Goal: Task Accomplishment & Management: Manage account settings

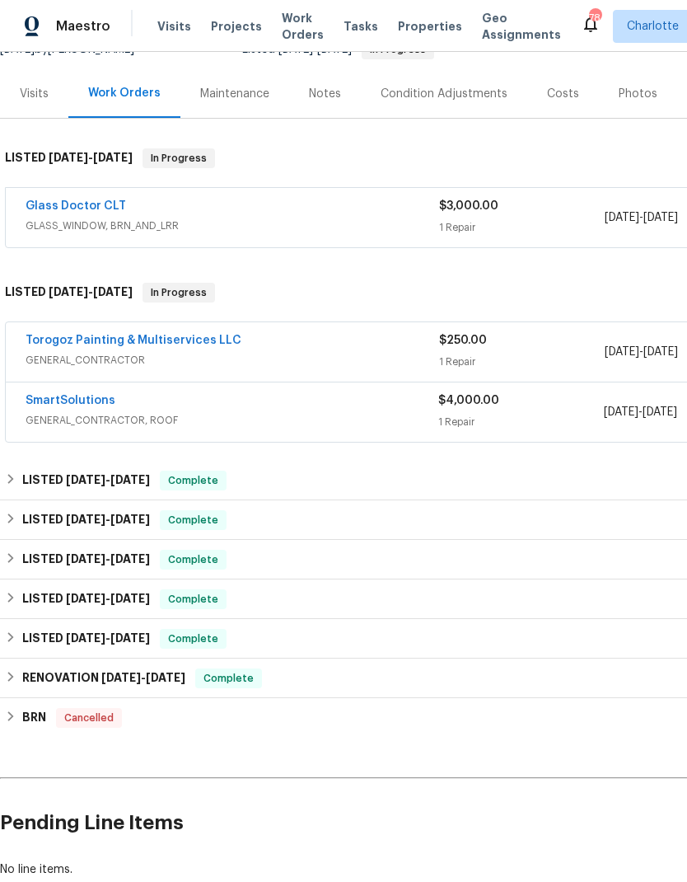
scroll to position [182, 0]
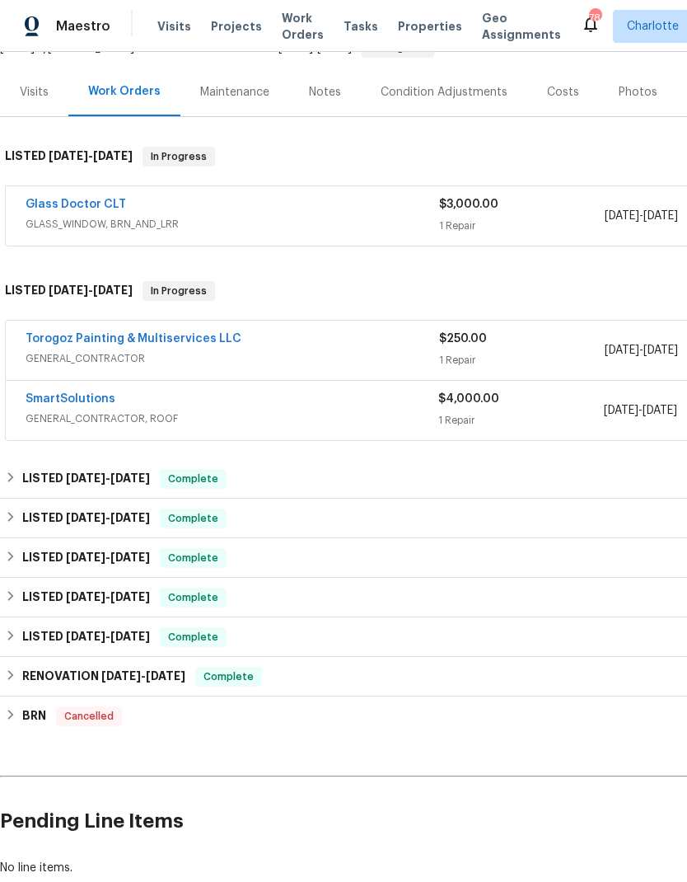
click at [54, 205] on link "Glass Doctor CLT" at bounding box center [76, 205] width 101 height 12
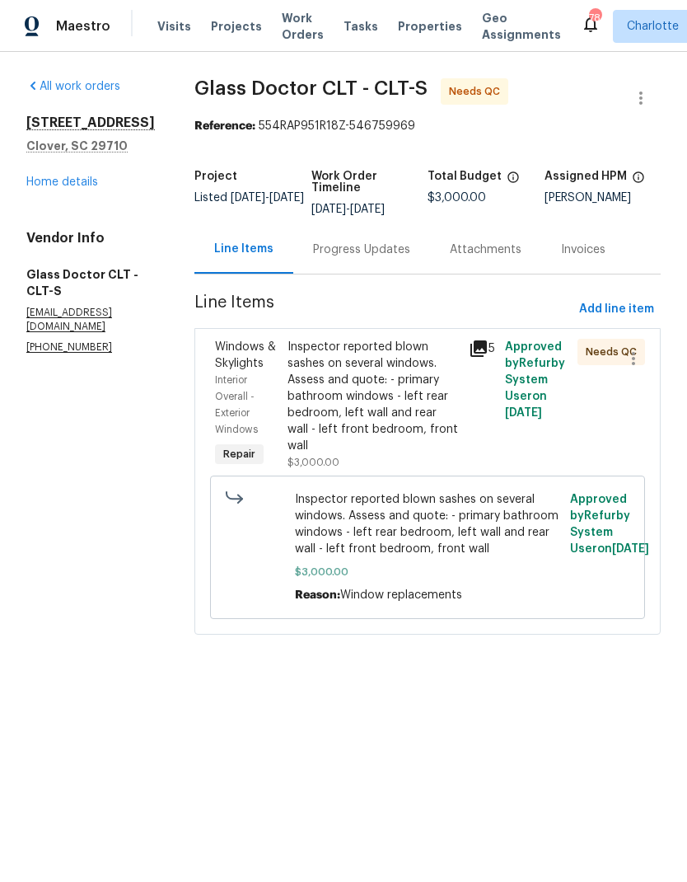
click at [353, 264] on div "Progress Updates" at bounding box center [361, 249] width 137 height 49
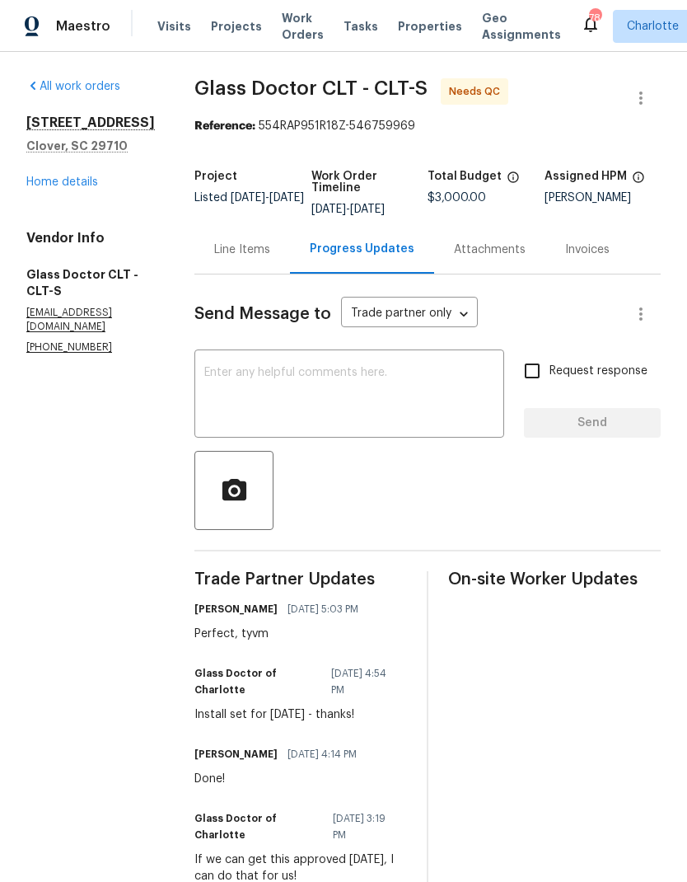
click at [214, 246] on div "Line Items" at bounding box center [242, 249] width 56 height 16
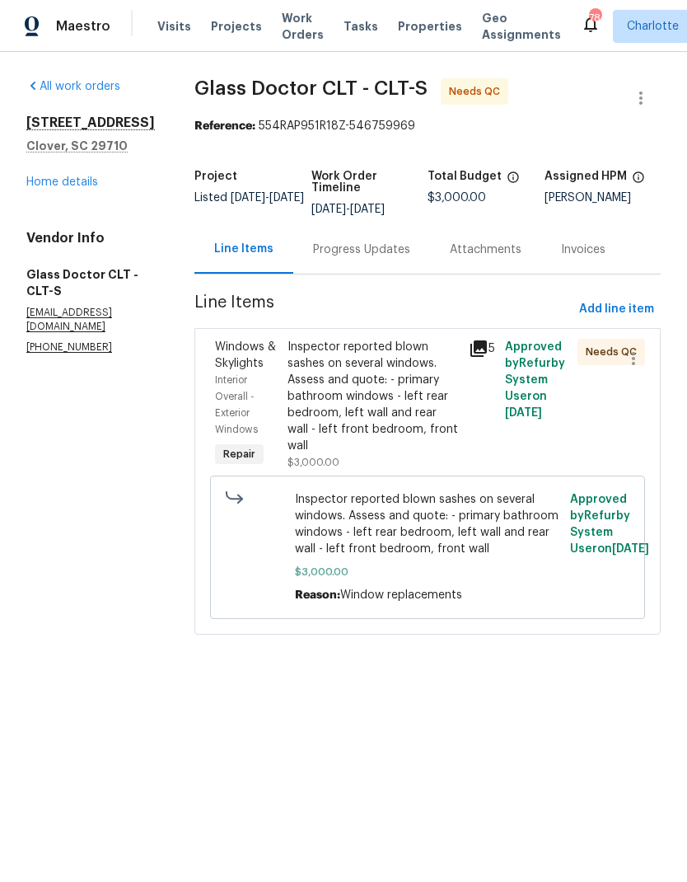
click at [472, 351] on icon at bounding box center [479, 349] width 20 height 20
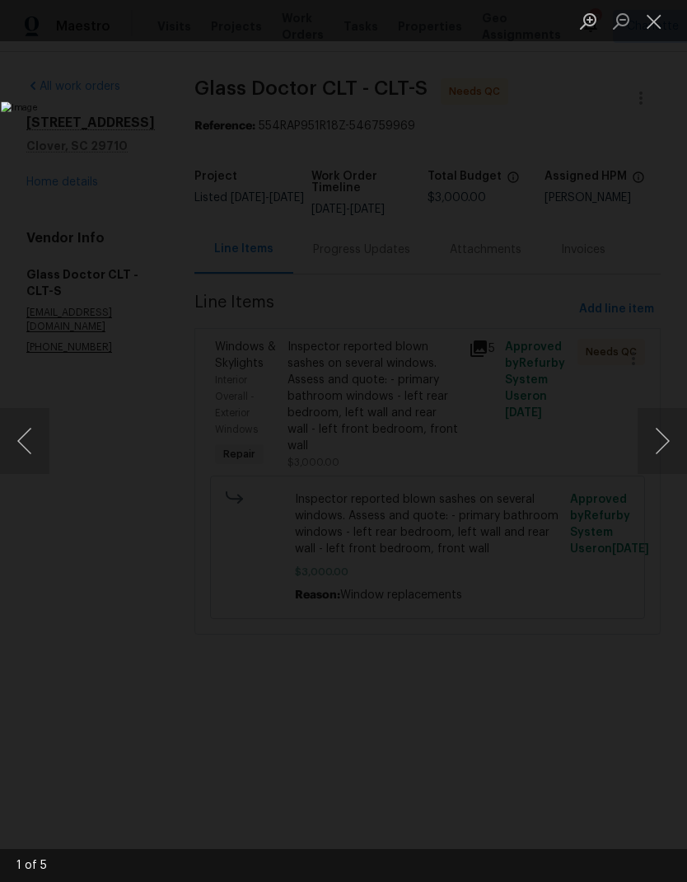
click at [665, 445] on button "Next image" at bounding box center [662, 441] width 49 height 66
click at [659, 435] on button "Next image" at bounding box center [662, 441] width 49 height 66
click at [658, 435] on button "Next image" at bounding box center [662, 441] width 49 height 66
click at [661, 431] on button "Next image" at bounding box center [662, 441] width 49 height 66
click at [662, 423] on button "Next image" at bounding box center [662, 441] width 49 height 66
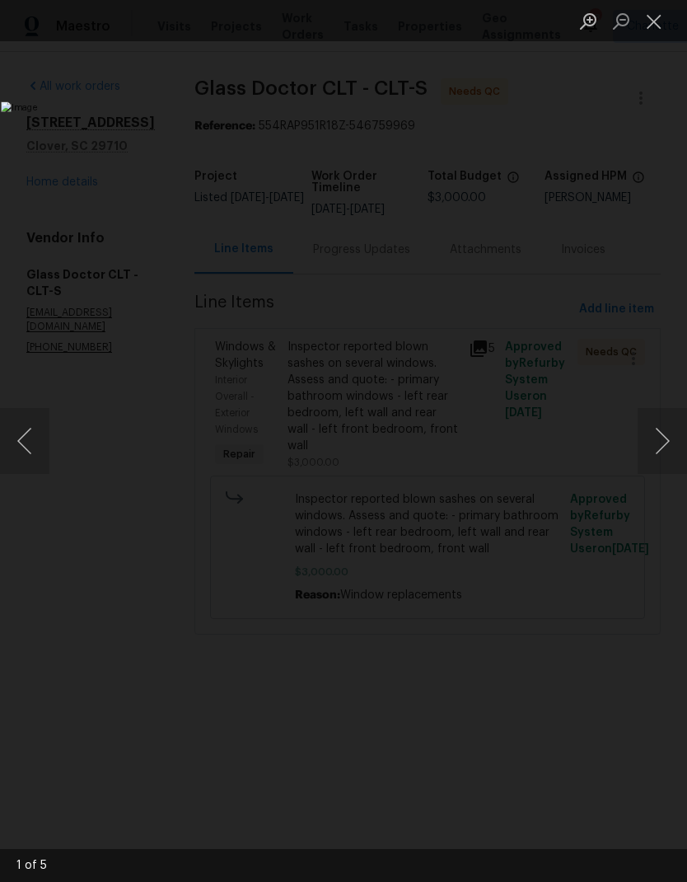
click at [662, 430] on button "Next image" at bounding box center [662, 441] width 49 height 66
click at [644, 21] on button "Close lightbox" at bounding box center [654, 21] width 33 height 29
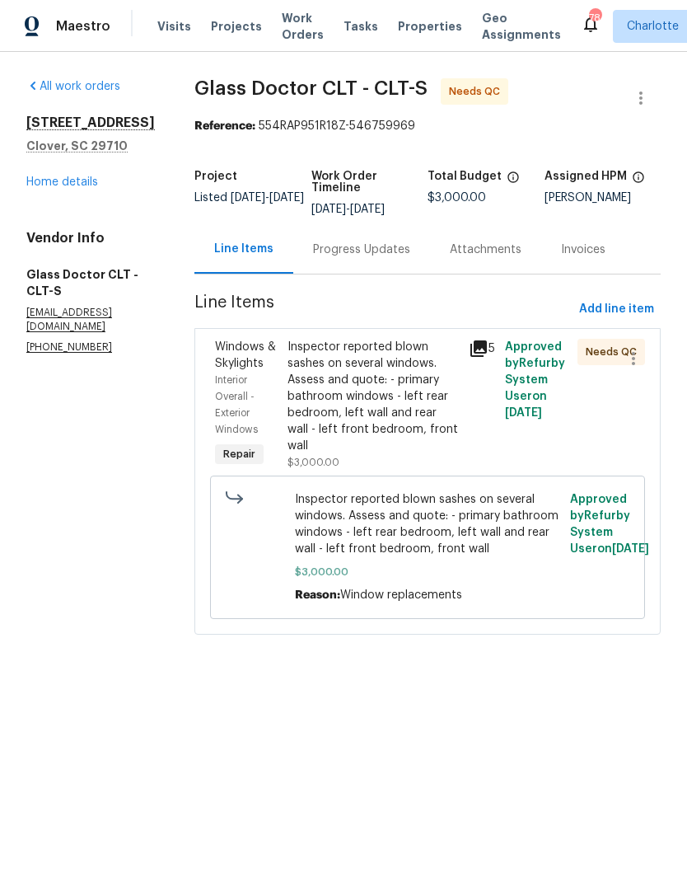
click at [215, 369] on div "Windows & Skylights" at bounding box center [246, 355] width 63 height 33
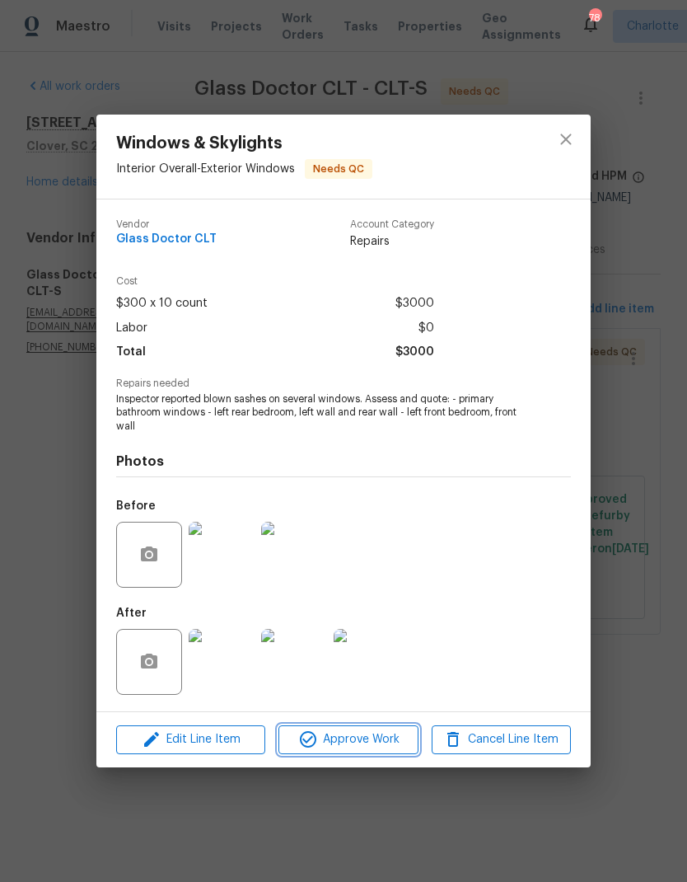
click at [378, 748] on span "Approve Work" at bounding box center [347, 739] width 129 height 21
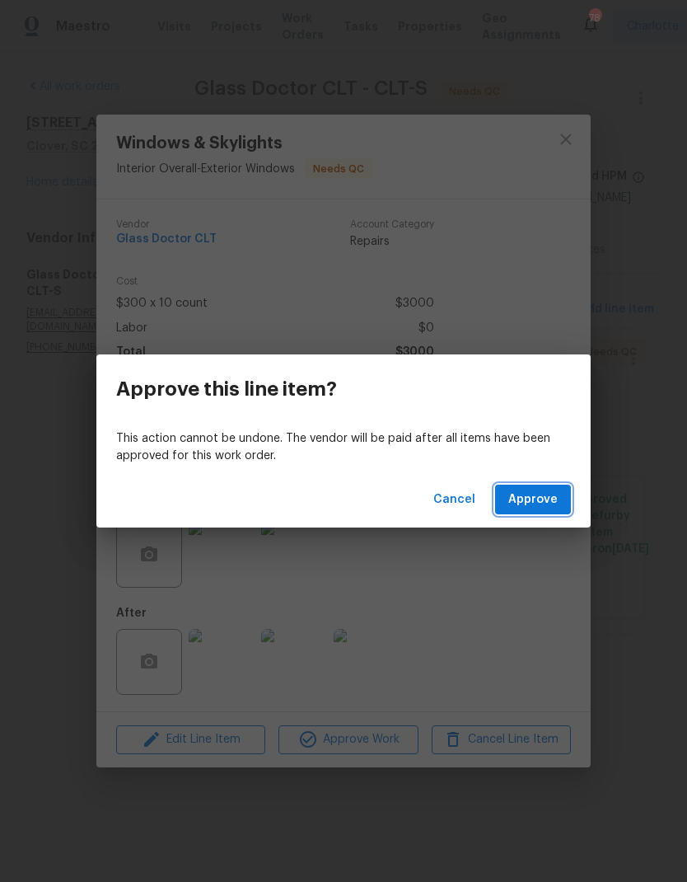
click at [531, 497] on span "Approve" at bounding box center [532, 499] width 49 height 21
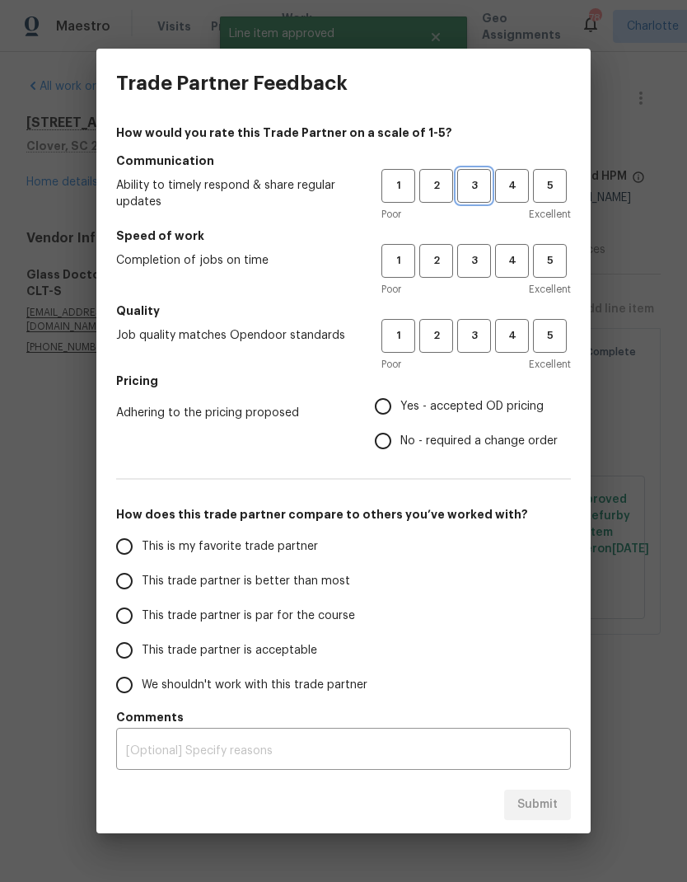
click at [470, 185] on span "3" at bounding box center [474, 185] width 30 height 19
click at [479, 264] on span "3" at bounding box center [474, 260] width 30 height 19
click at [476, 334] on span "3" at bounding box center [474, 335] width 30 height 19
click at [379, 450] on input "No - required a change order" at bounding box center [383, 440] width 35 height 35
radio input "true"
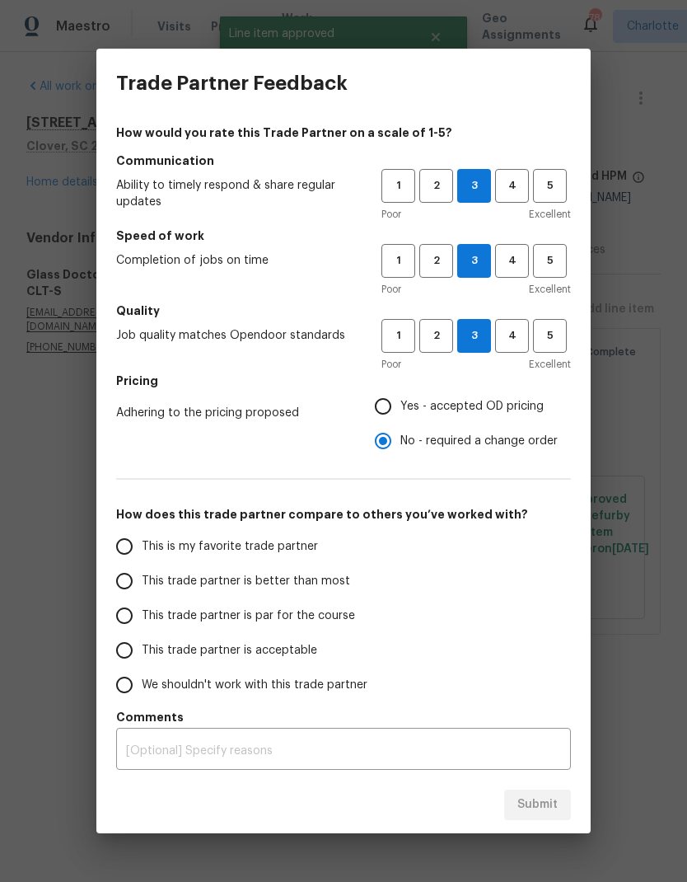
click at [390, 397] on input "Yes - accepted OD pricing" at bounding box center [383, 406] width 35 height 35
radio input "true"
click at [129, 616] on input "This trade partner is par for the course" at bounding box center [124, 615] width 35 height 35
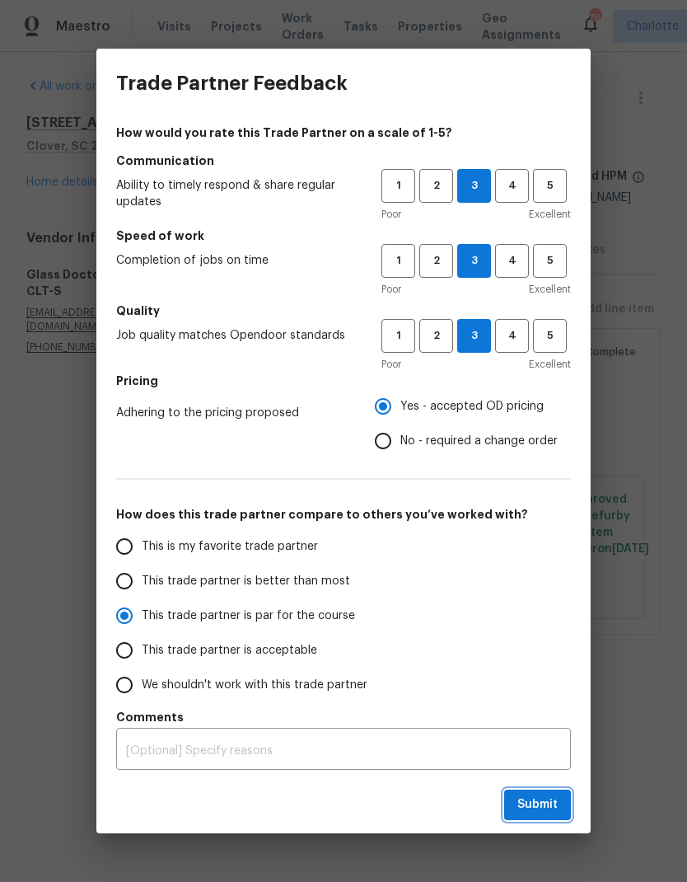
click at [546, 802] on span "Submit" at bounding box center [537, 804] width 40 height 21
radio input "true"
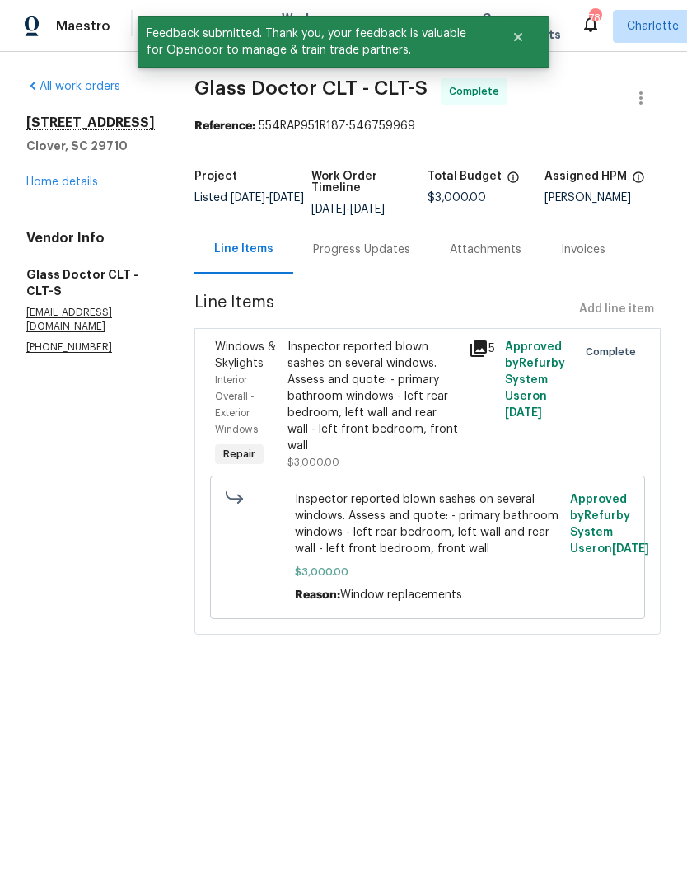
click at [358, 246] on div "Progress Updates" at bounding box center [361, 249] width 97 height 16
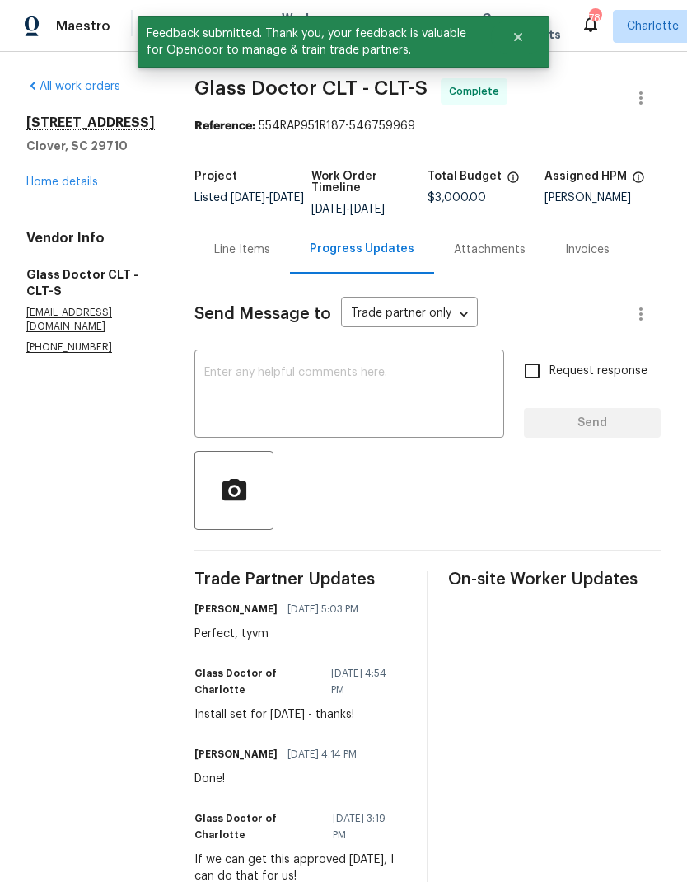
click at [34, 188] on link "Home details" at bounding box center [62, 182] width 72 height 12
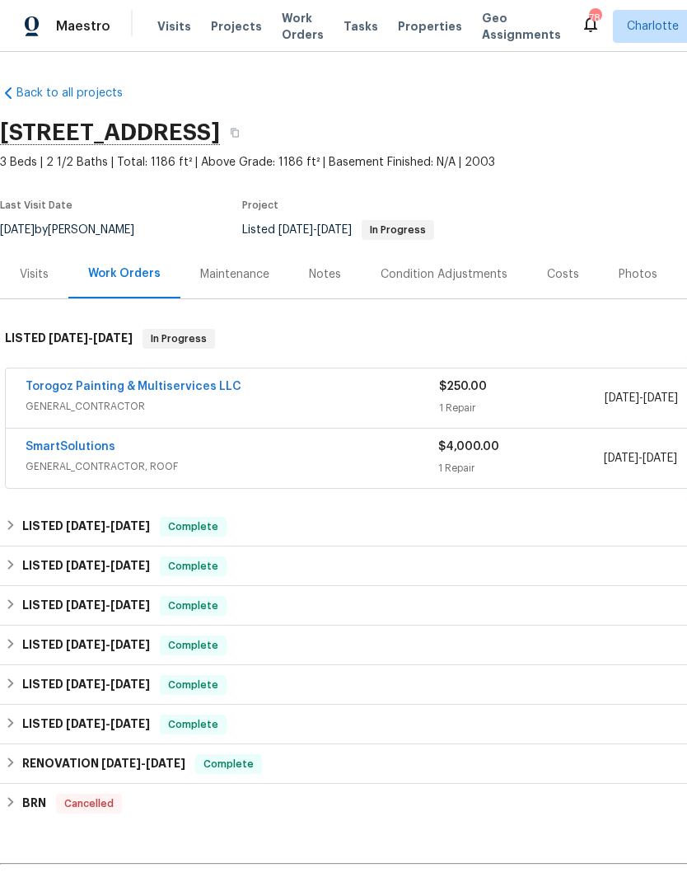
click at [338, 269] on div "Notes" at bounding box center [325, 274] width 72 height 49
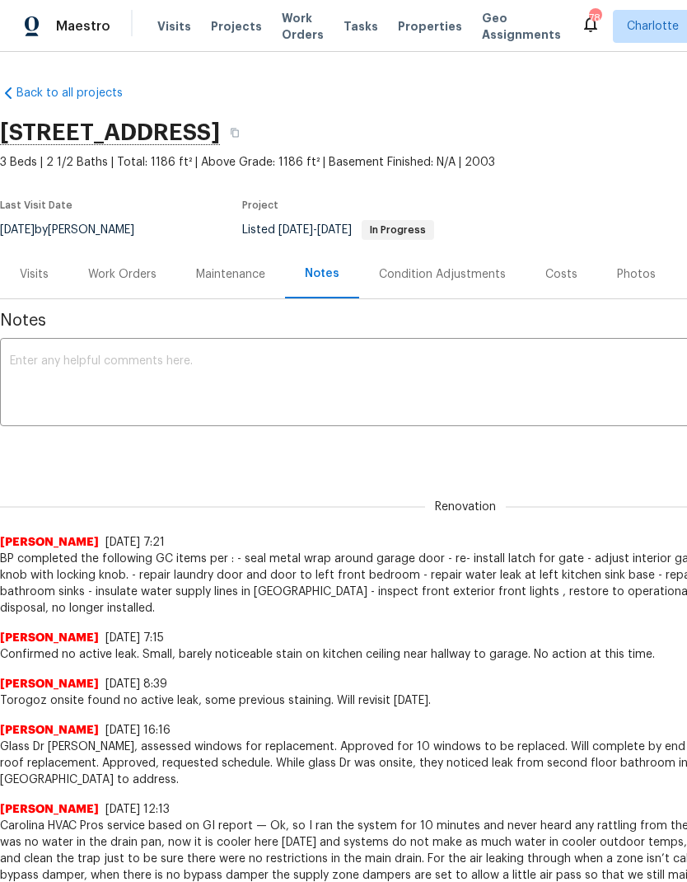
click at [377, 391] on textarea at bounding box center [465, 384] width 911 height 58
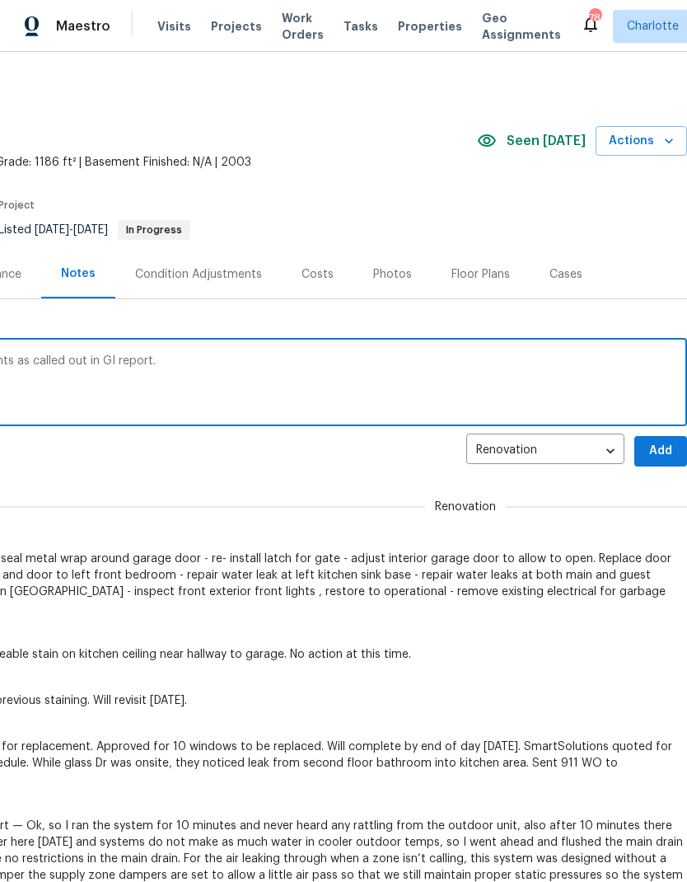
scroll to position [0, 244]
type textarea "Glass Dr completed 10 window replacements as called out in GI report."
click at [659, 449] on span "Add" at bounding box center [661, 451] width 26 height 21
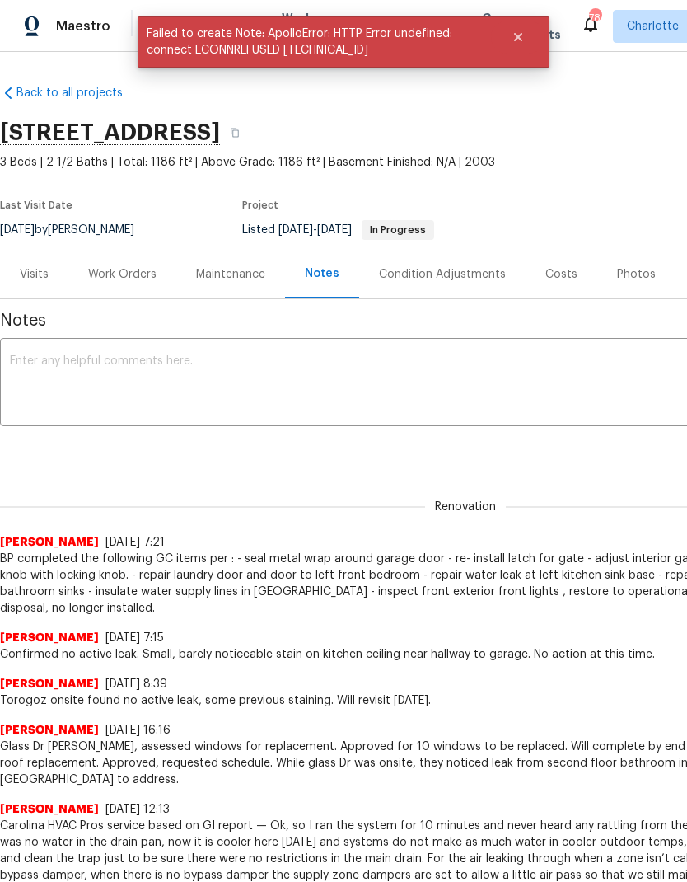
scroll to position [0, 0]
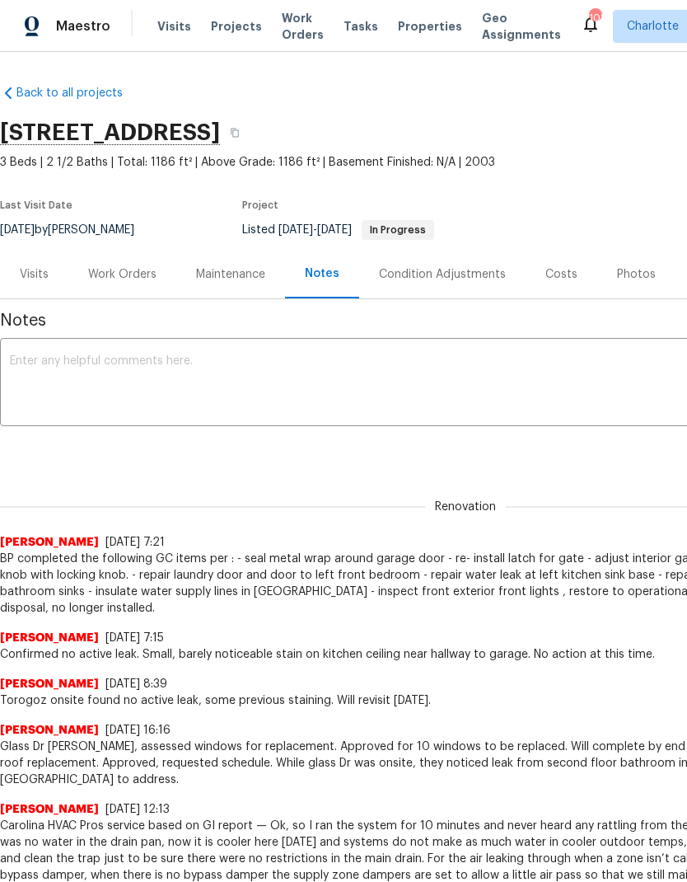
click at [54, 377] on textarea at bounding box center [465, 384] width 911 height 58
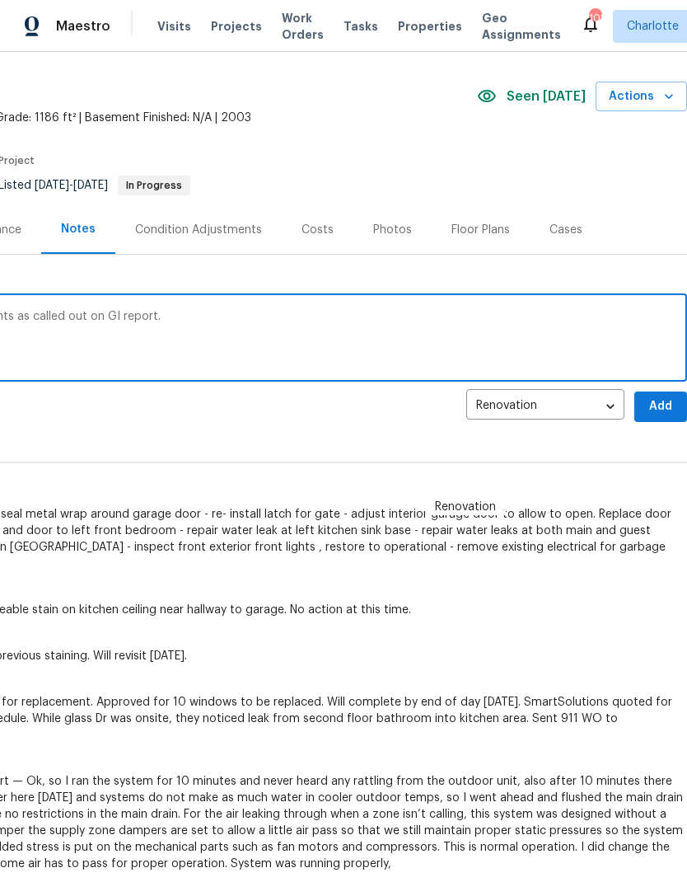
scroll to position [46, 244]
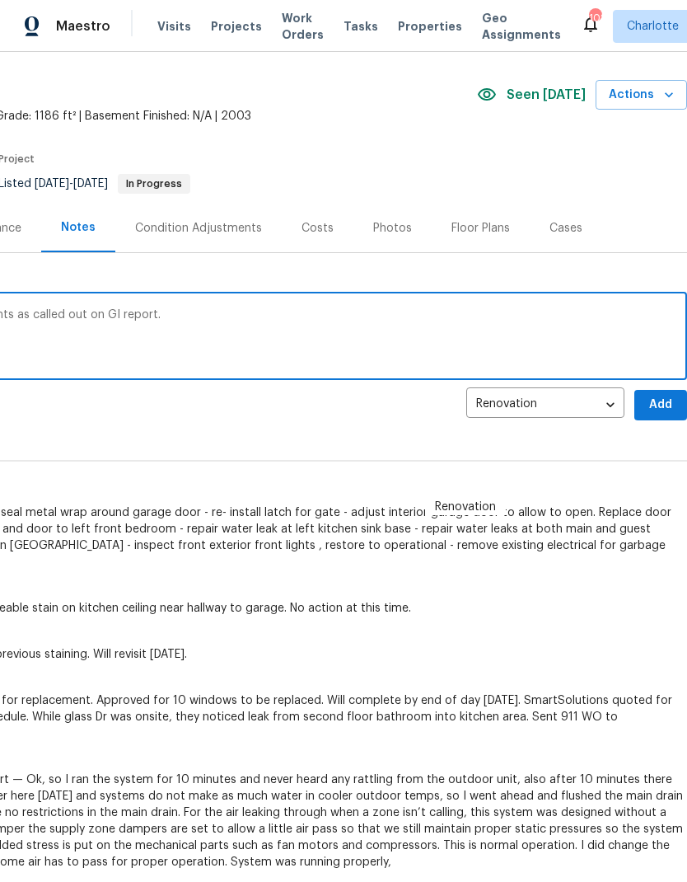
type textarea "Glass Dr completed 10 window replacements as called out on GI report."
click at [667, 408] on span "Add" at bounding box center [661, 405] width 26 height 21
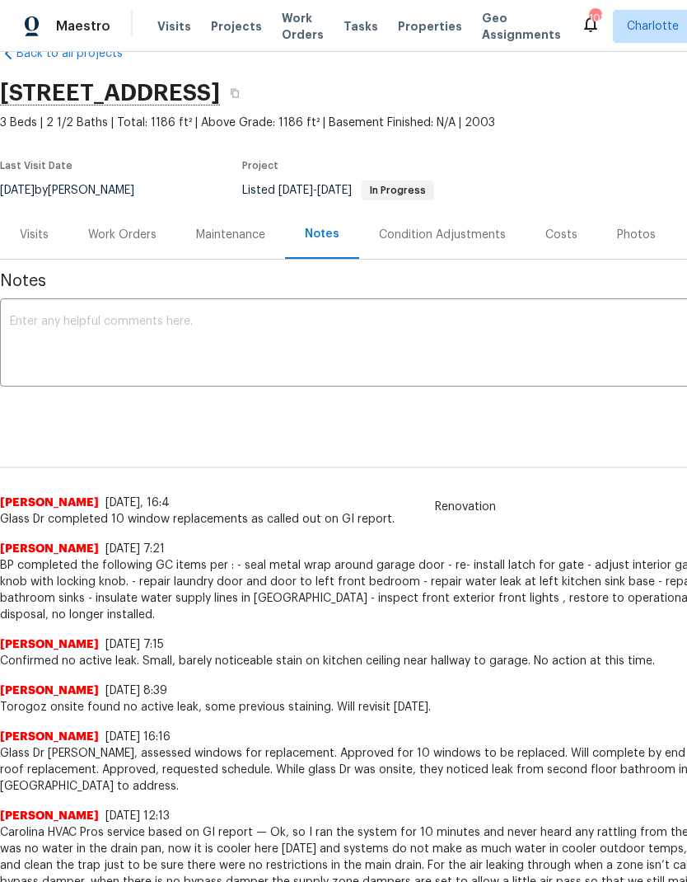
scroll to position [40, 0]
click at [109, 236] on div "Work Orders" at bounding box center [122, 235] width 68 height 16
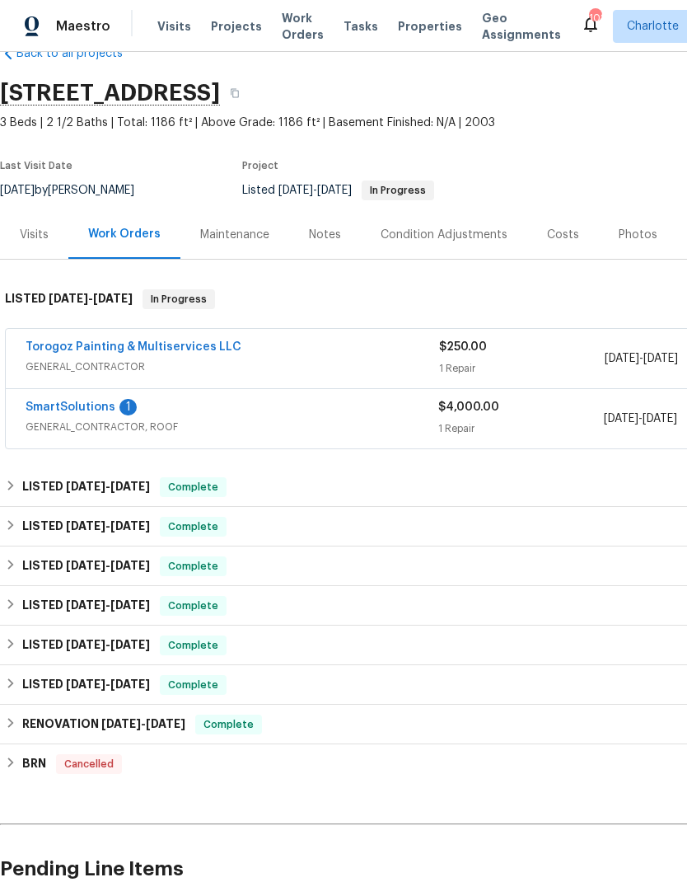
click at [52, 407] on link "SmartSolutions" at bounding box center [71, 407] width 90 height 12
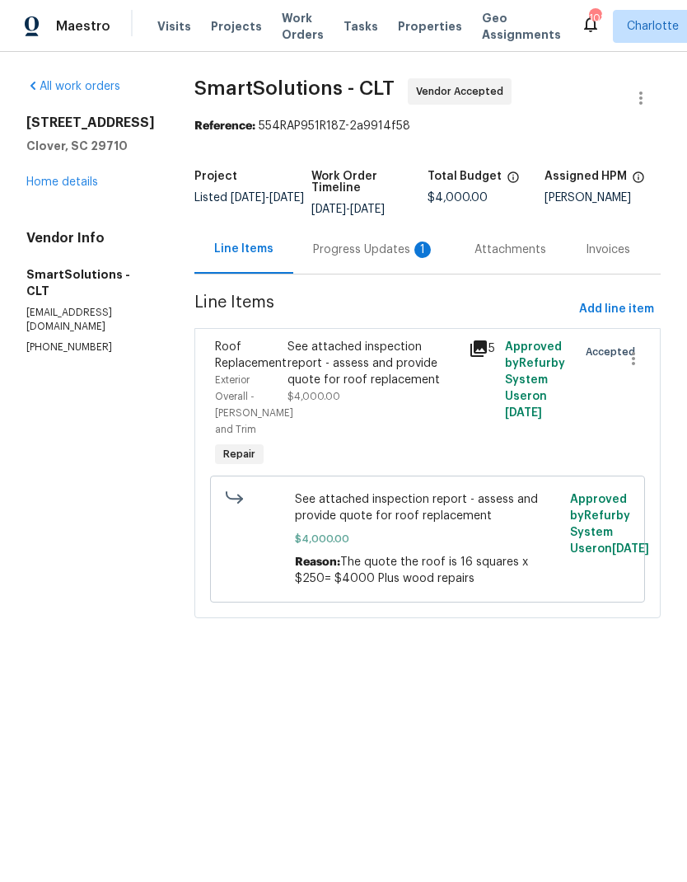
click at [390, 246] on div "Progress Updates 1" at bounding box center [374, 249] width 122 height 16
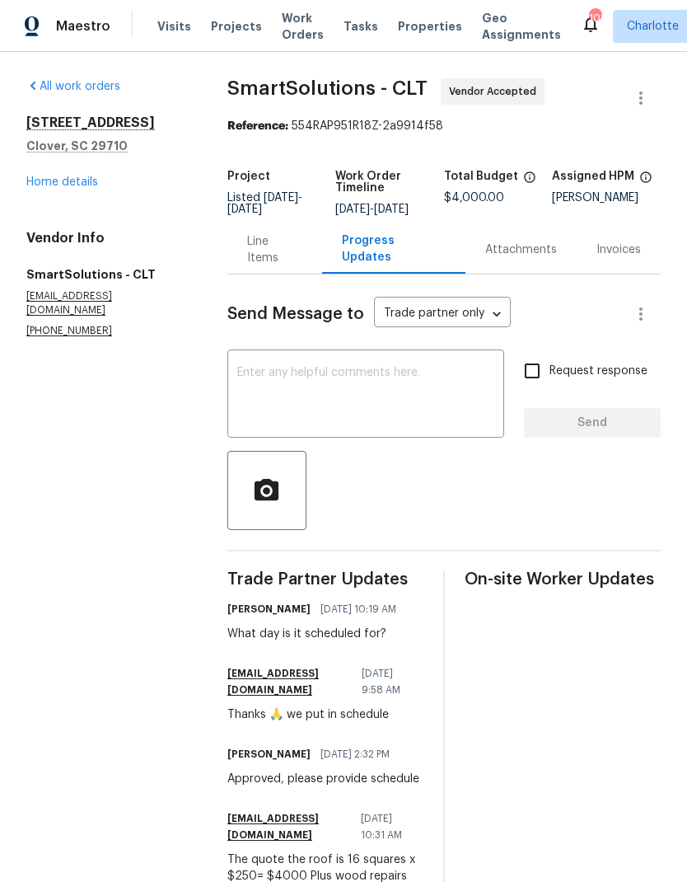
click at [61, 199] on div "All work orders 1411 Swaying Branch Ln Clover, SC 29710 Home details Vendor Inf…" at bounding box center [106, 208] width 161 height 260
click at [60, 198] on div "All work orders 1411 Swaying Branch Ln Clover, SC 29710 Home details Vendor Inf…" at bounding box center [106, 208] width 161 height 260
click at [43, 179] on link "Home details" at bounding box center [62, 182] width 72 height 12
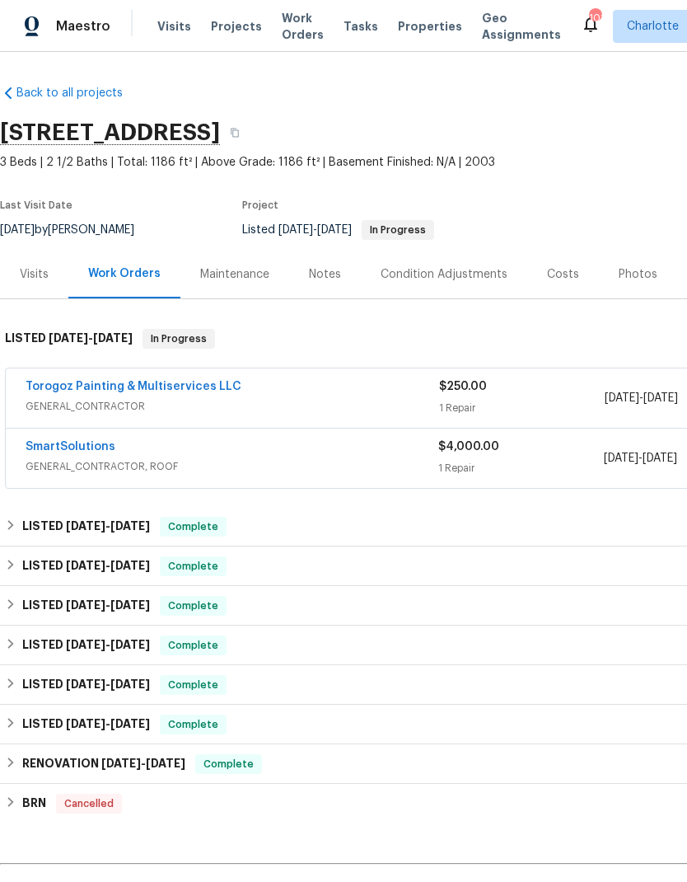
click at [63, 391] on link "Torogoz Painting & Multiservices LLC" at bounding box center [134, 387] width 216 height 12
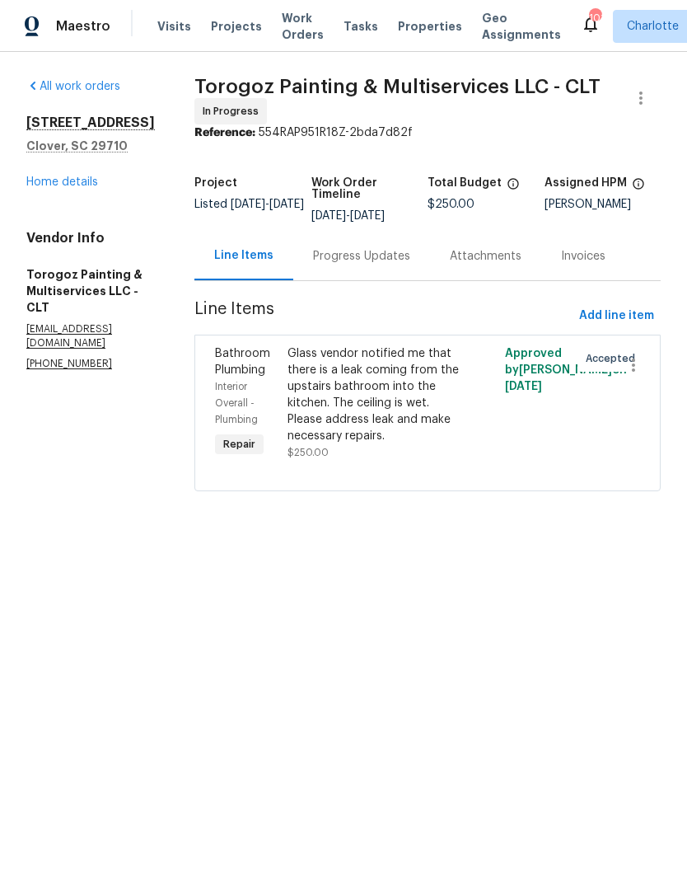
click at [404, 264] on div "Progress Updates" at bounding box center [361, 256] width 97 height 16
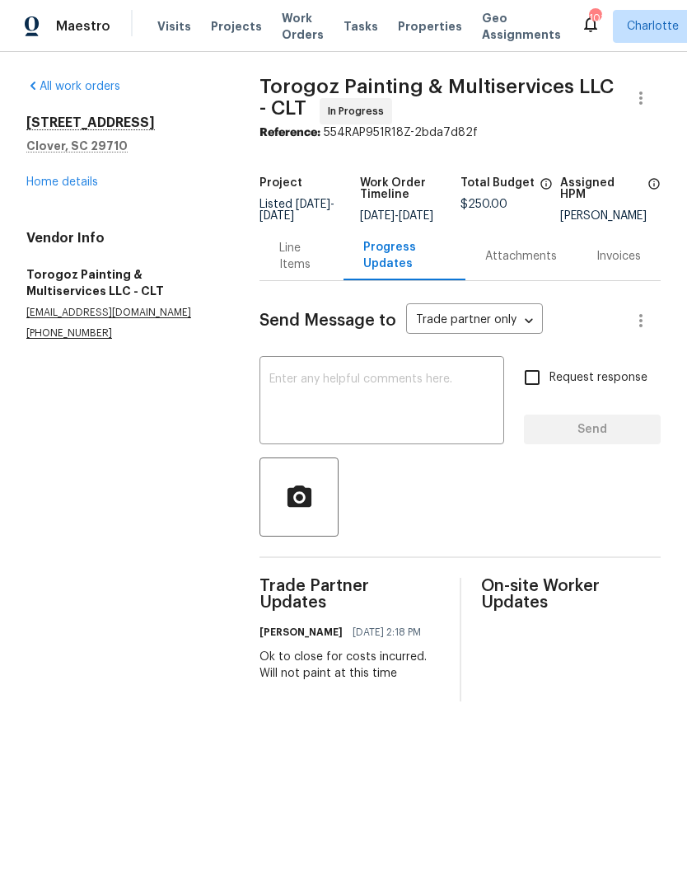
click at [290, 255] on div "Line Items" at bounding box center [301, 256] width 44 height 33
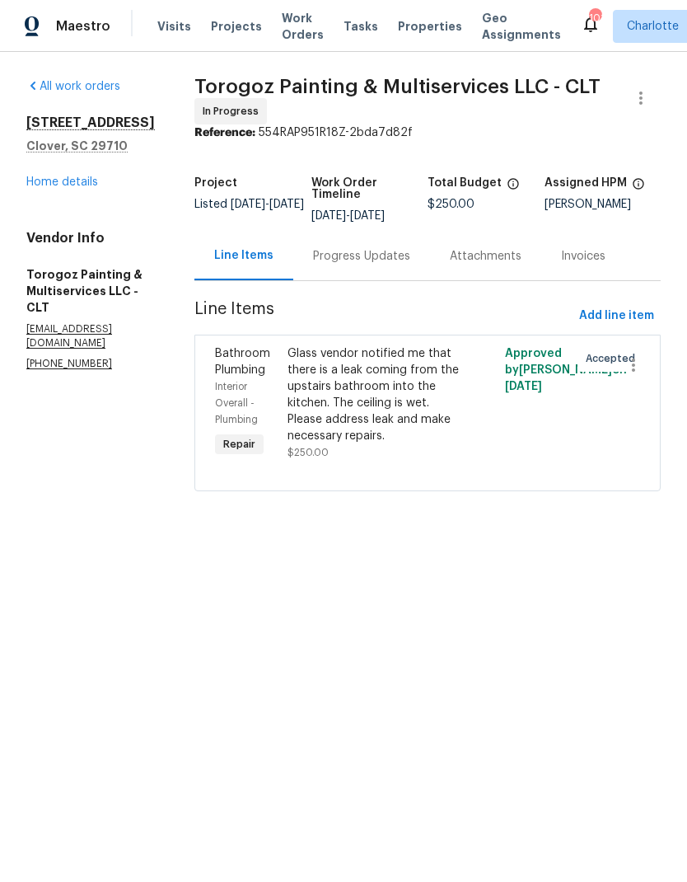
click at [41, 181] on link "Home details" at bounding box center [62, 182] width 72 height 12
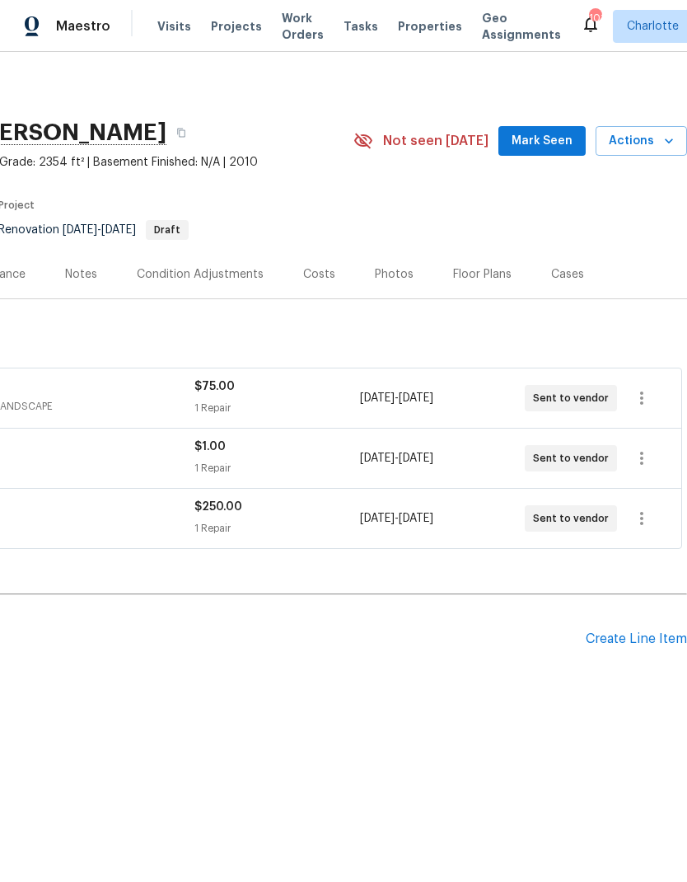
click at [556, 147] on span "Mark Seen" at bounding box center [542, 141] width 61 height 21
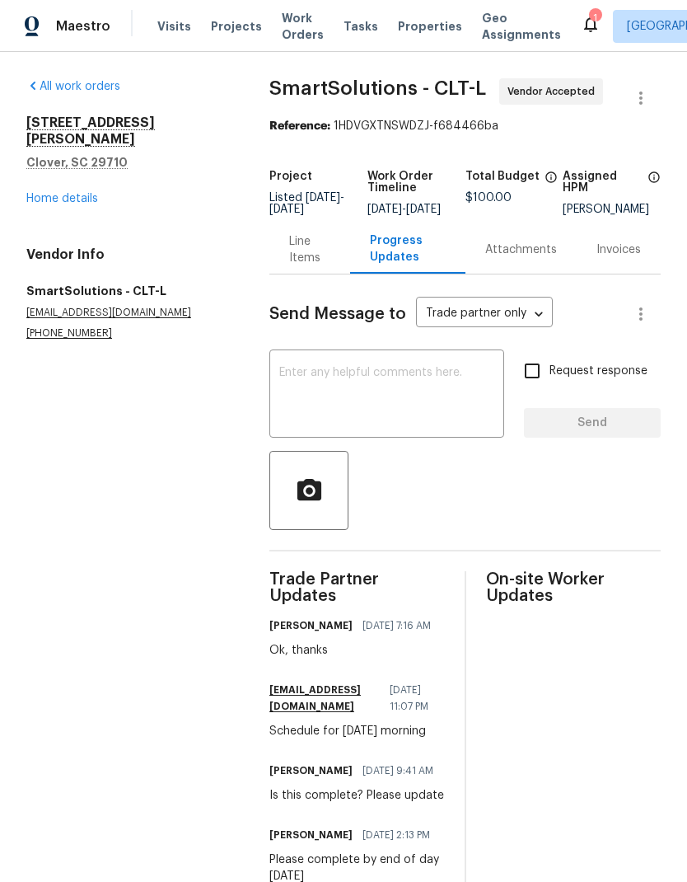
click at [306, 266] on div "Line Items" at bounding box center [309, 249] width 40 height 33
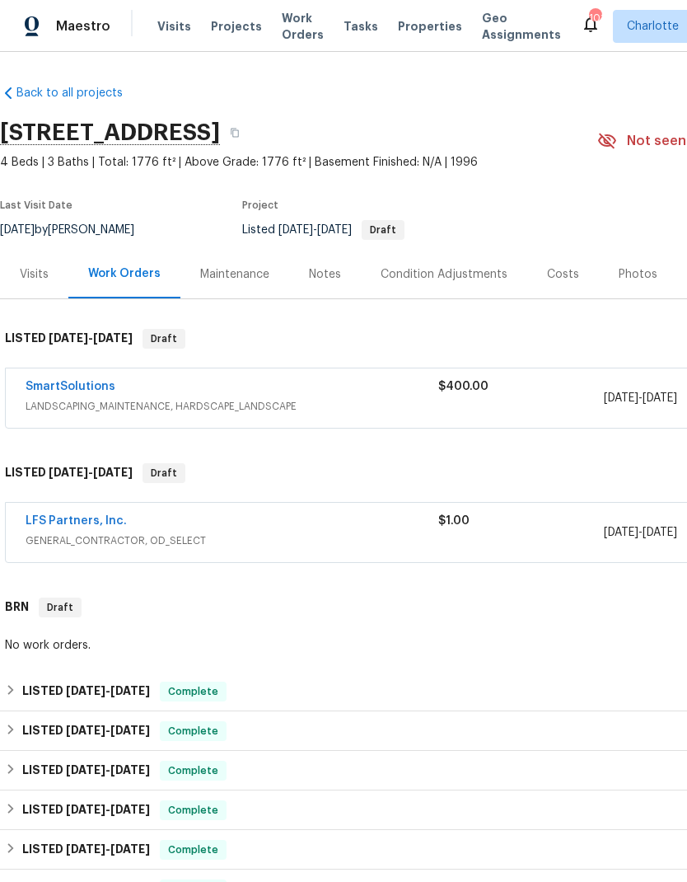
click at [54, 389] on link "SmartSolutions" at bounding box center [71, 387] width 90 height 12
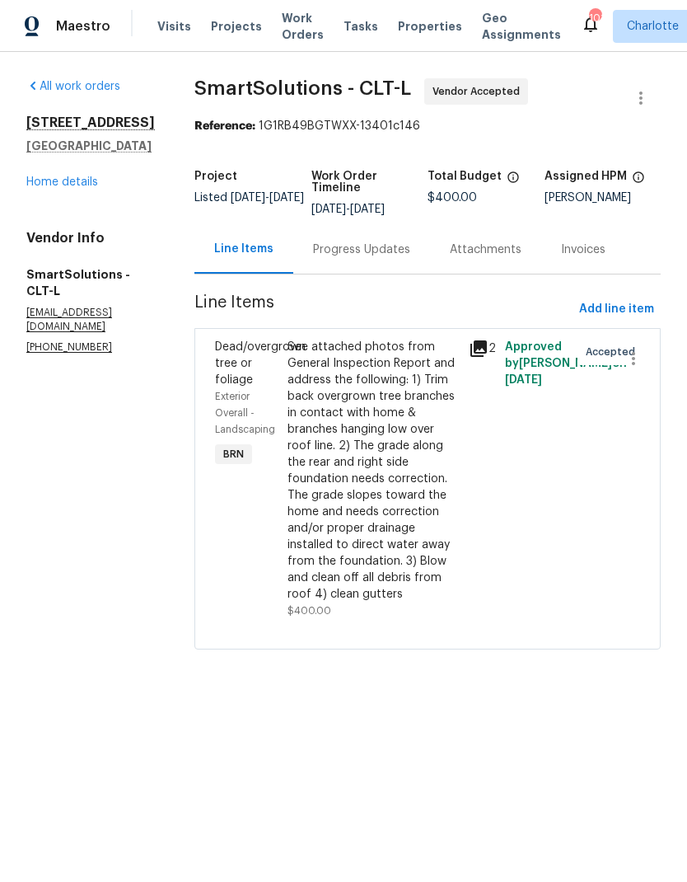
click at [377, 252] on div "Progress Updates" at bounding box center [361, 249] width 97 height 16
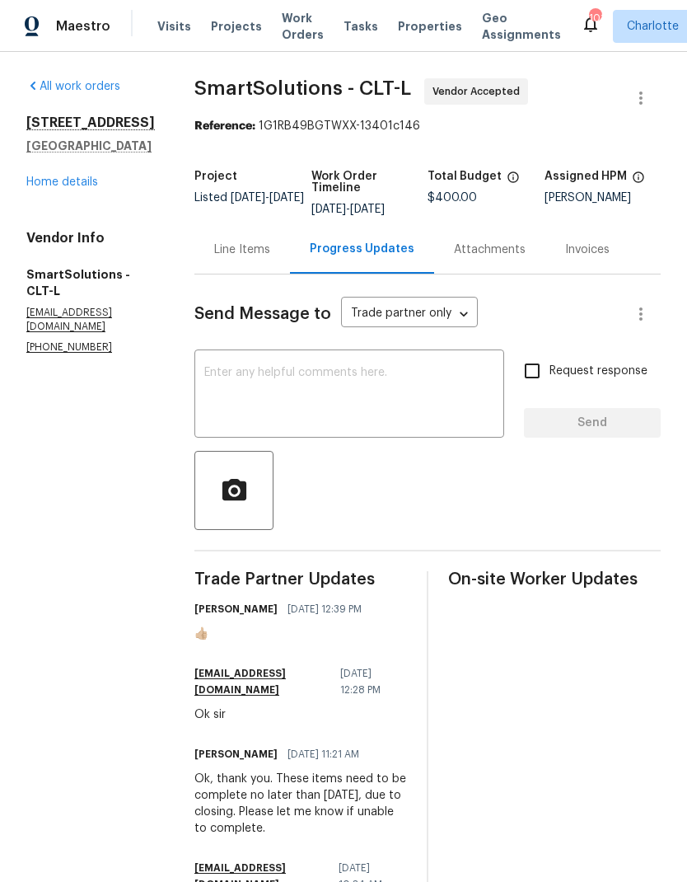
click at [247, 247] on div "Line Items" at bounding box center [242, 249] width 56 height 16
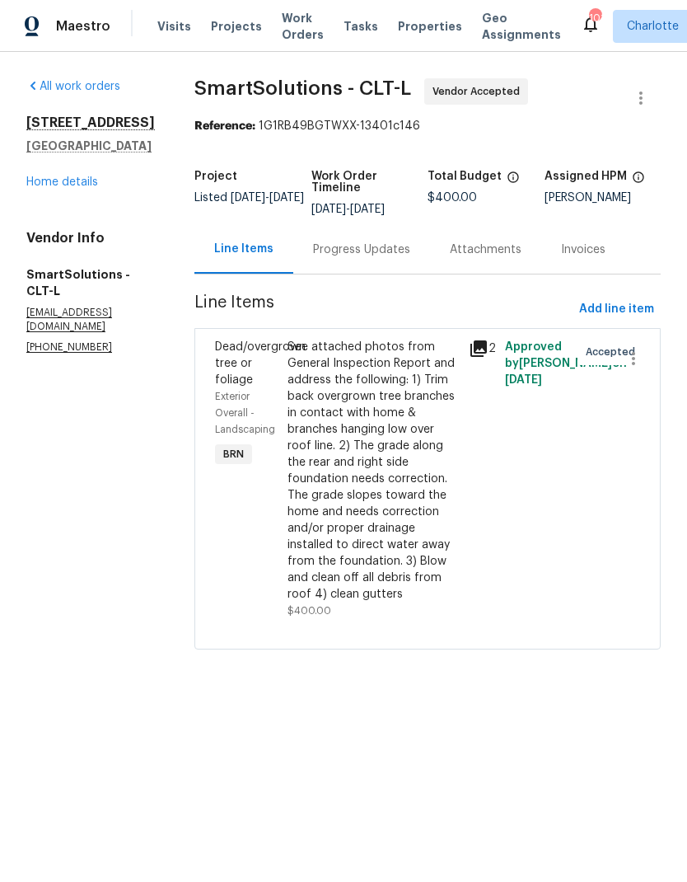
click at [383, 246] on div "Progress Updates" at bounding box center [361, 249] width 97 height 16
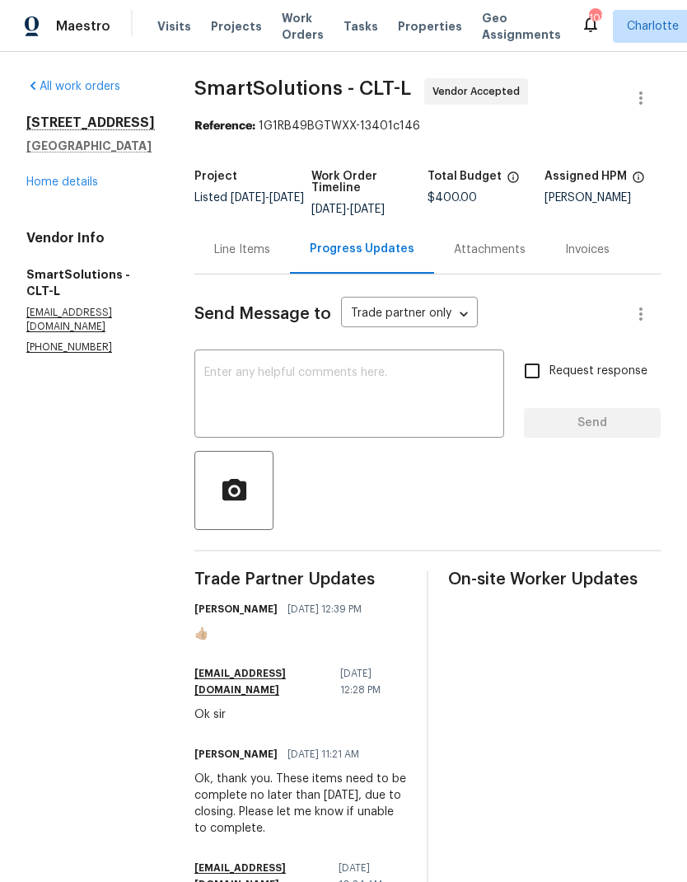
click at [377, 391] on textarea at bounding box center [349, 396] width 290 height 58
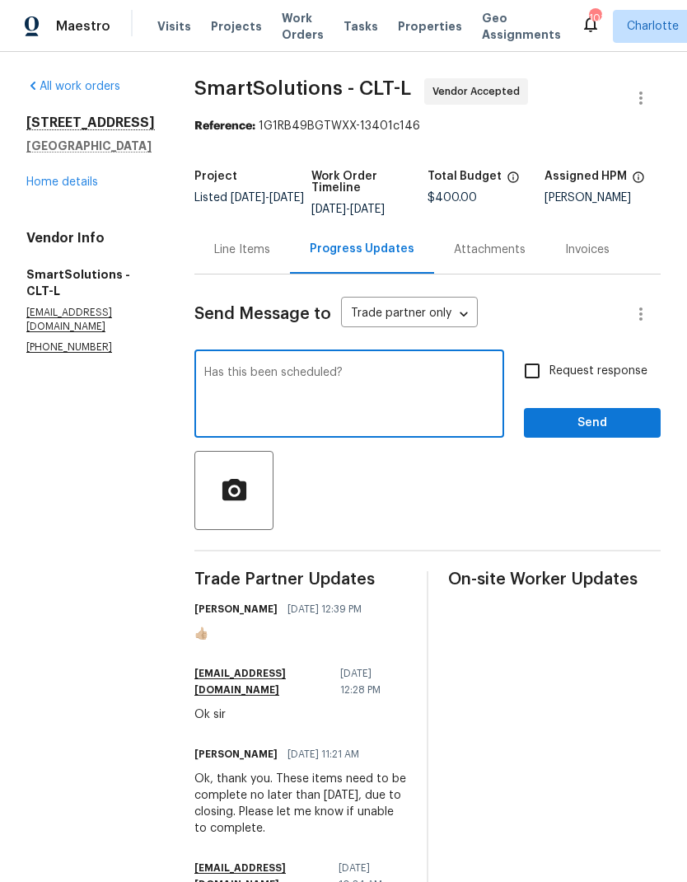
type textarea "Has this been scheduled?"
click at [531, 367] on input "Request response" at bounding box center [532, 370] width 35 height 35
checkbox input "true"
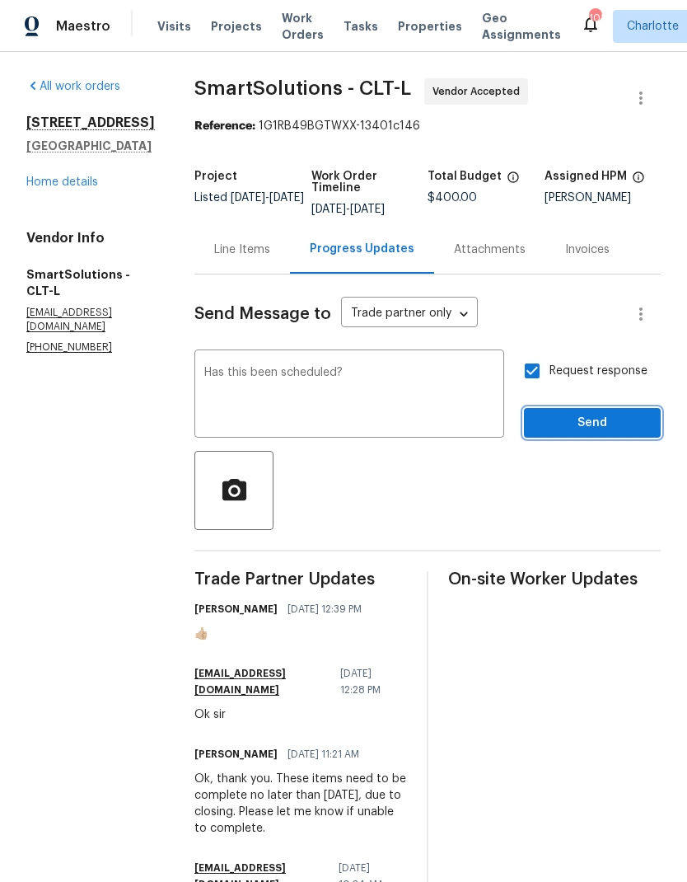
click at [625, 433] on button "Send" at bounding box center [592, 423] width 137 height 30
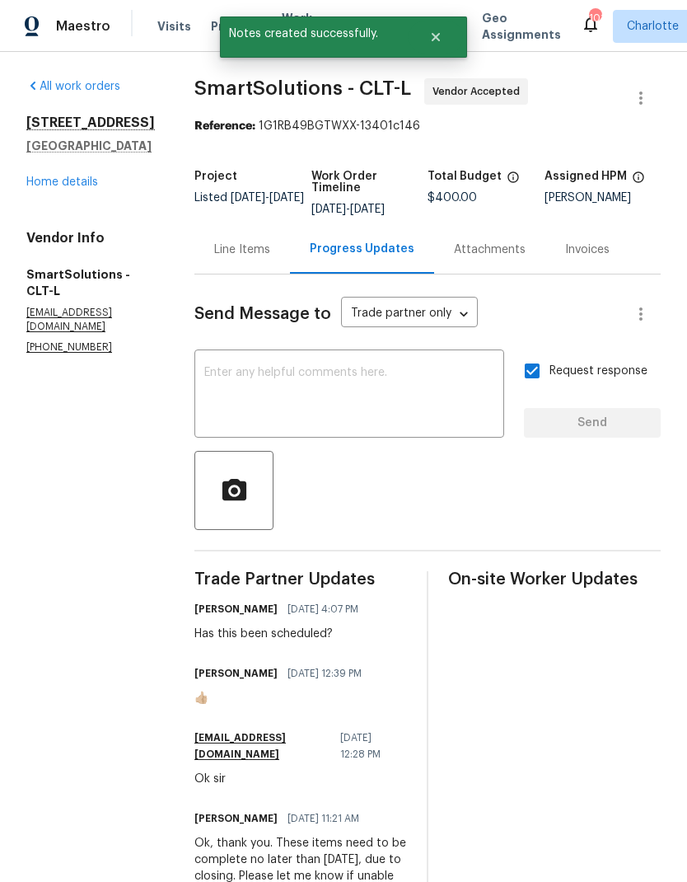
click at [37, 185] on link "Home details" at bounding box center [62, 182] width 72 height 12
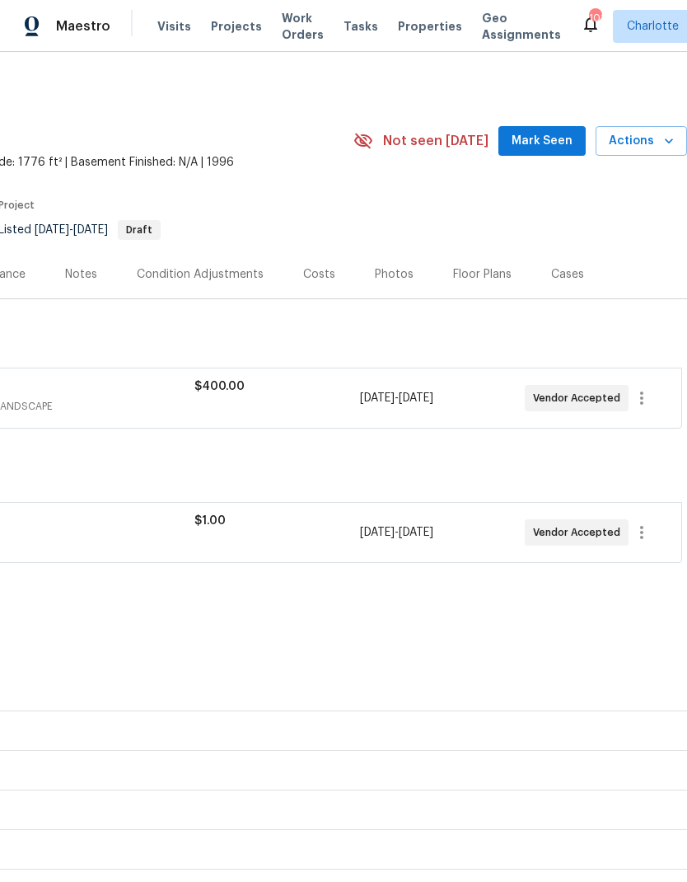
scroll to position [0, 244]
click at [549, 133] on span "Mark Seen" at bounding box center [542, 141] width 61 height 21
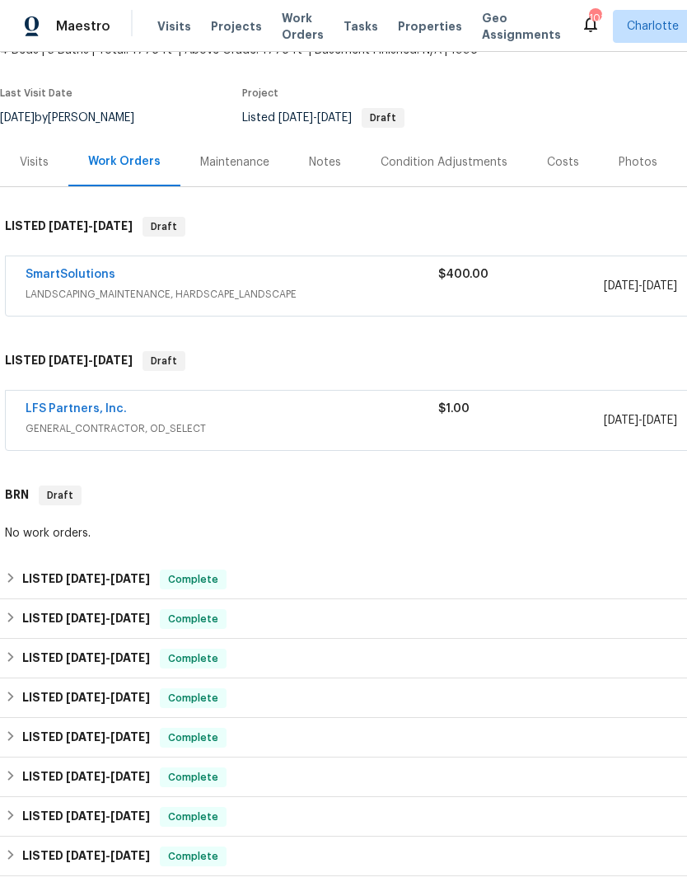
scroll to position [41, 6]
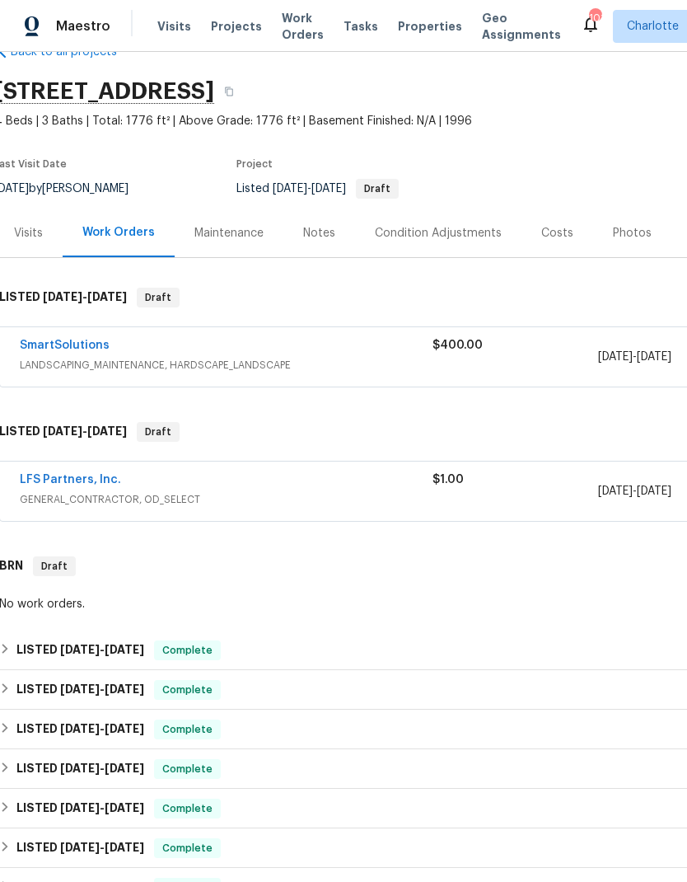
click at [325, 245] on div "Notes" at bounding box center [319, 232] width 72 height 49
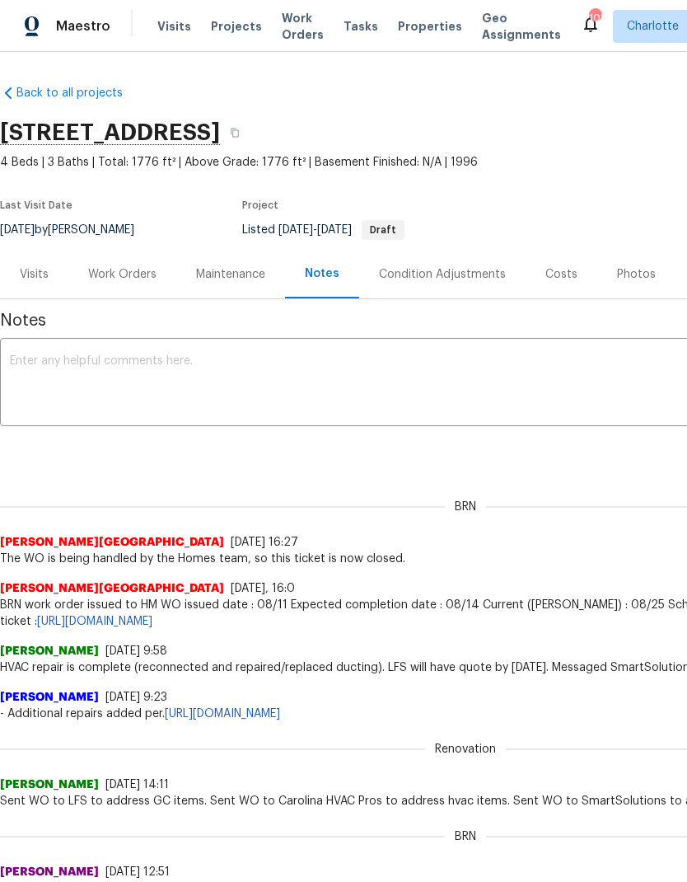
click at [114, 282] on div "Work Orders" at bounding box center [122, 274] width 68 height 16
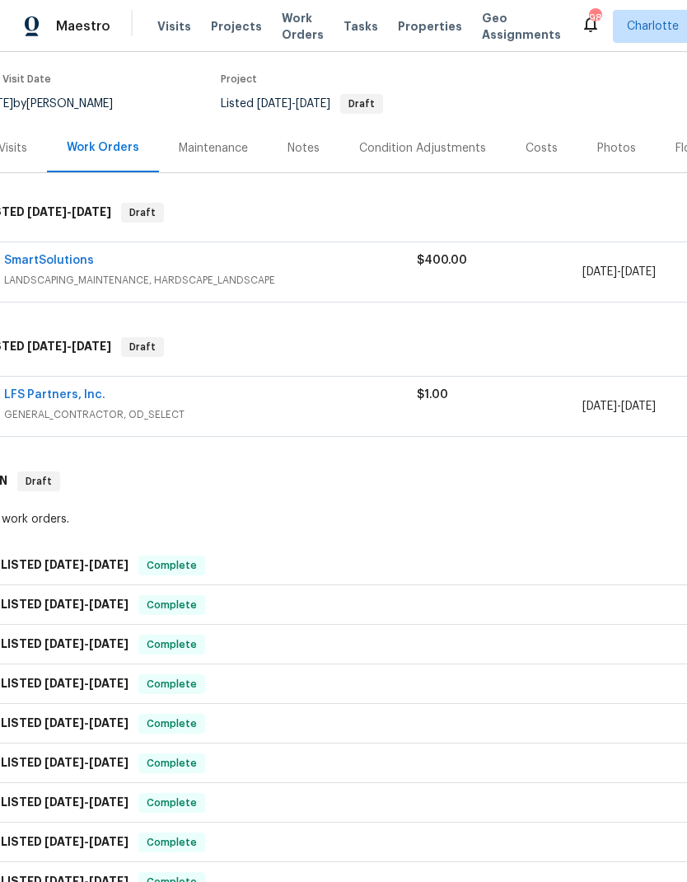
scroll to position [126, 22]
click at [44, 392] on link "LFS Partners, Inc." at bounding box center [53, 395] width 101 height 12
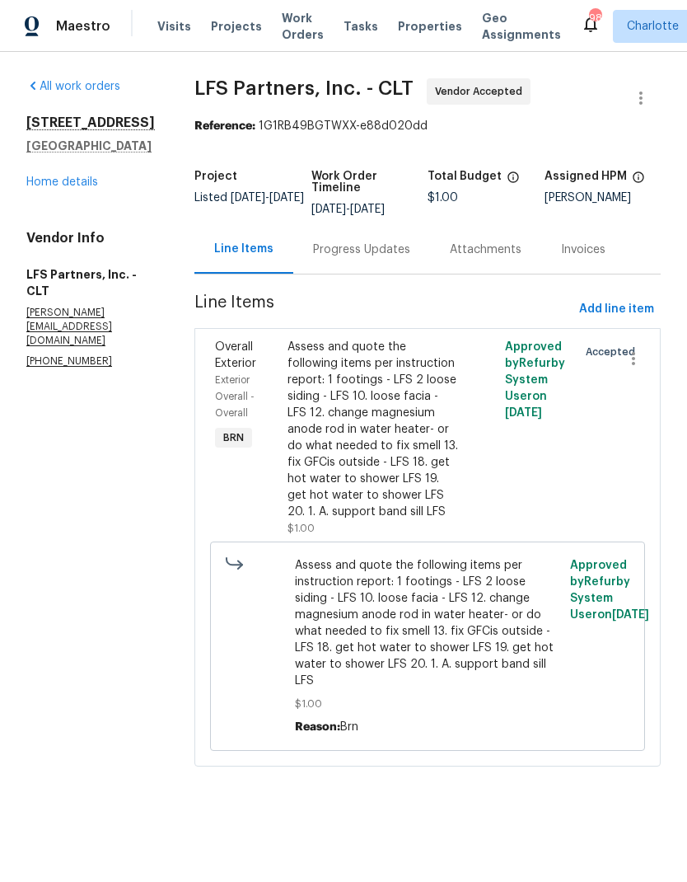
click at [215, 354] on div "Overall Exterior" at bounding box center [246, 355] width 63 height 33
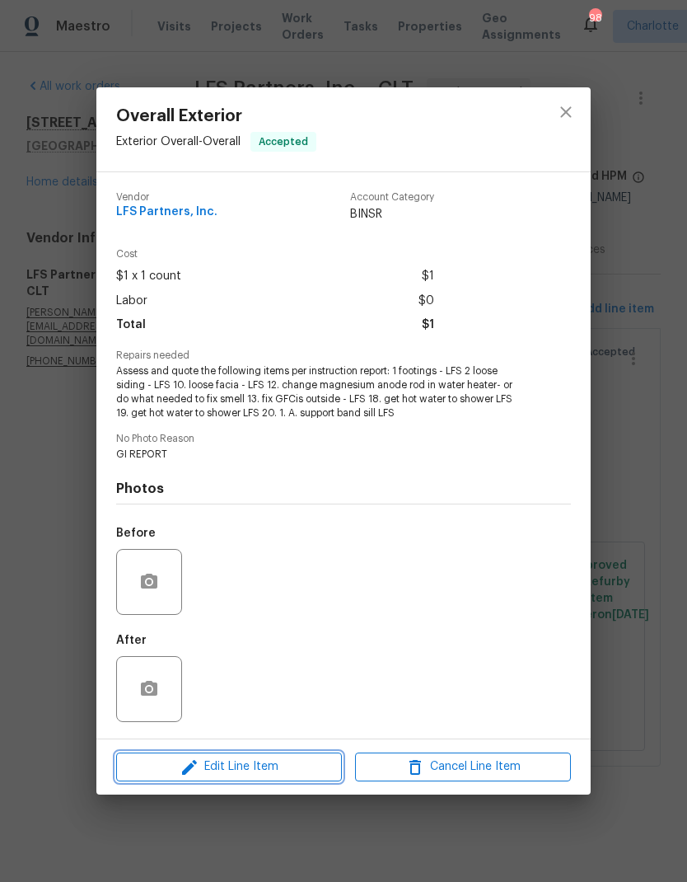
click at [185, 774] on icon "button" at bounding box center [189, 767] width 15 height 15
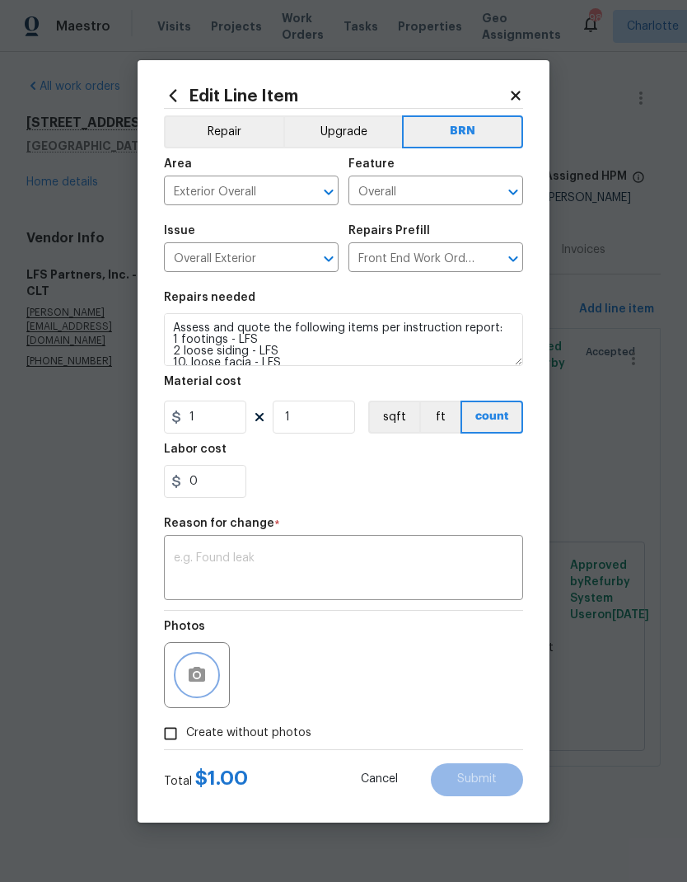
click at [193, 678] on icon "button" at bounding box center [197, 674] width 16 height 15
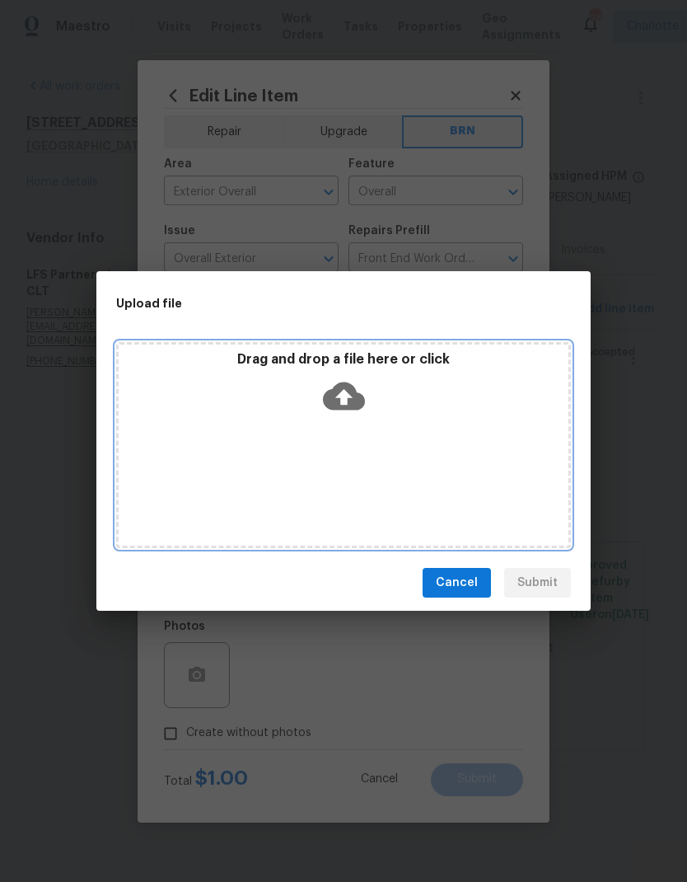
click at [182, 470] on div "Drag and drop a file here or click" at bounding box center [343, 445] width 455 height 206
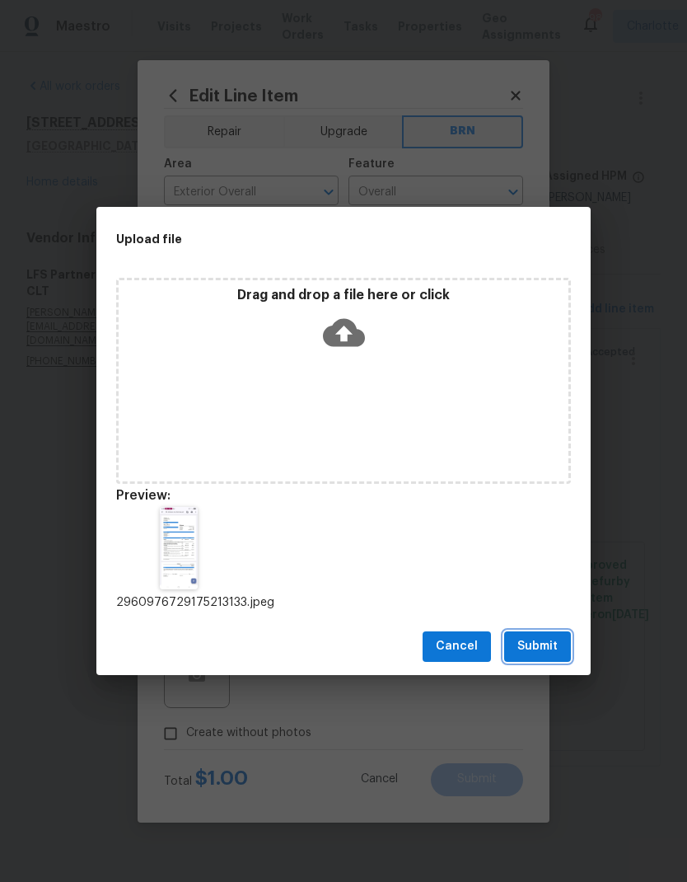
click at [549, 641] on span "Submit" at bounding box center [537, 646] width 40 height 21
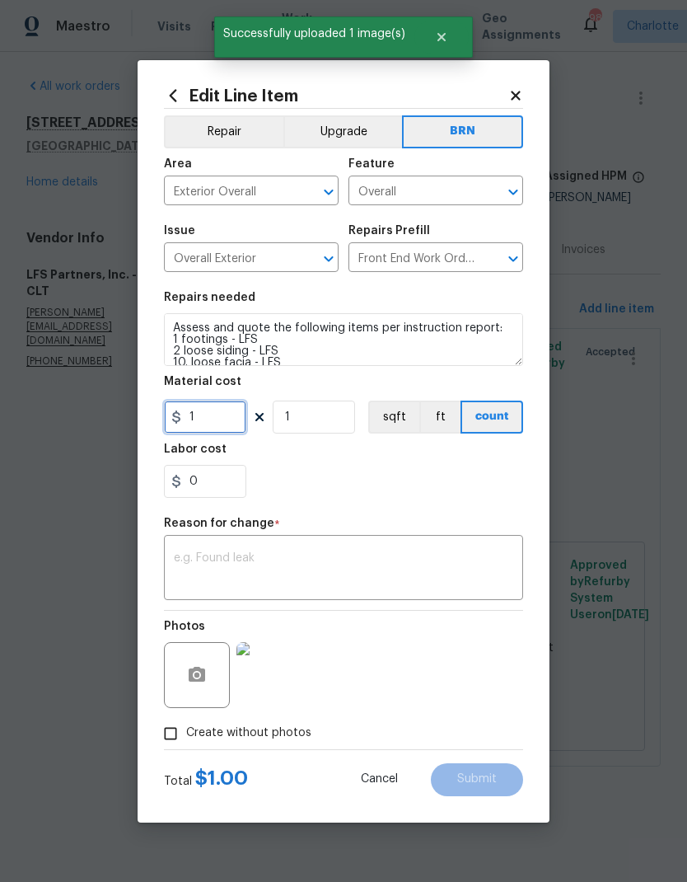
click at [211, 419] on input "1" at bounding box center [205, 416] width 82 height 33
type input "9000"
click at [471, 477] on div "0" at bounding box center [343, 481] width 359 height 33
click at [448, 578] on textarea at bounding box center [343, 569] width 339 height 35
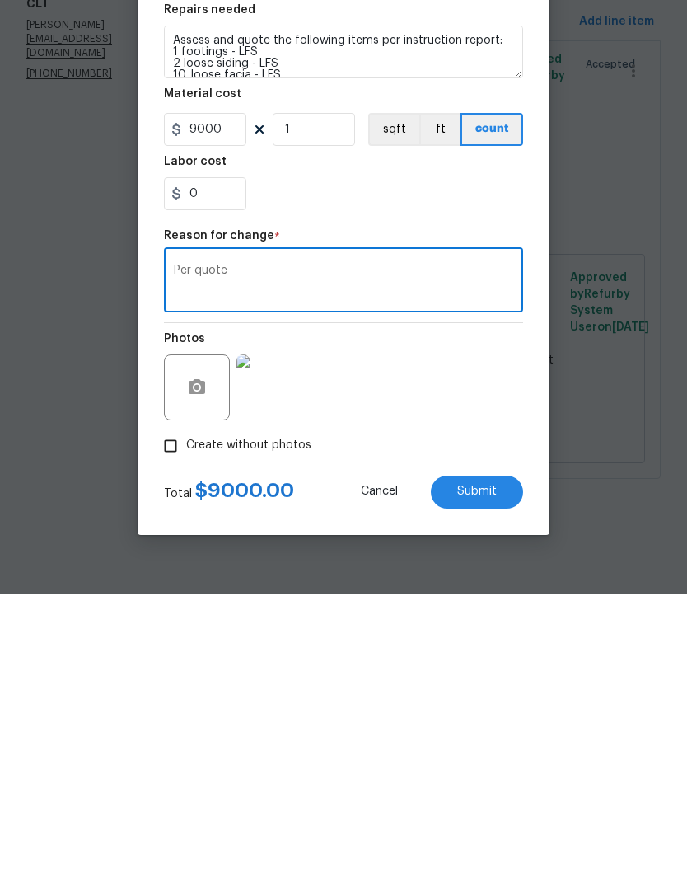
type textarea "Per quote"
click at [471, 773] on span "Submit" at bounding box center [477, 779] width 40 height 12
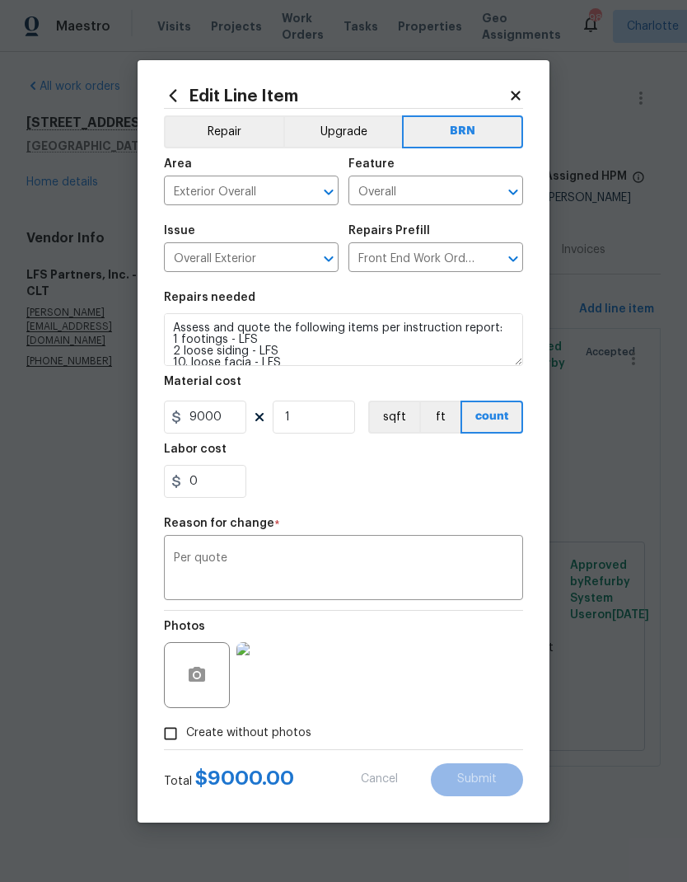
type input "1"
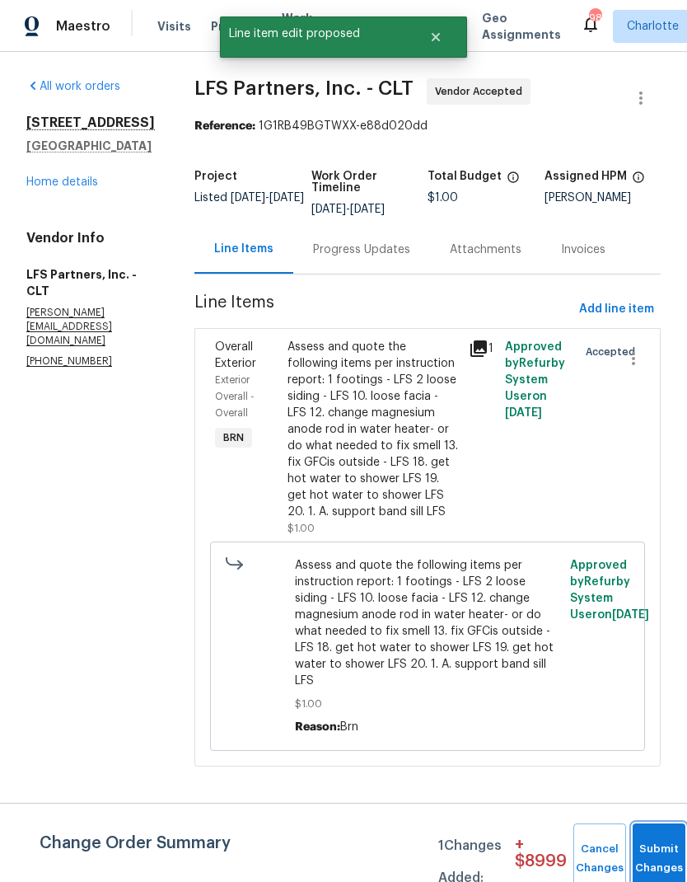
click at [656, 845] on button "Submit Changes" at bounding box center [659, 858] width 53 height 71
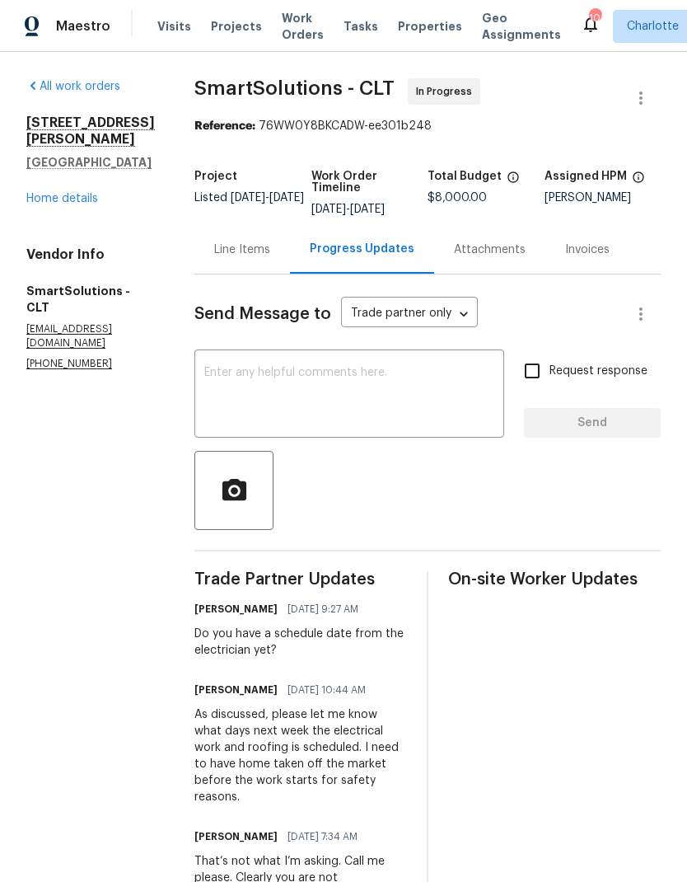
click at [256, 245] on div "Line Items" at bounding box center [242, 249] width 56 height 16
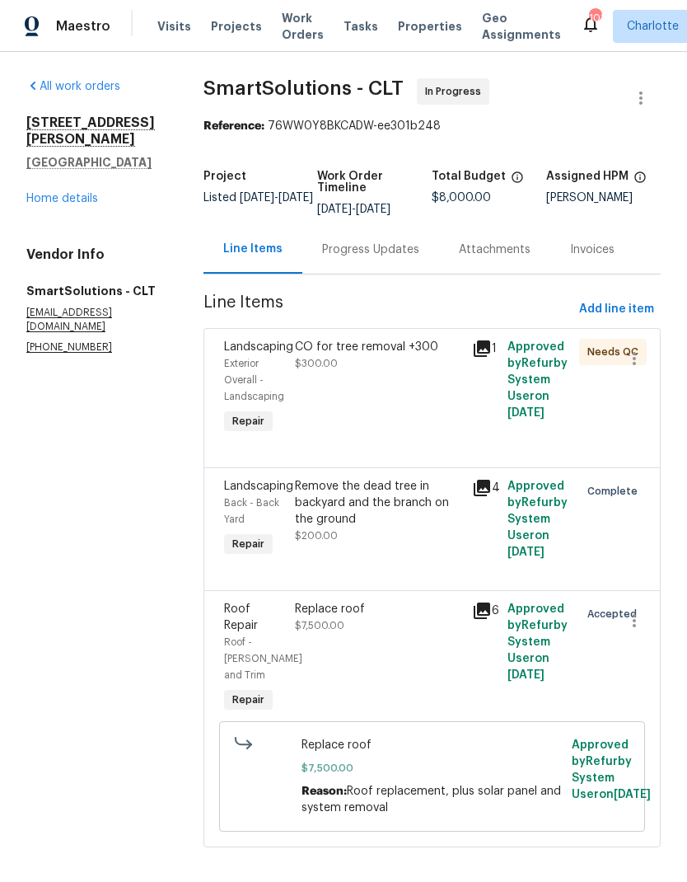
click at [484, 358] on icon at bounding box center [482, 349] width 20 height 20
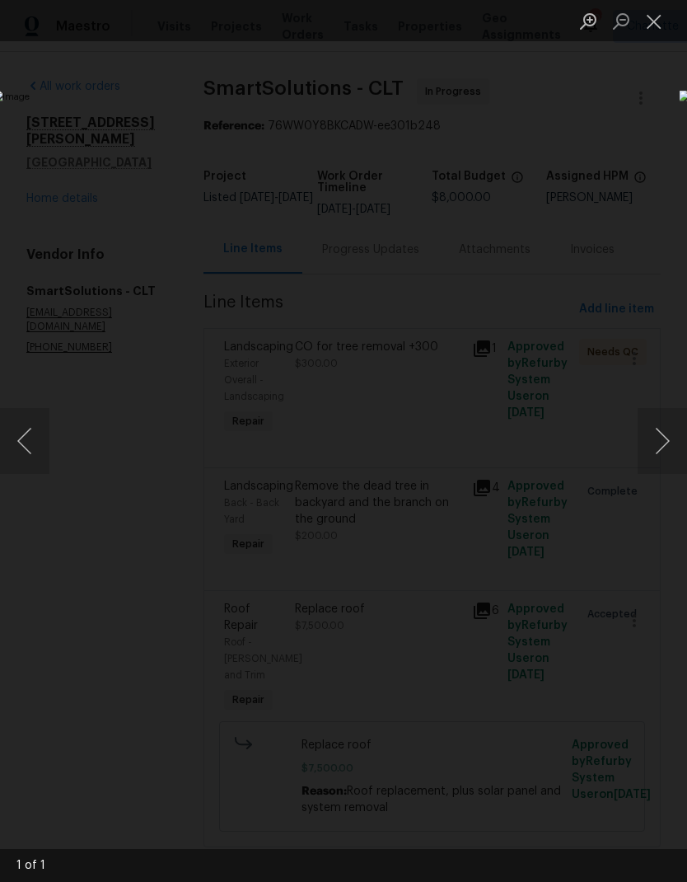
click at [653, 25] on button "Close lightbox" at bounding box center [654, 21] width 33 height 29
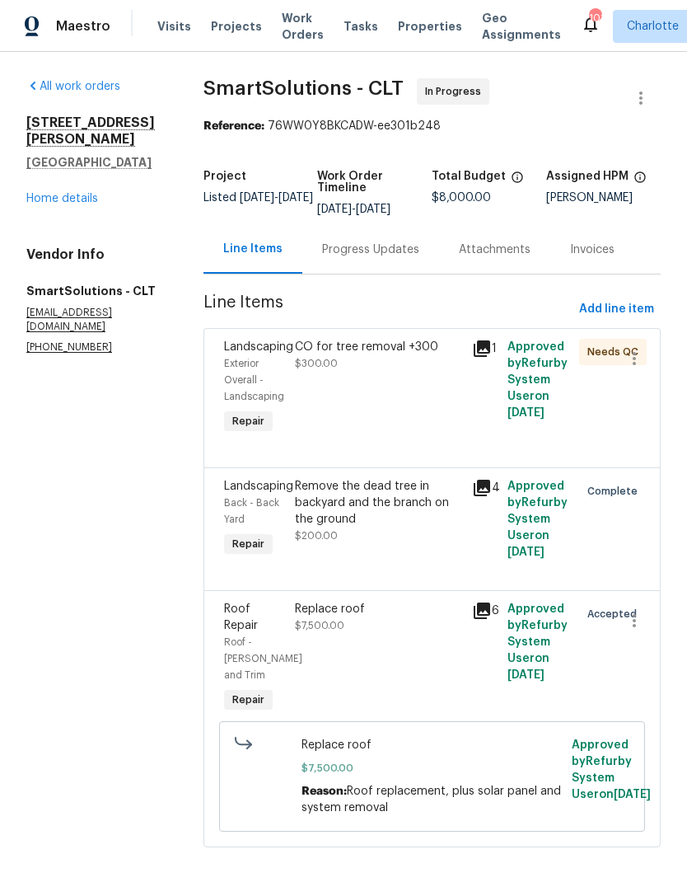
click at [391, 253] on div "Progress Updates" at bounding box center [370, 249] width 97 height 16
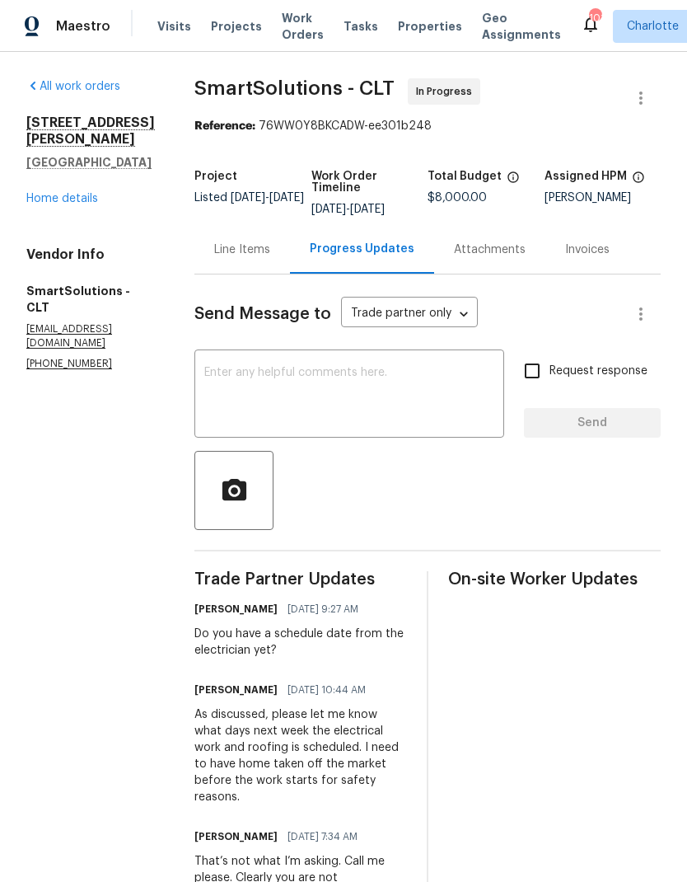
click at [253, 248] on div "Line Items" at bounding box center [242, 249] width 56 height 16
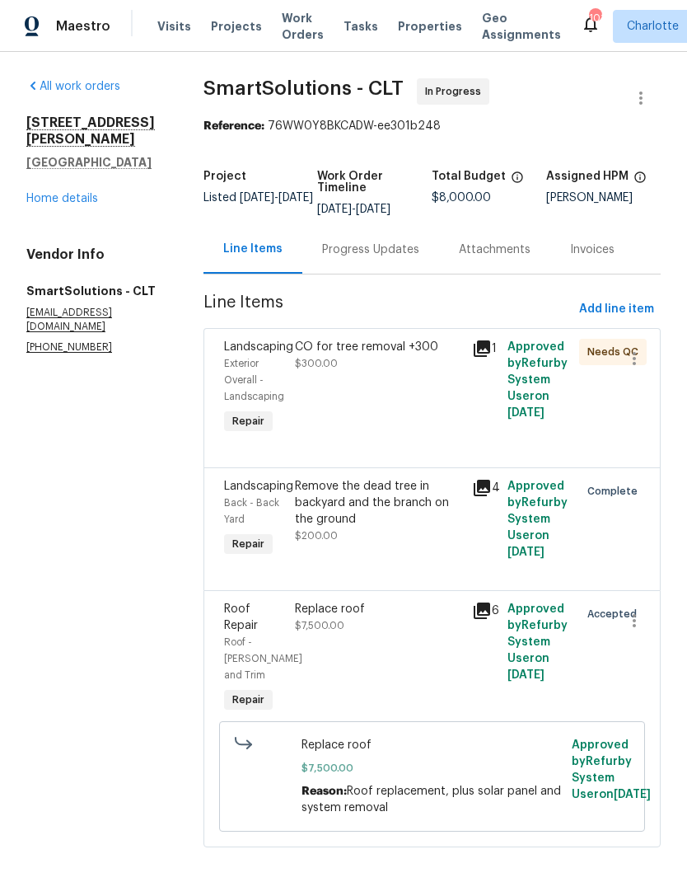
click at [78, 193] on link "Home details" at bounding box center [62, 199] width 72 height 12
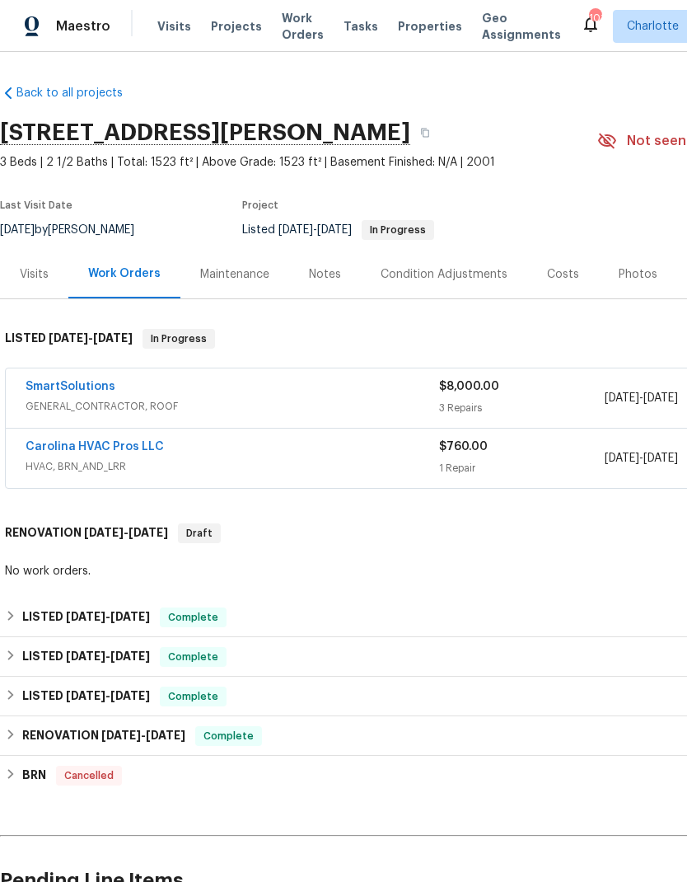
click at [330, 268] on div "Notes" at bounding box center [325, 274] width 32 height 16
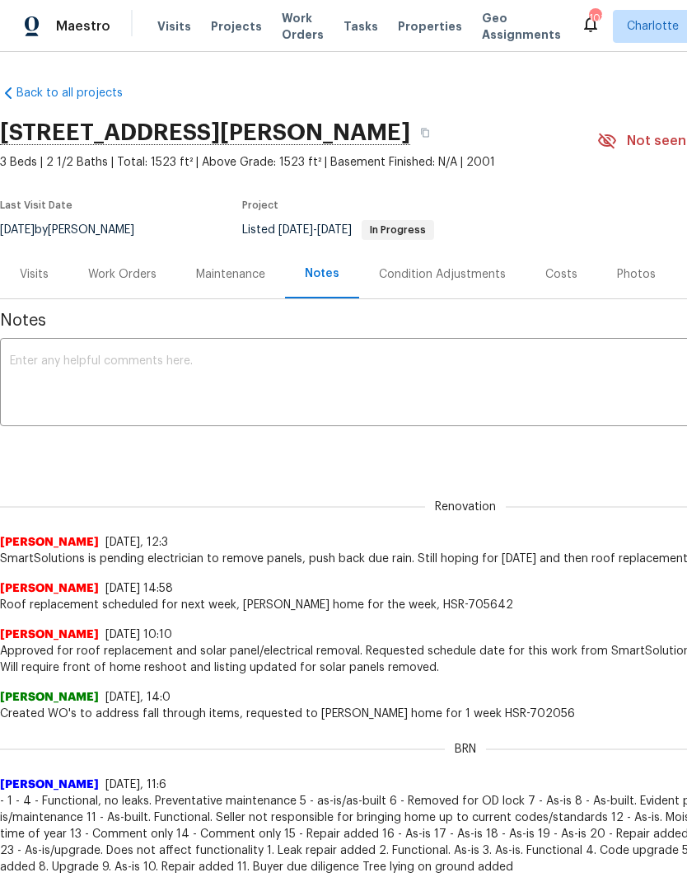
click at [290, 374] on textarea at bounding box center [465, 384] width 911 height 58
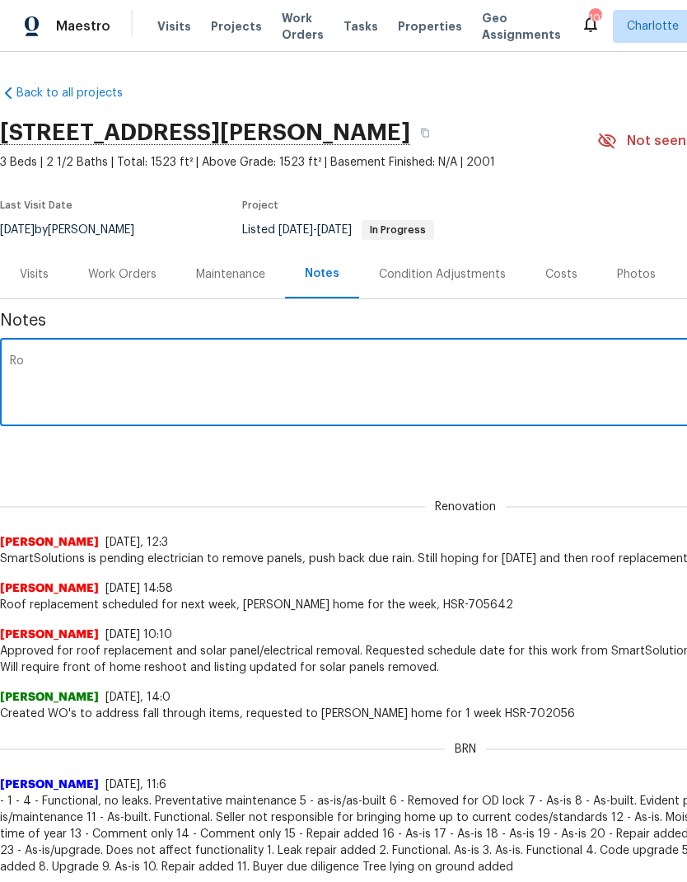
type textarea "R"
type textarea "P"
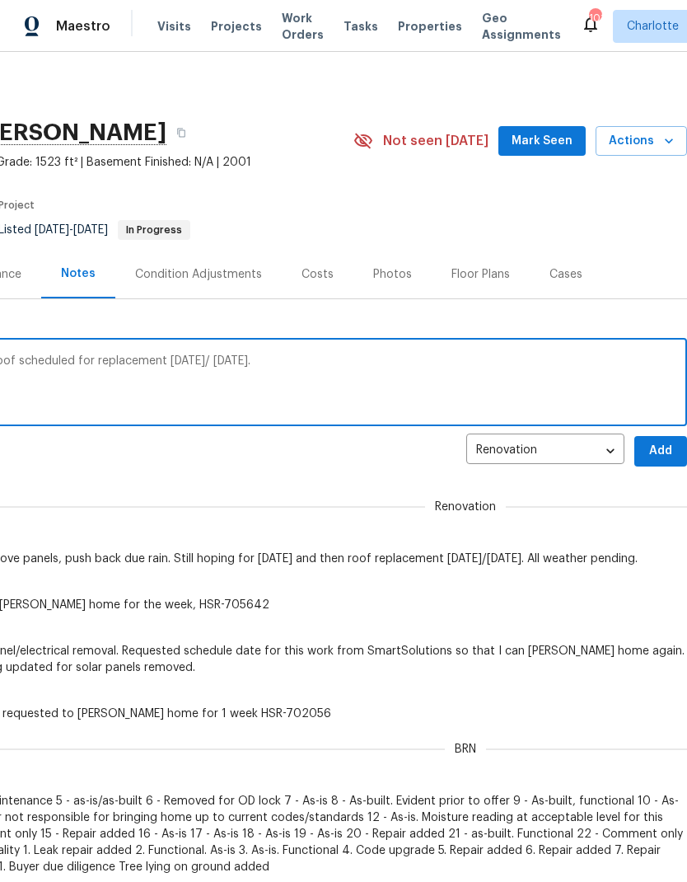
scroll to position [0, 244]
type textarea "Solar panel and system removed [DATE]. Roof scheduled for replacement [DATE]/ […"
click at [666, 451] on span "Add" at bounding box center [661, 451] width 26 height 21
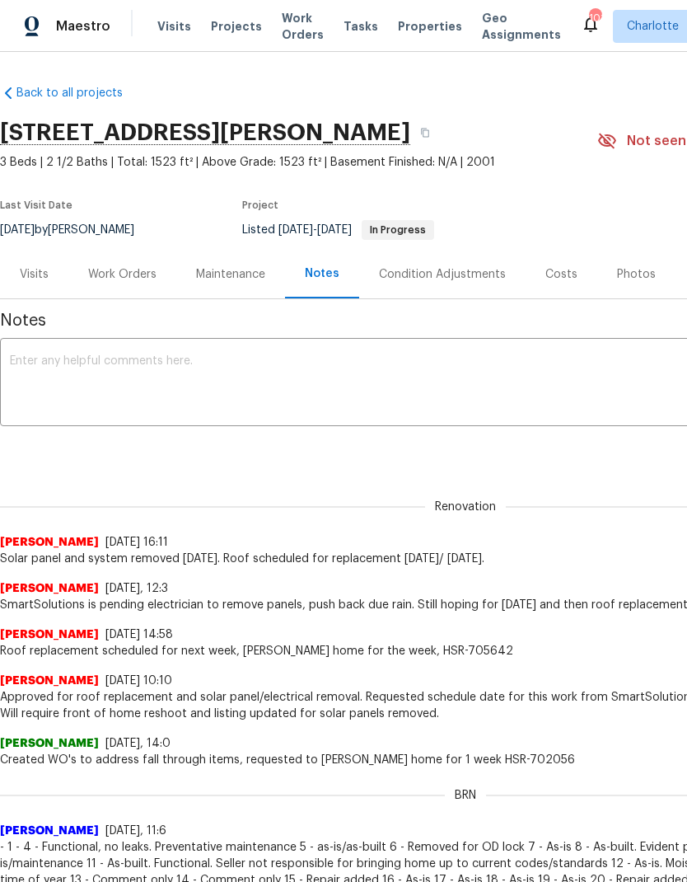
scroll to position [0, 0]
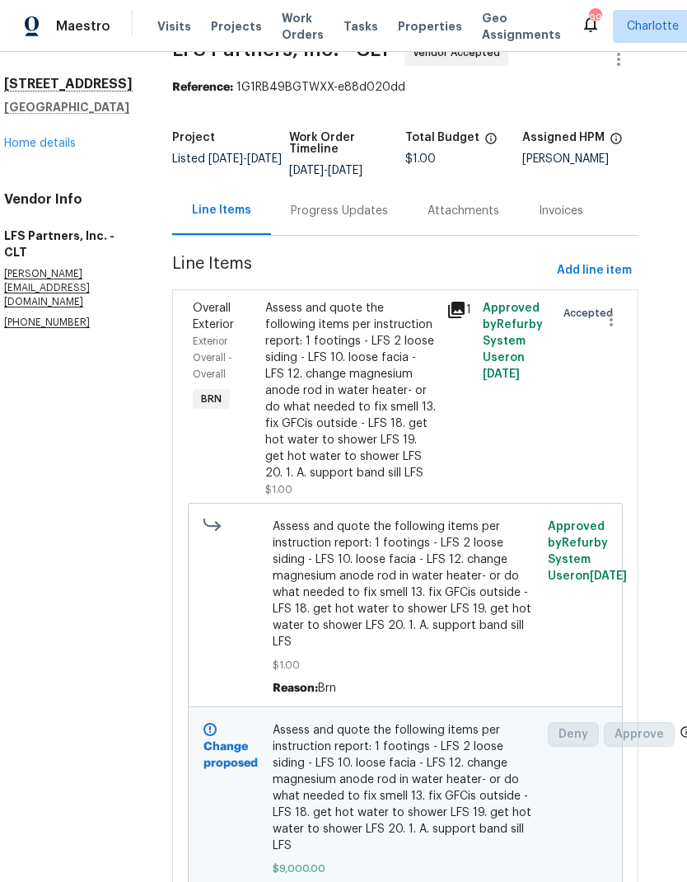
scroll to position [38, 21]
click at [350, 211] on div "Progress Updates" at bounding box center [340, 212] width 97 height 16
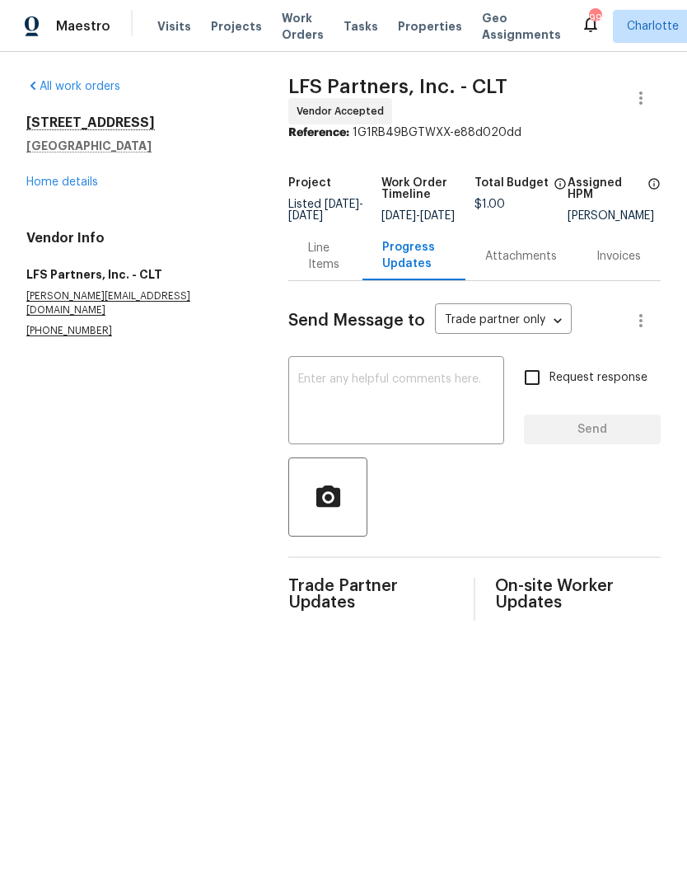
click at [320, 253] on div "Line Items" at bounding box center [325, 256] width 34 height 33
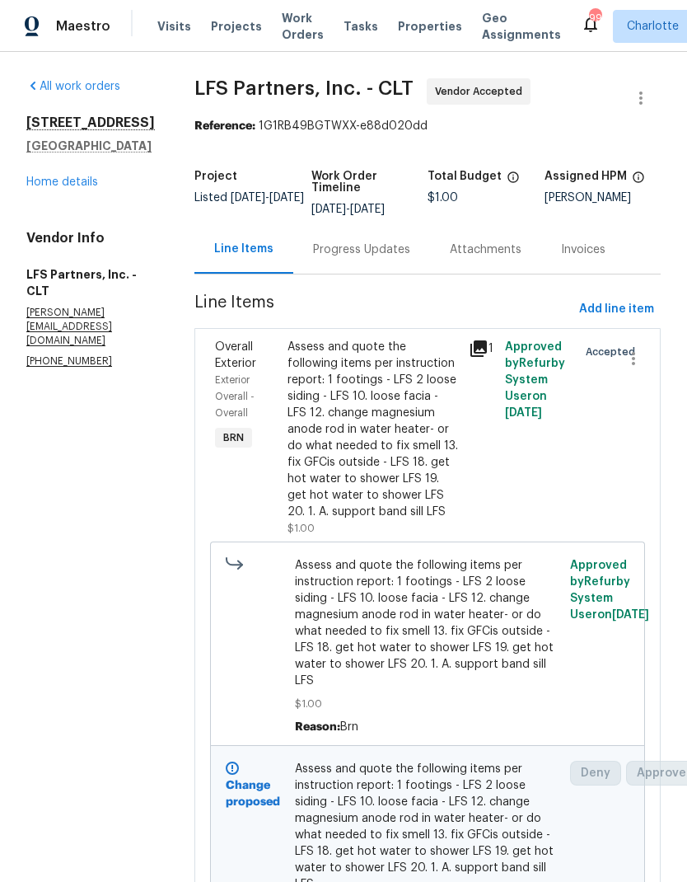
click at [50, 178] on link "Home details" at bounding box center [62, 182] width 72 height 12
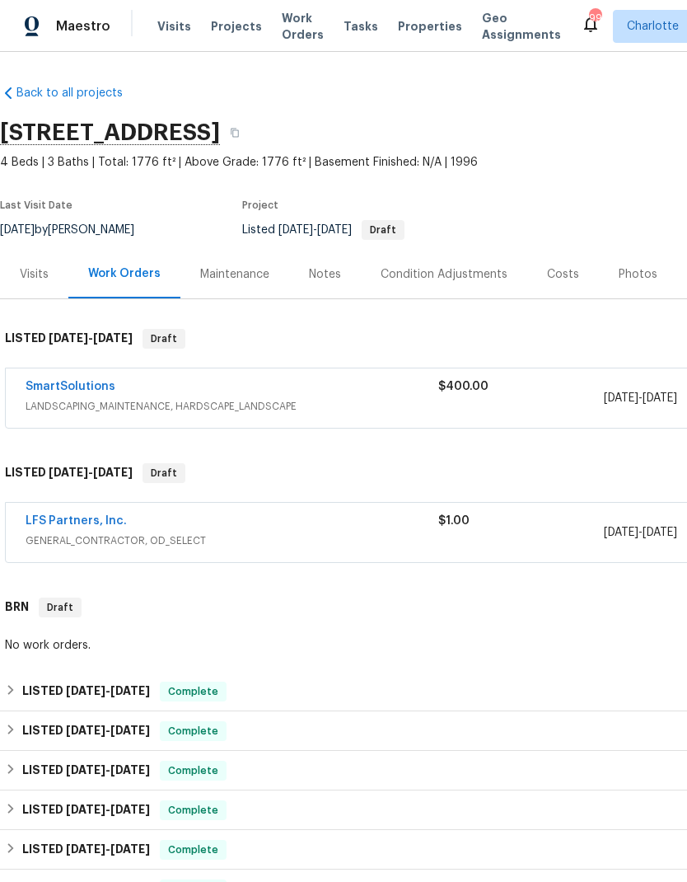
click at [340, 279] on div "Notes" at bounding box center [325, 274] width 72 height 49
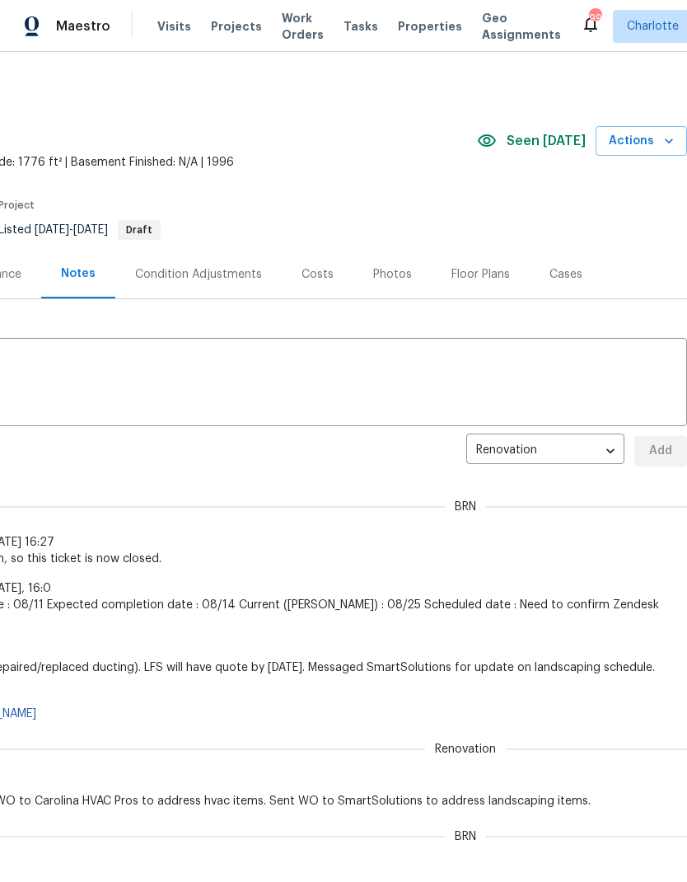
scroll to position [0, 244]
click at [596, 447] on body "Maestro Visits Projects Work Orders Tasks Properties Geo Assignments 99 Charlot…" at bounding box center [343, 441] width 687 height 882
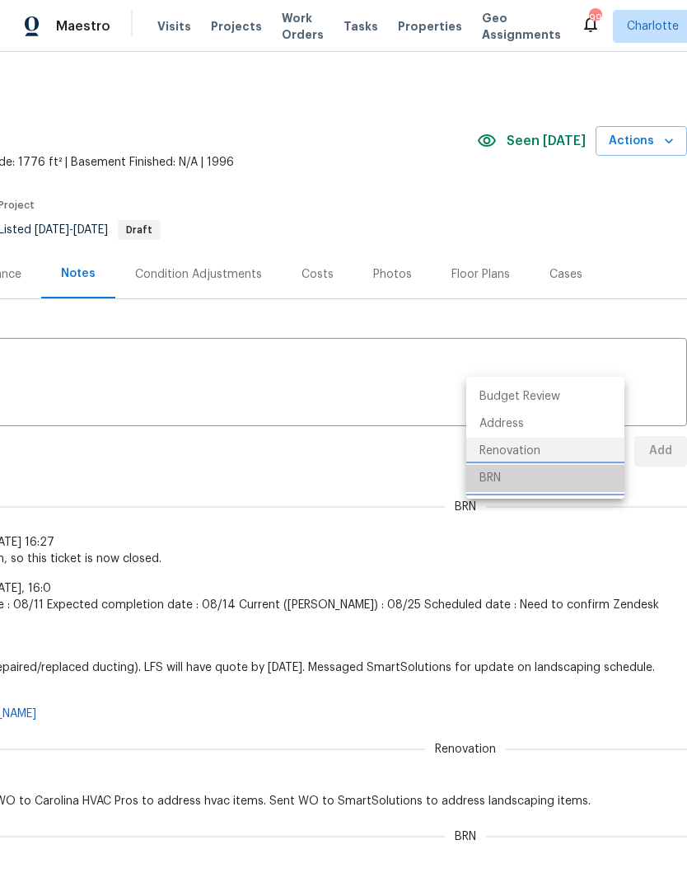
click at [557, 481] on li "BRN" at bounding box center [545, 478] width 158 height 27
type input "bb882f95-b3a1-4363-b709-60a9c7e0bfd4"
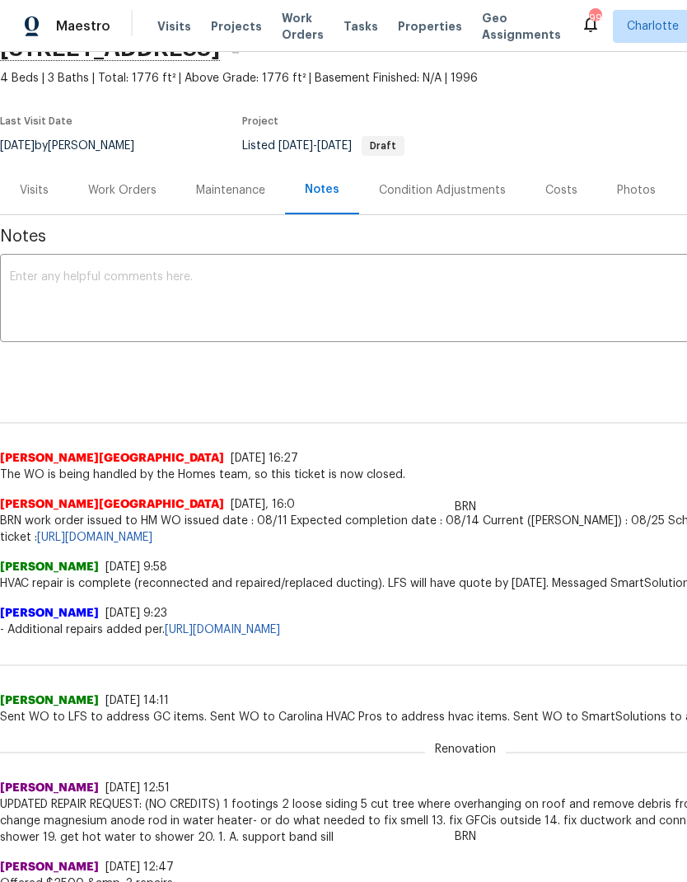
scroll to position [84, 0]
click at [78, 290] on textarea at bounding box center [465, 300] width 911 height 58
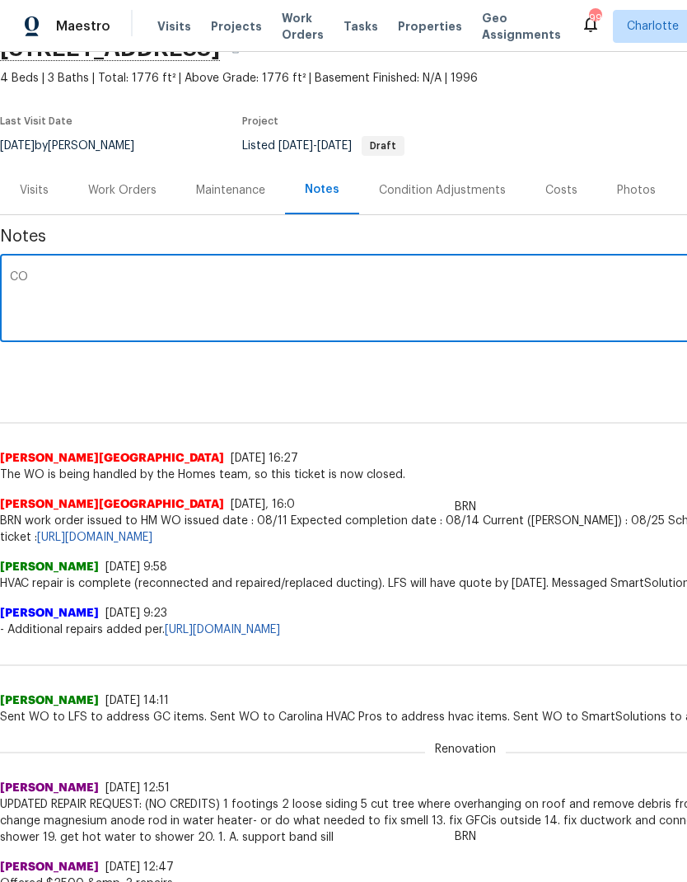
type textarea "C"
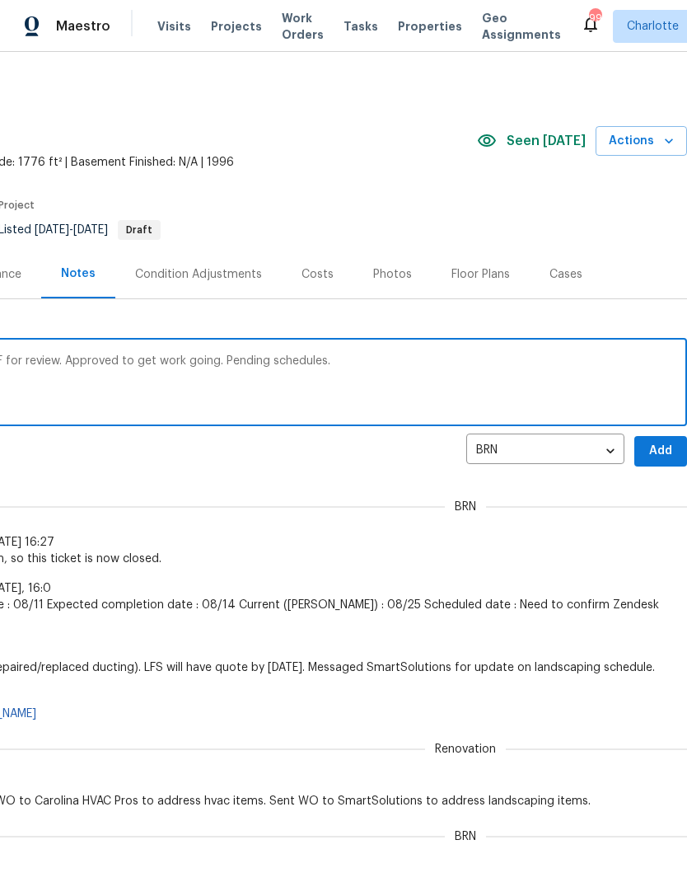
scroll to position [0, 244]
type textarea "Received estimate from LFS and sent to BF for review. Approved to get work goin…"
click at [665, 443] on span "Add" at bounding box center [661, 451] width 26 height 21
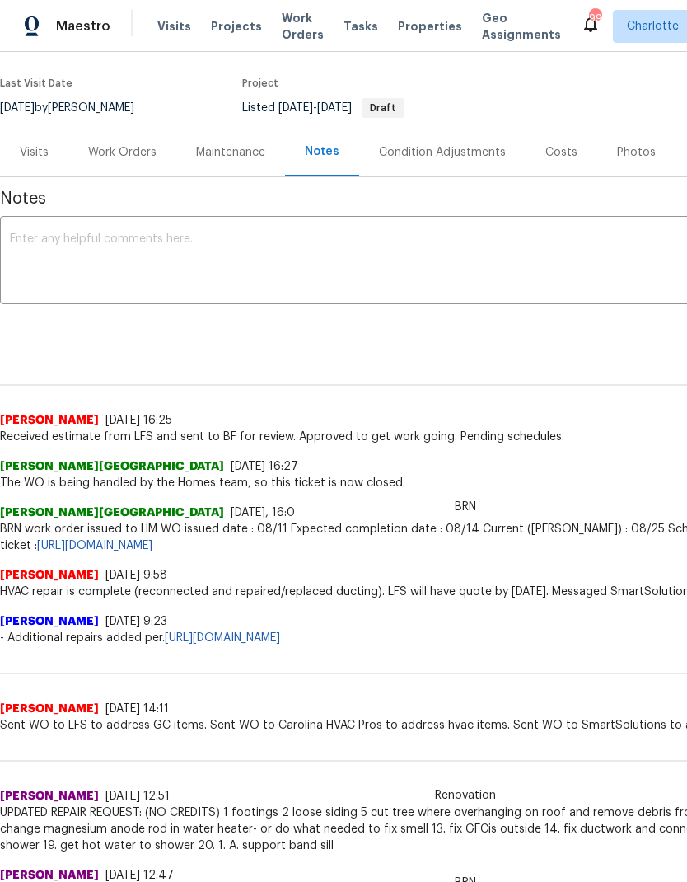
scroll to position [126, 0]
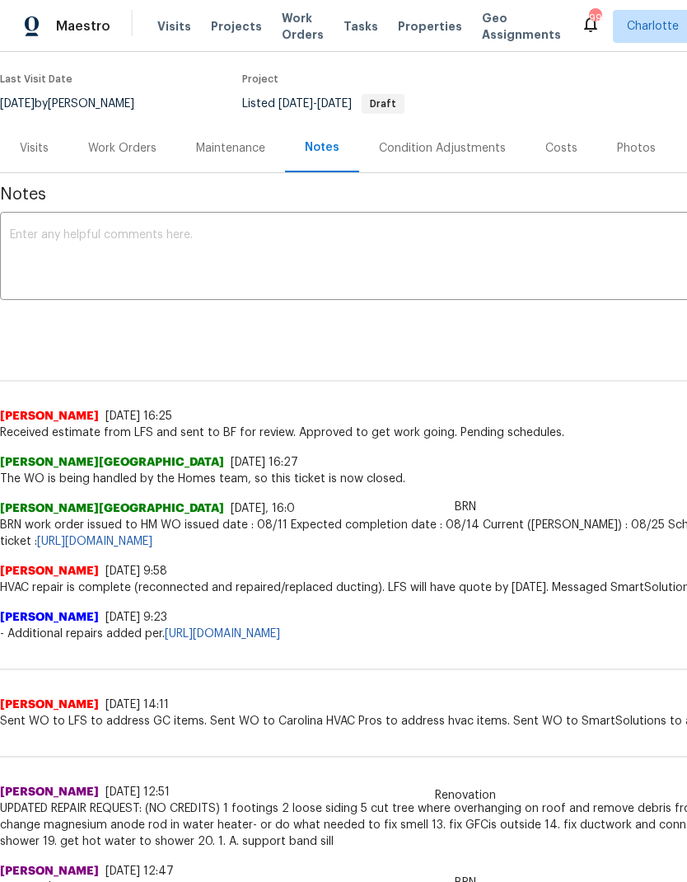
click at [116, 142] on div "Work Orders" at bounding box center [122, 148] width 68 height 16
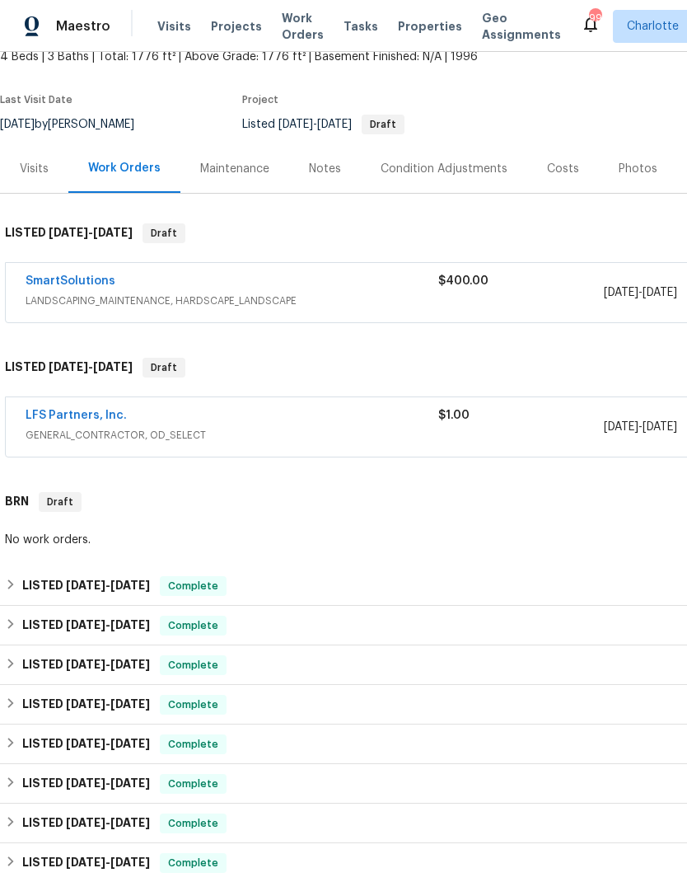
scroll to position [105, 0]
click at [43, 278] on link "SmartSolutions" at bounding box center [71, 282] width 90 height 12
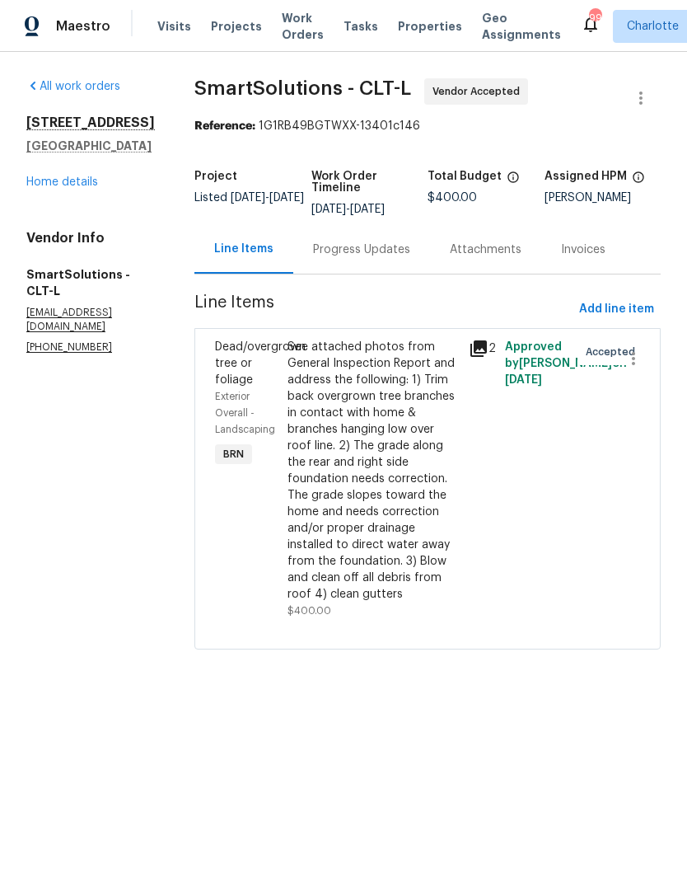
click at [383, 254] on div "Progress Updates" at bounding box center [361, 249] width 97 height 16
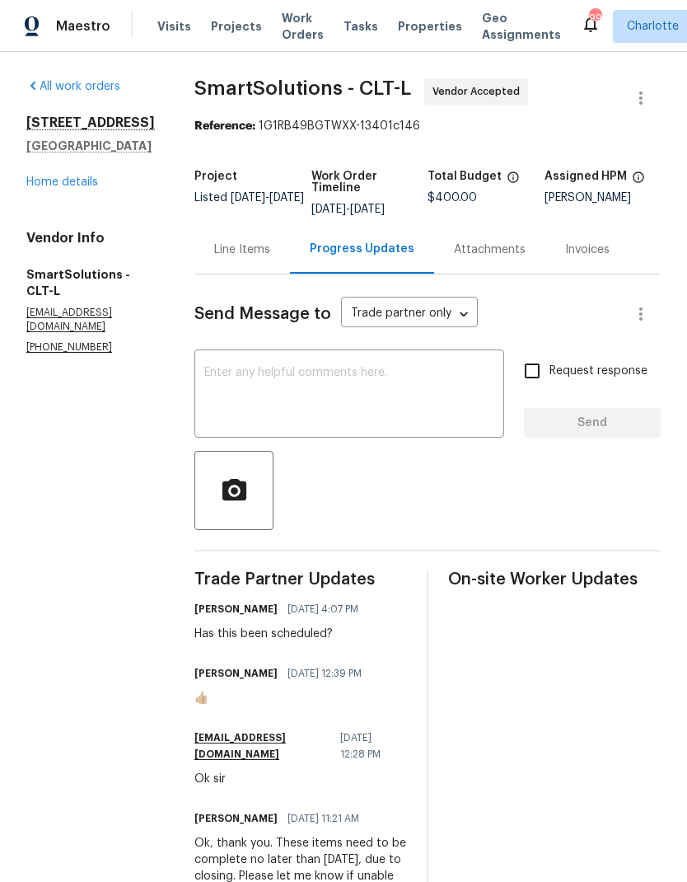
click at [53, 179] on link "Home details" at bounding box center [62, 182] width 72 height 12
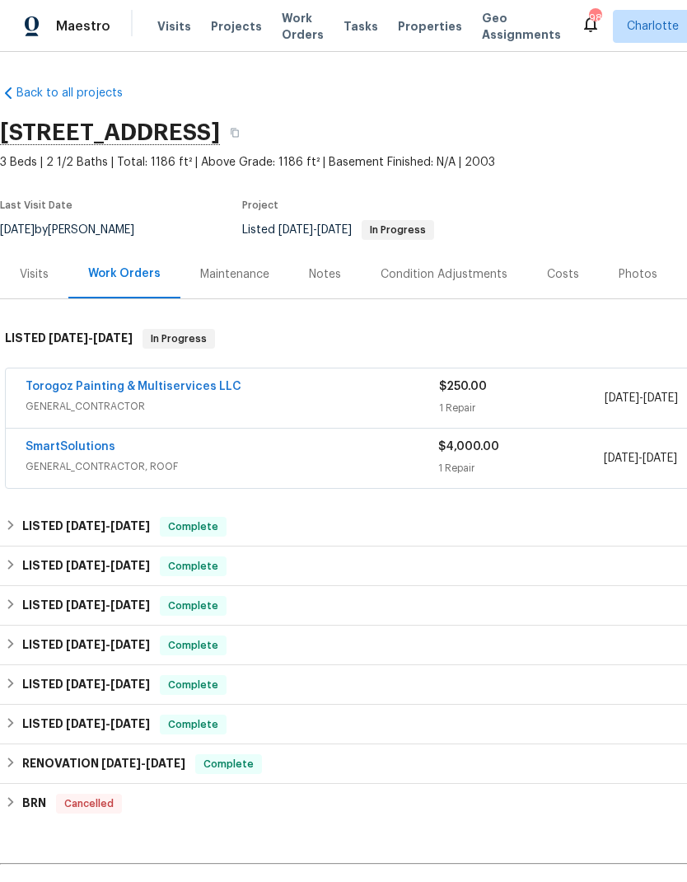
click at [553, 277] on div "Costs" at bounding box center [563, 274] width 32 height 16
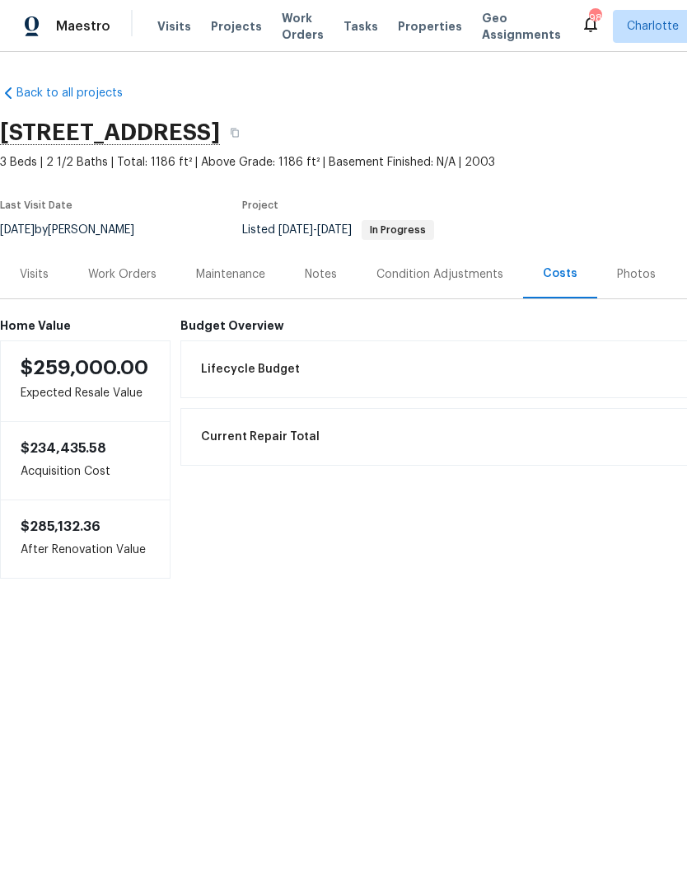
click at [110, 280] on div "Work Orders" at bounding box center [122, 274] width 68 height 16
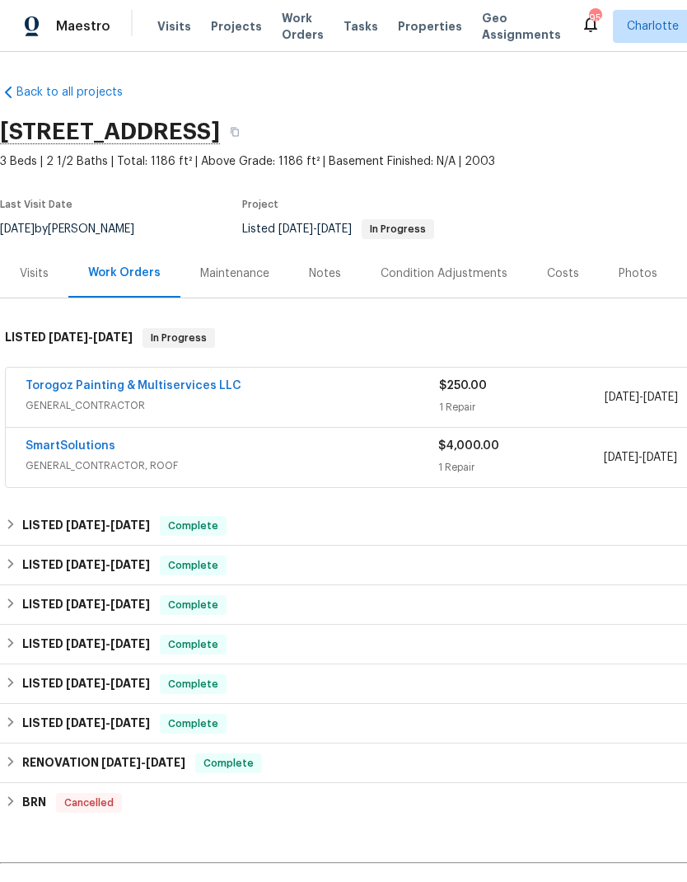
scroll to position [1, 0]
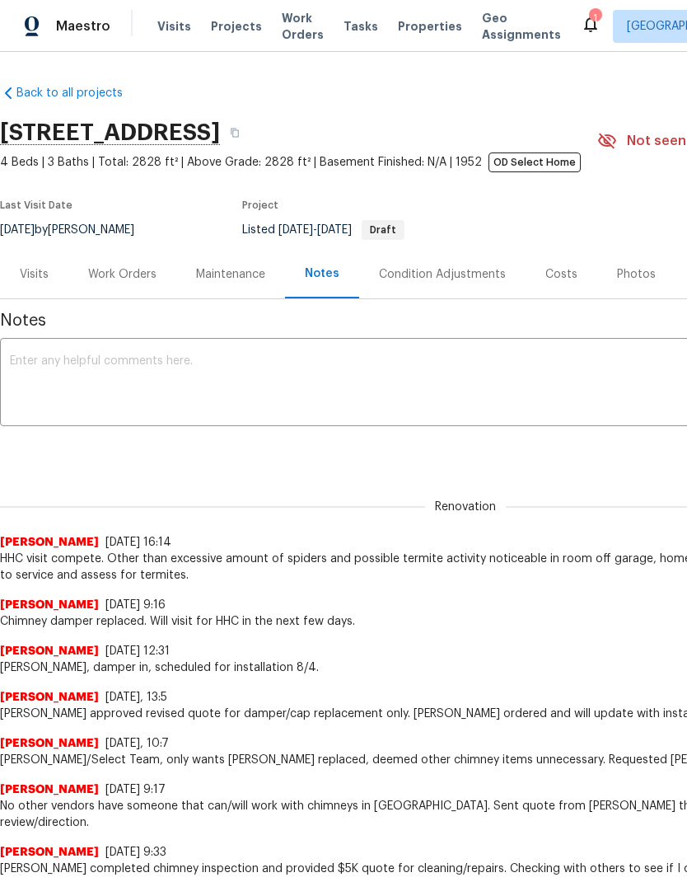
click at [120, 288] on div "Work Orders" at bounding box center [122, 274] width 108 height 49
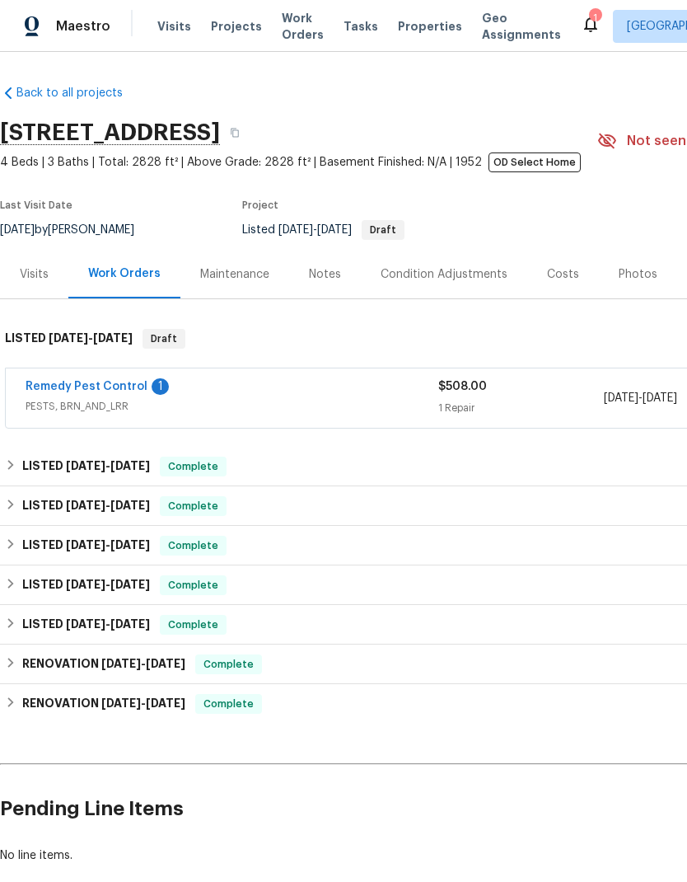
click at [101, 391] on link "Remedy Pest Control" at bounding box center [87, 387] width 122 height 12
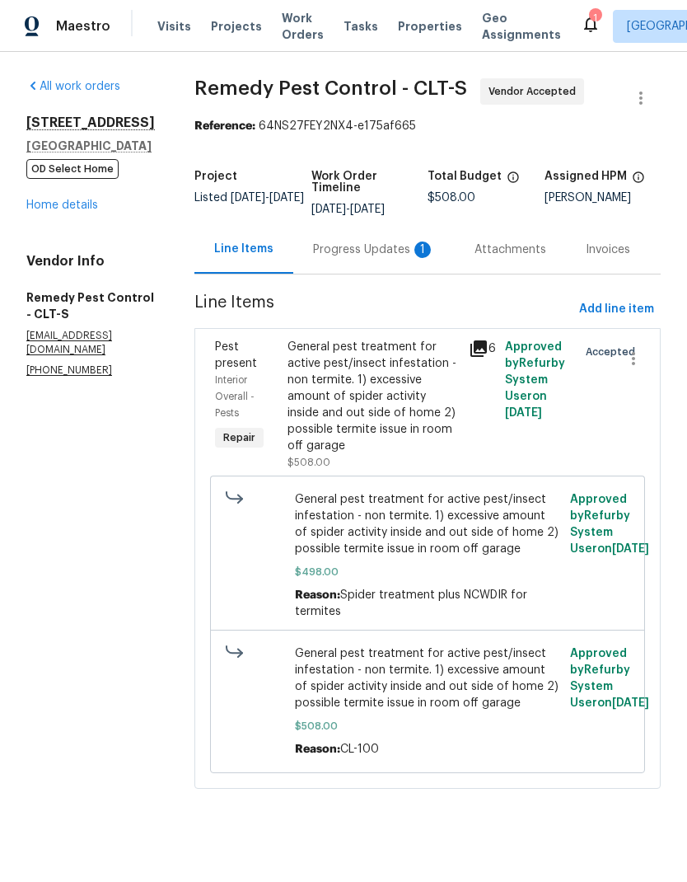
click at [414, 246] on div "1" at bounding box center [422, 249] width 16 height 16
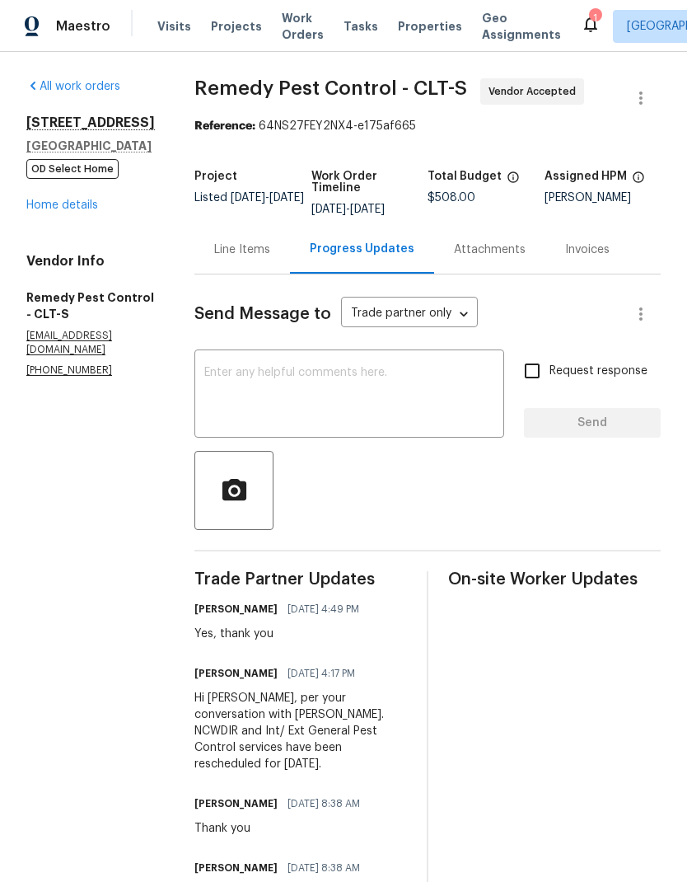
click at [51, 211] on link "Home details" at bounding box center [62, 205] width 72 height 12
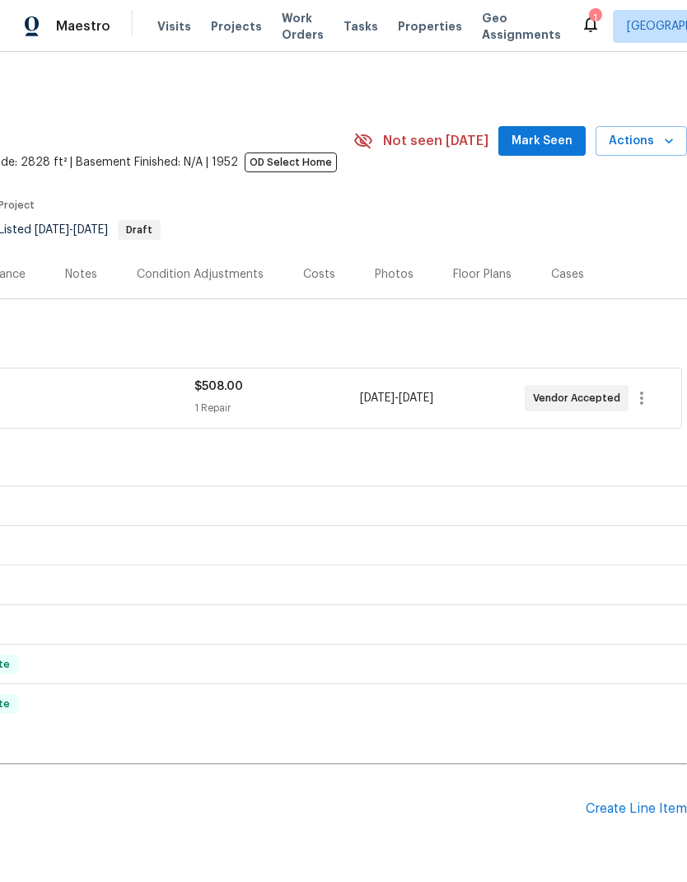
scroll to position [0, 244]
click at [639, 393] on icon "button" at bounding box center [642, 398] width 20 height 20
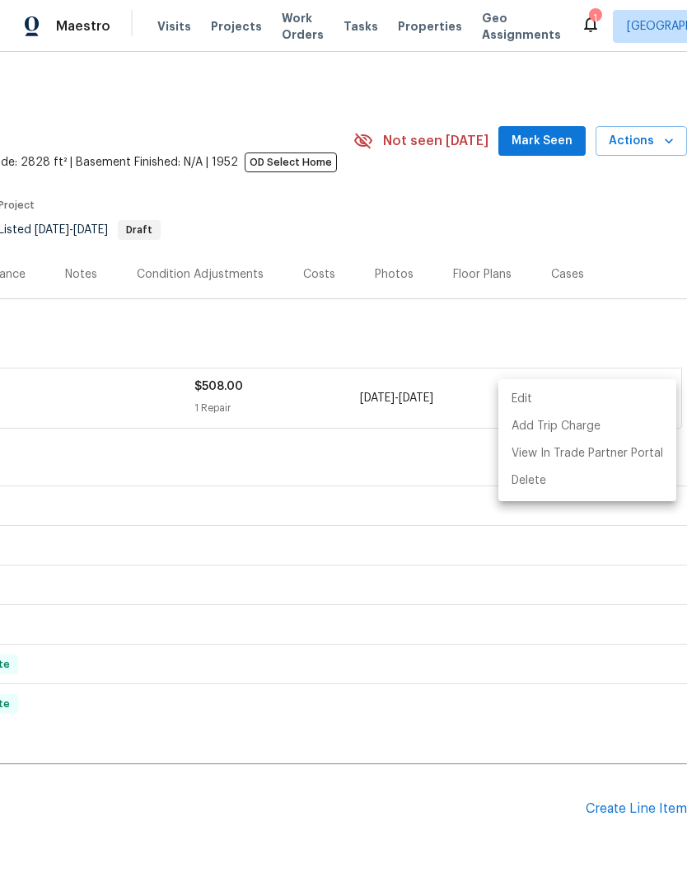
click at [613, 391] on li "Edit" at bounding box center [587, 399] width 178 height 27
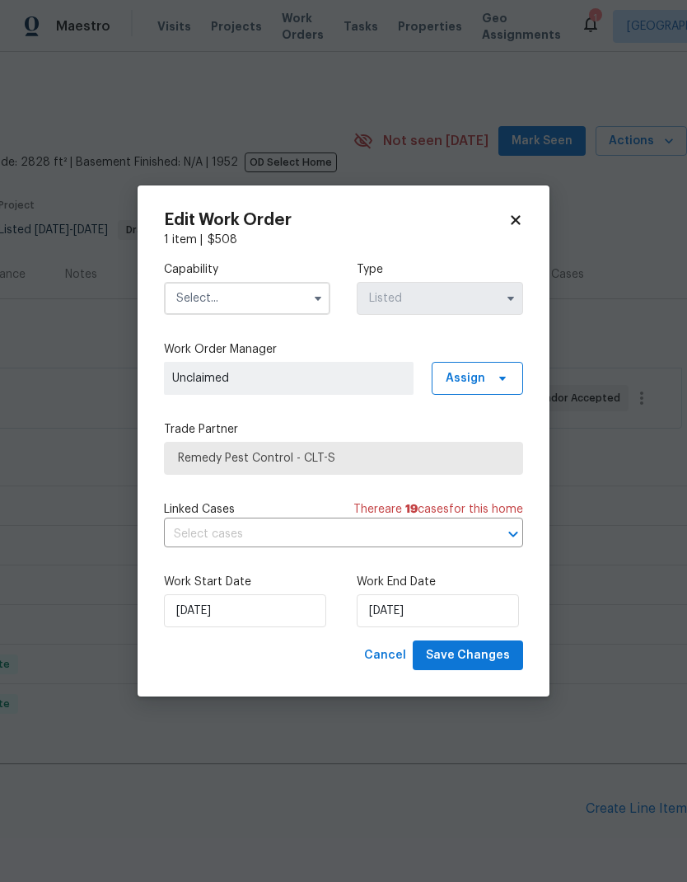
click at [204, 294] on input "text" at bounding box center [247, 298] width 166 height 33
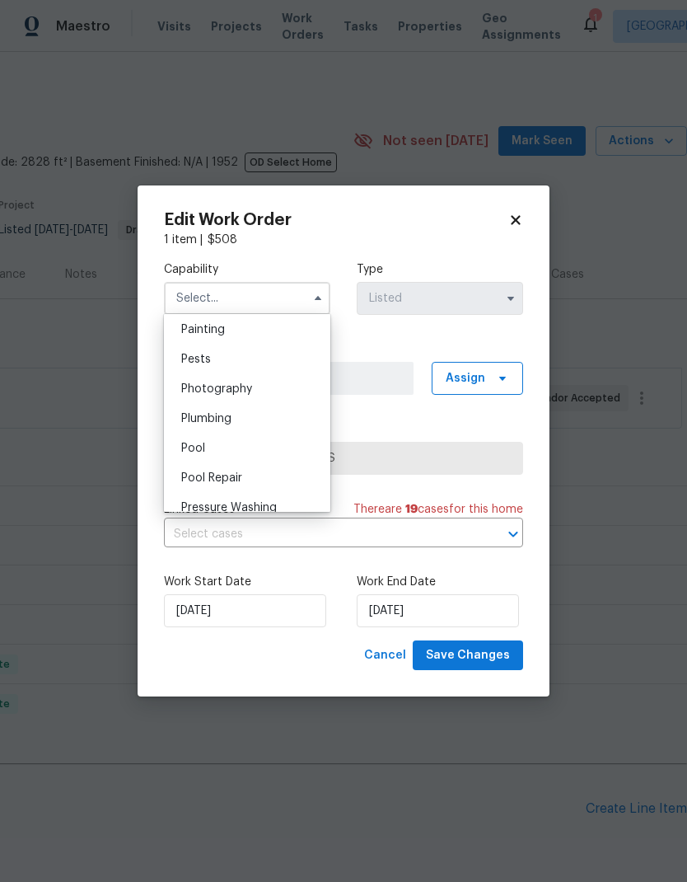
scroll to position [1387, 0]
click at [199, 349] on div "Pests" at bounding box center [247, 360] width 158 height 30
type input "Pests"
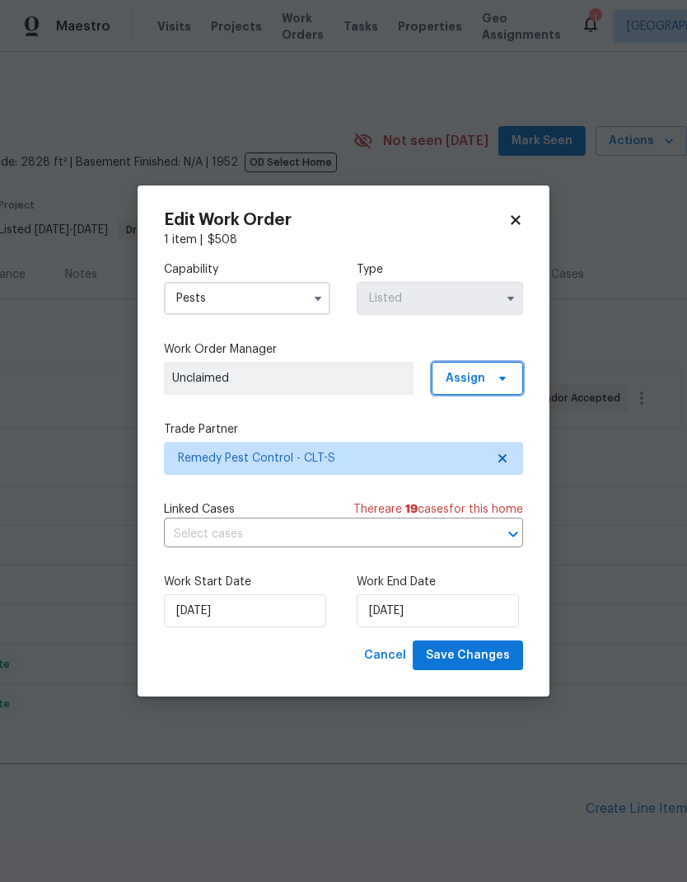
click at [493, 384] on span "Assign" at bounding box center [477, 378] width 91 height 33
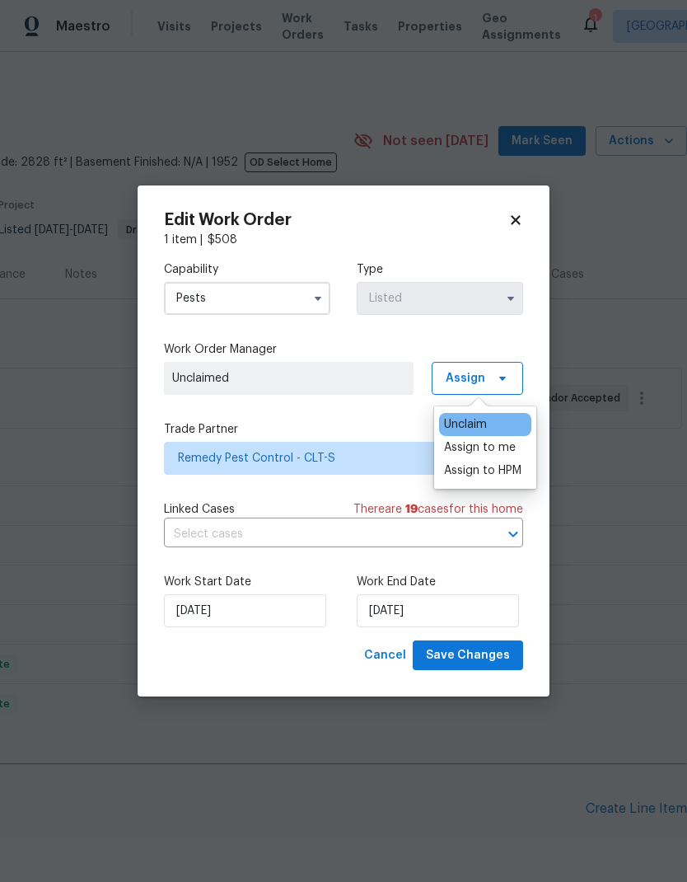
click at [497, 422] on div "Unclaim" at bounding box center [485, 424] width 92 height 23
click at [501, 453] on div "Assign to me" at bounding box center [480, 447] width 72 height 16
click at [382, 423] on label "Trade Partner" at bounding box center [343, 429] width 359 height 16
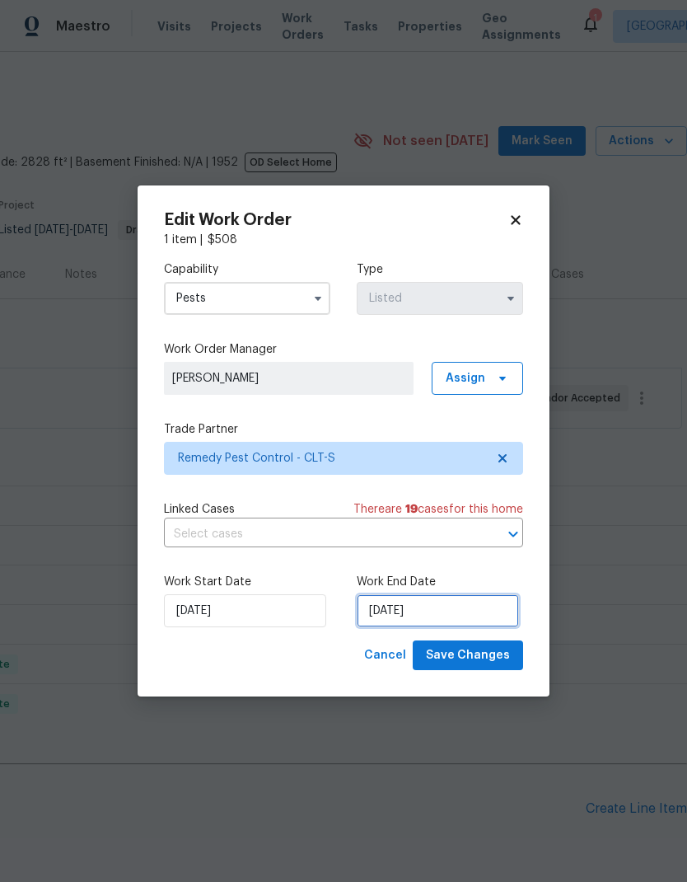
click at [458, 614] on input "[DATE]" at bounding box center [438, 610] width 162 height 33
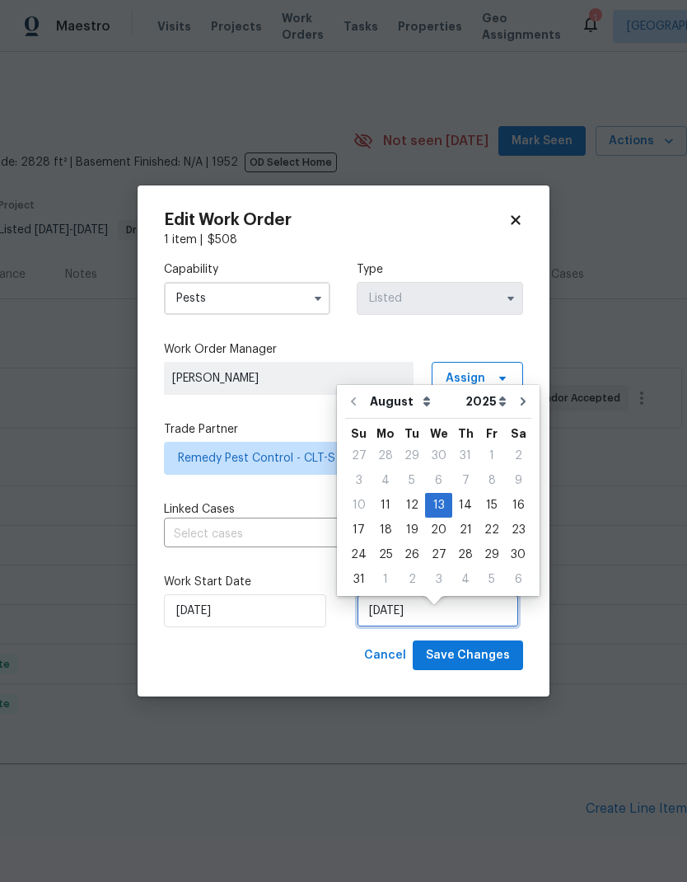
scroll to position [12, 0]
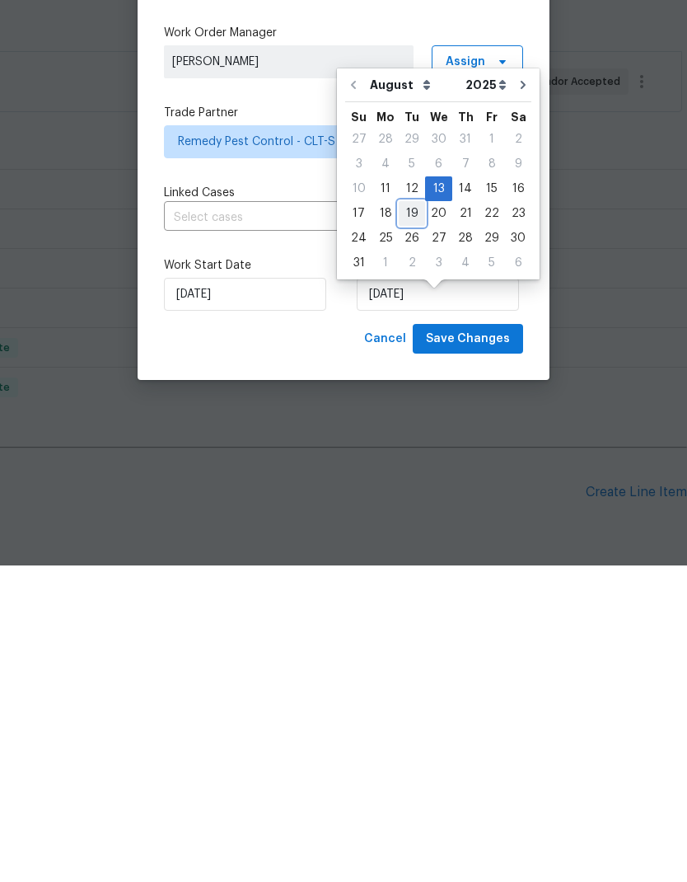
click at [410, 518] on div "19" at bounding box center [412, 529] width 26 height 23
type input "[DATE]"
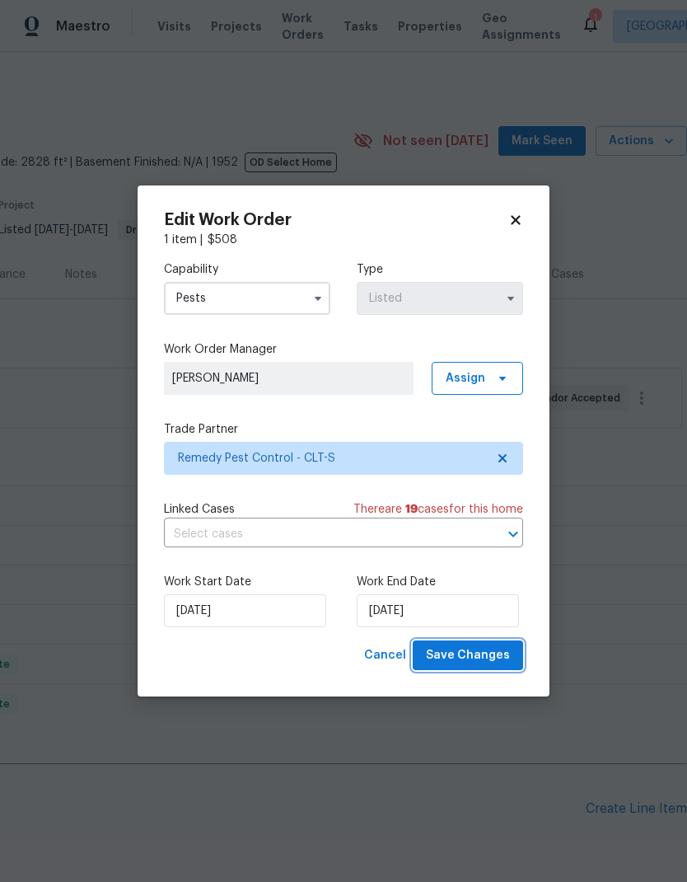
click at [496, 660] on span "Save Changes" at bounding box center [468, 655] width 84 height 21
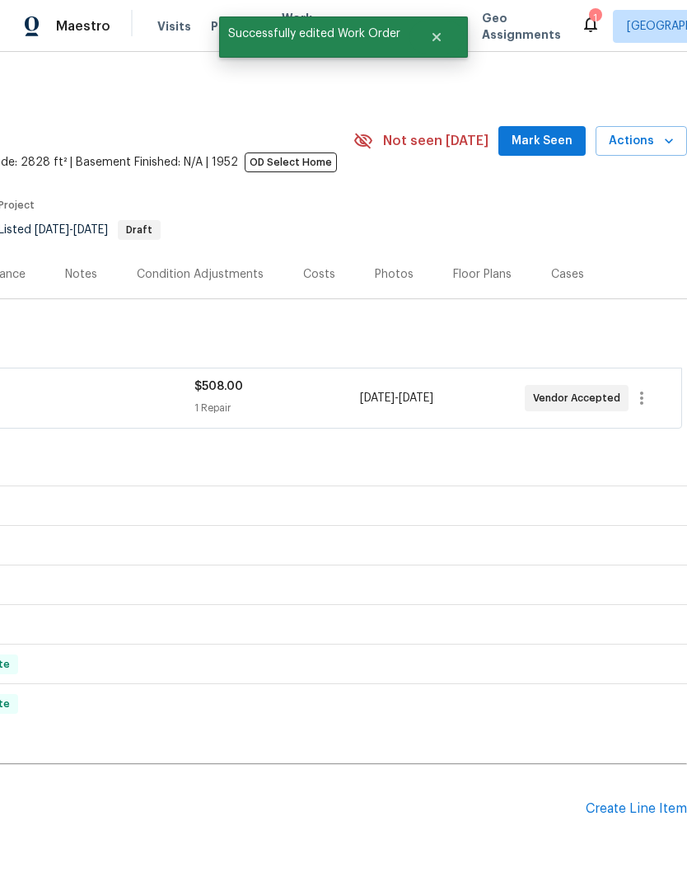
click at [556, 131] on span "Mark Seen" at bounding box center [542, 141] width 61 height 21
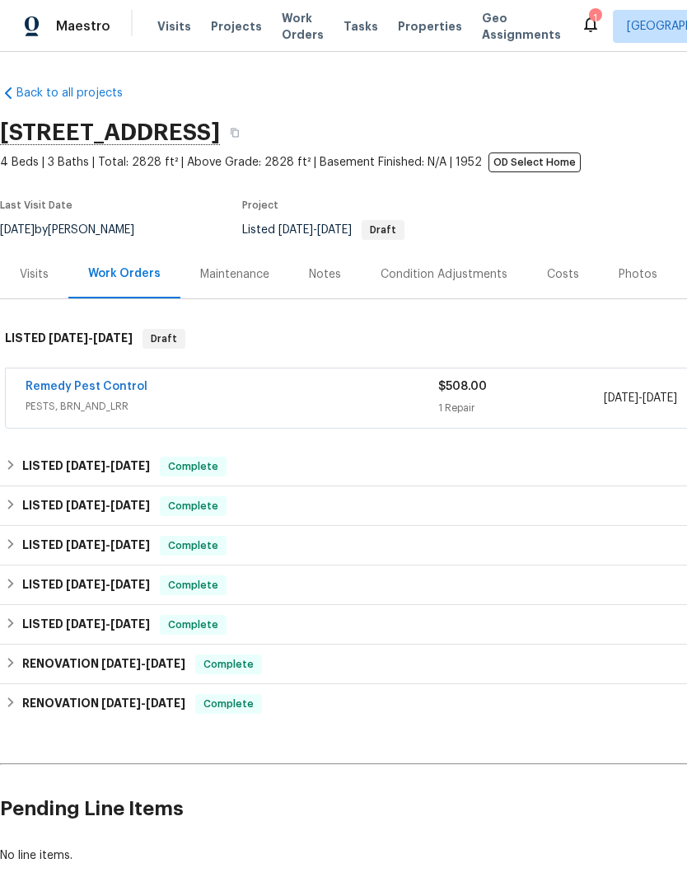
scroll to position [0, 0]
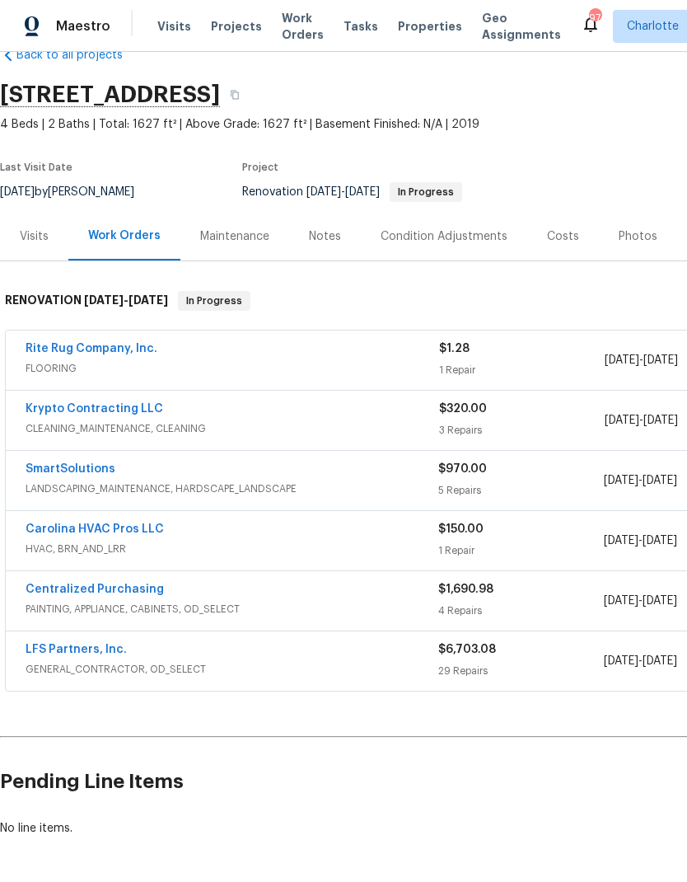
scroll to position [38, 0]
click at [94, 463] on link "SmartSolutions" at bounding box center [71, 469] width 90 height 12
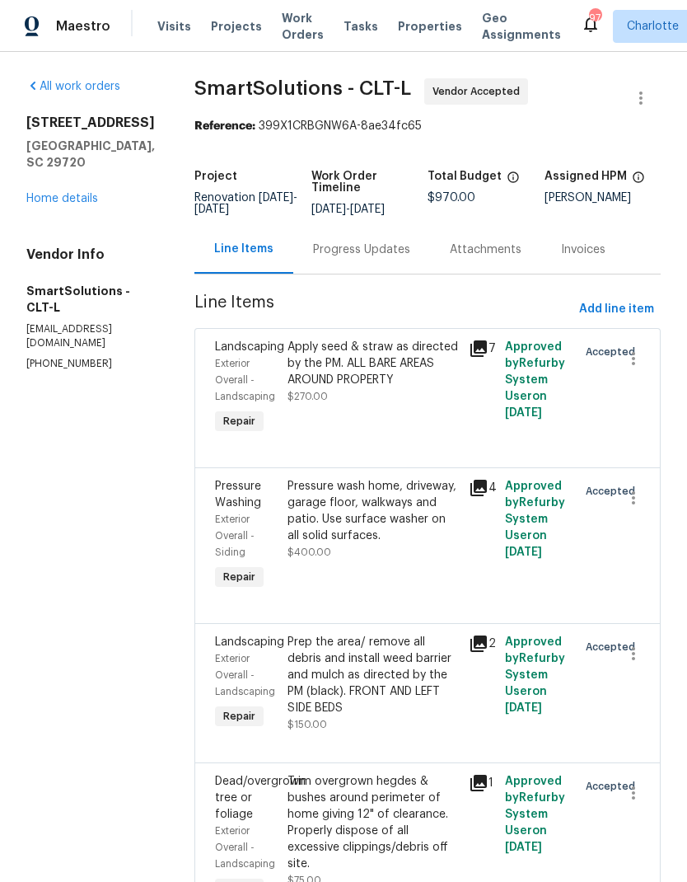
click at [386, 255] on div "Progress Updates" at bounding box center [361, 249] width 97 height 16
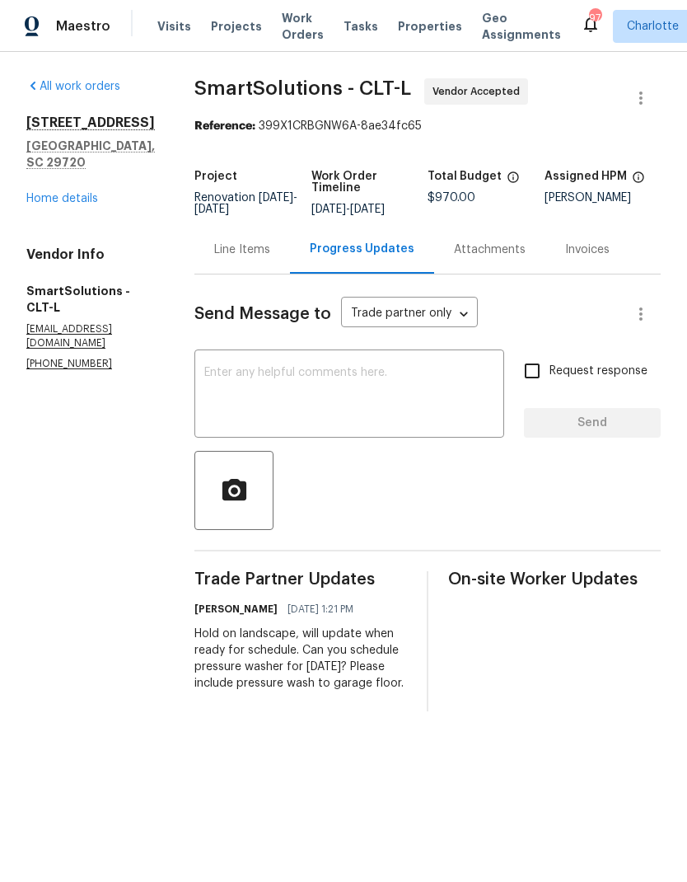
click at [258, 272] on div "Line Items" at bounding box center [242, 249] width 96 height 49
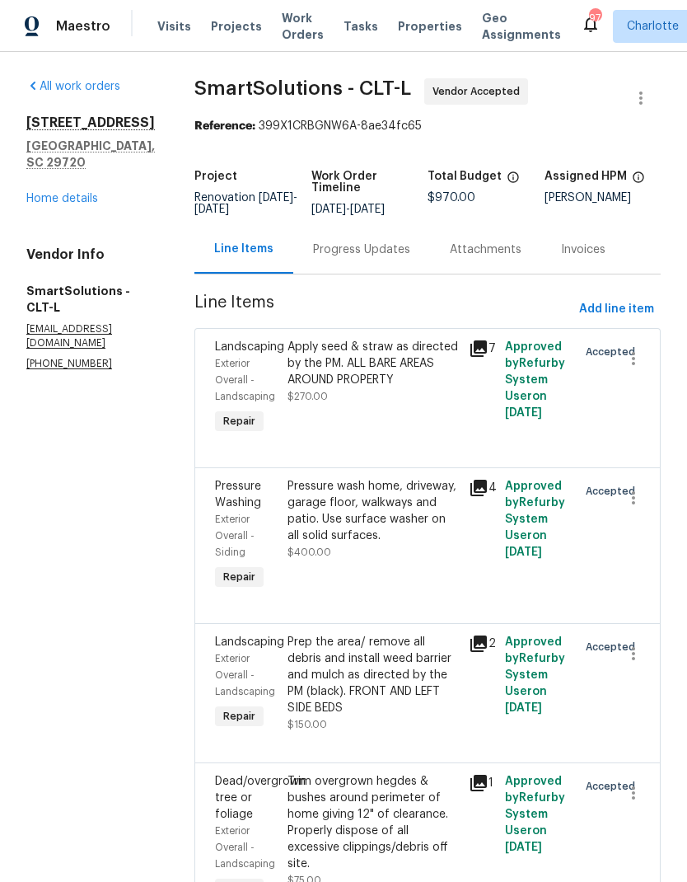
click at [30, 196] on div "All work orders [STREET_ADDRESS][PERSON_NAME] Home details Vendor Info SmartSol…" at bounding box center [90, 224] width 129 height 292
click at [48, 193] on link "Home details" at bounding box center [62, 199] width 72 height 12
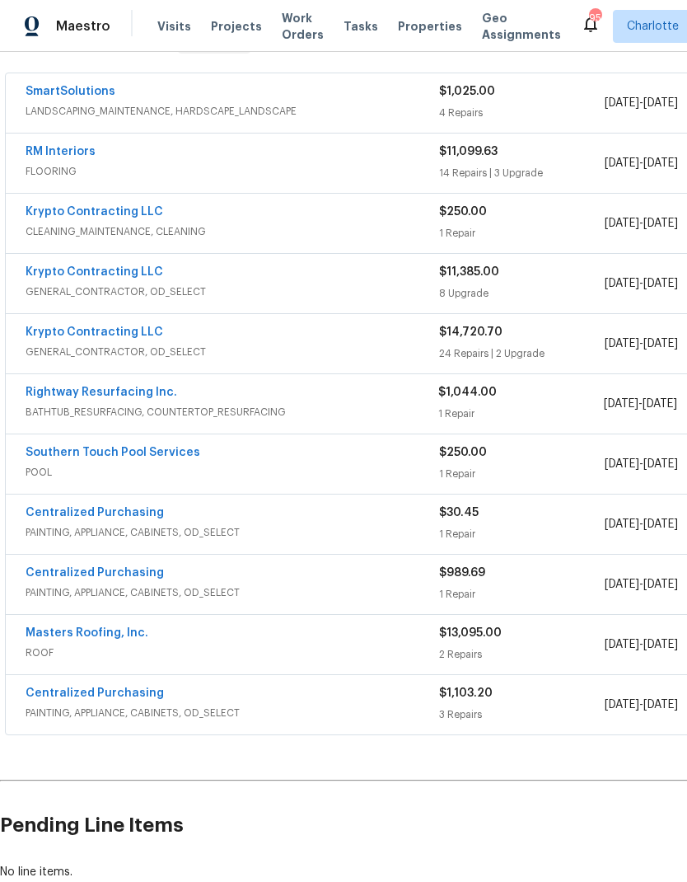
scroll to position [297, 0]
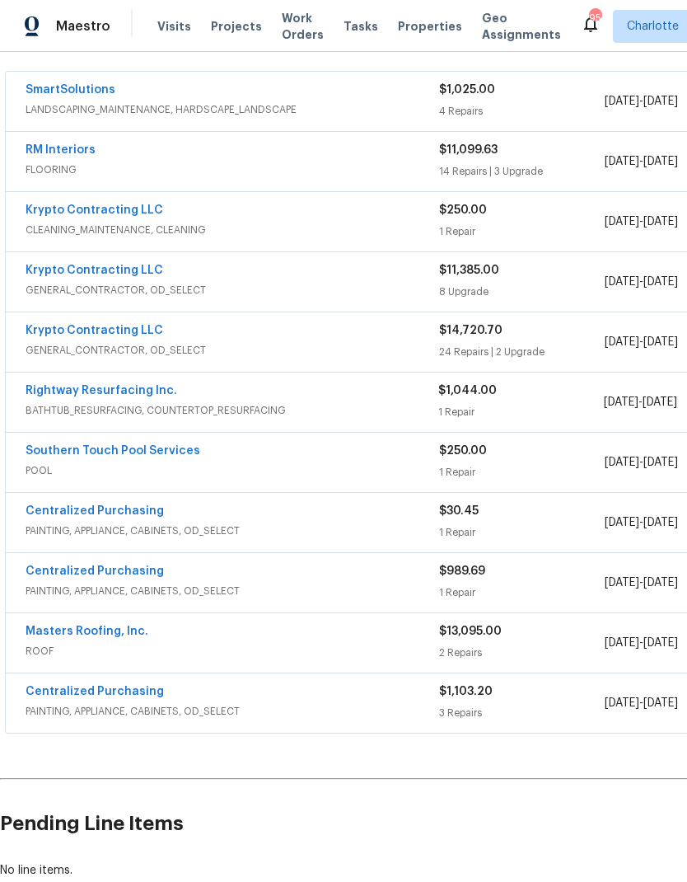
click at [143, 454] on link "Southern Touch Pool Services" at bounding box center [113, 451] width 175 height 12
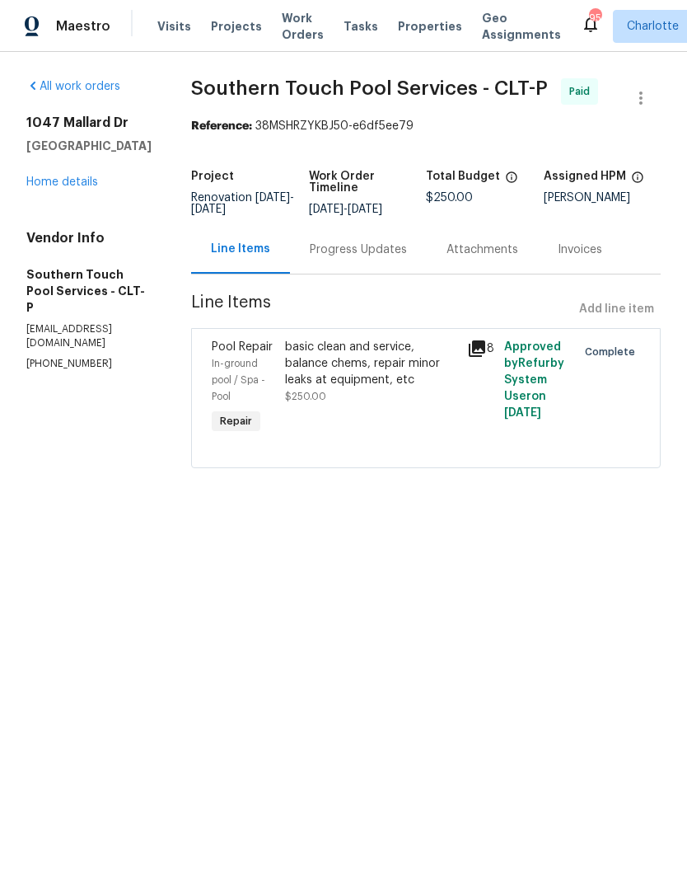
click at [358, 274] on div "Progress Updates" at bounding box center [358, 249] width 137 height 49
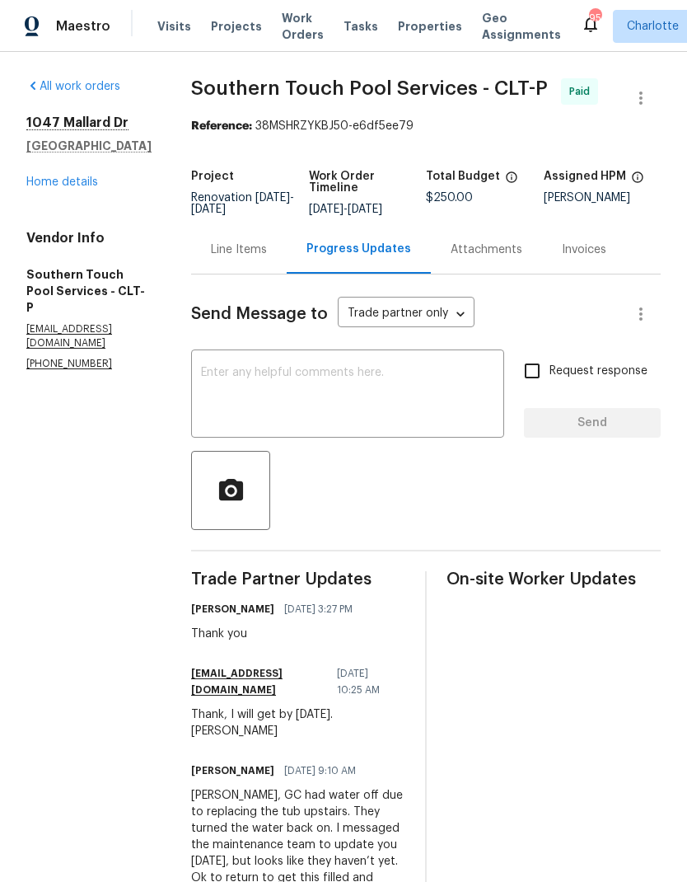
click at [54, 185] on link "Home details" at bounding box center [62, 182] width 72 height 12
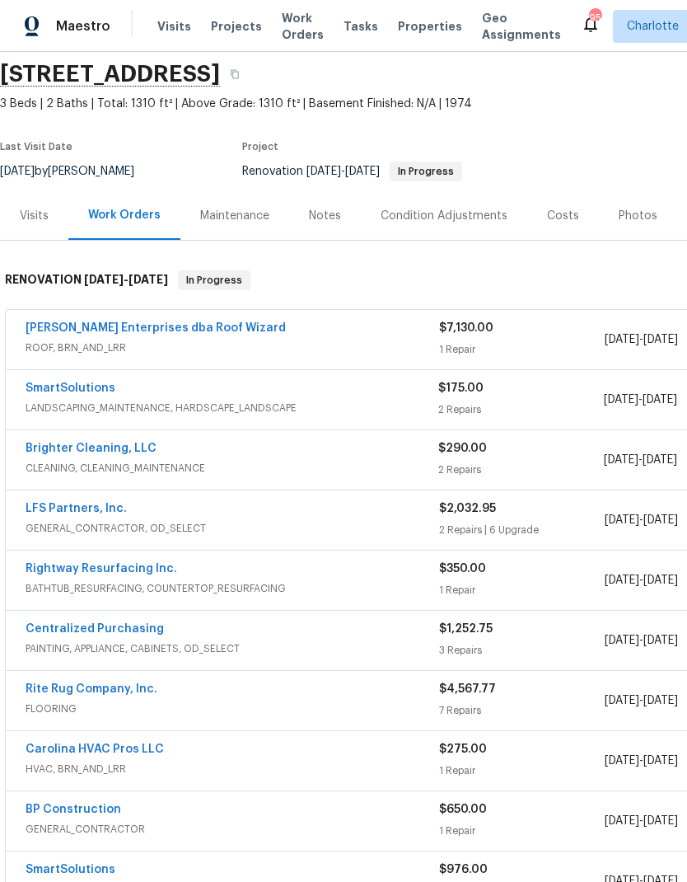
scroll to position [57, 0]
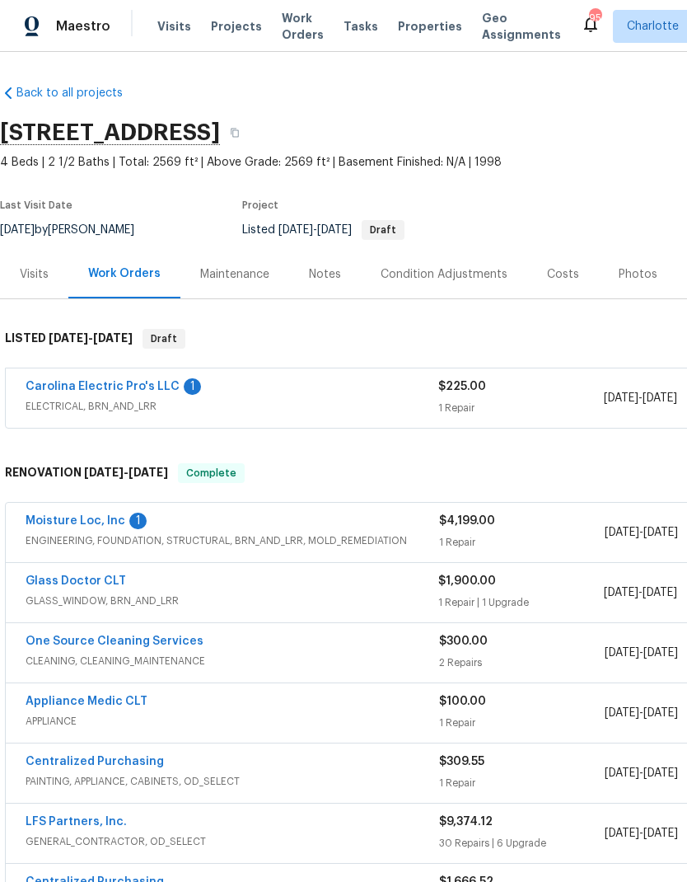
click at [72, 389] on link "Carolina Electric Pro's LLC" at bounding box center [103, 387] width 154 height 12
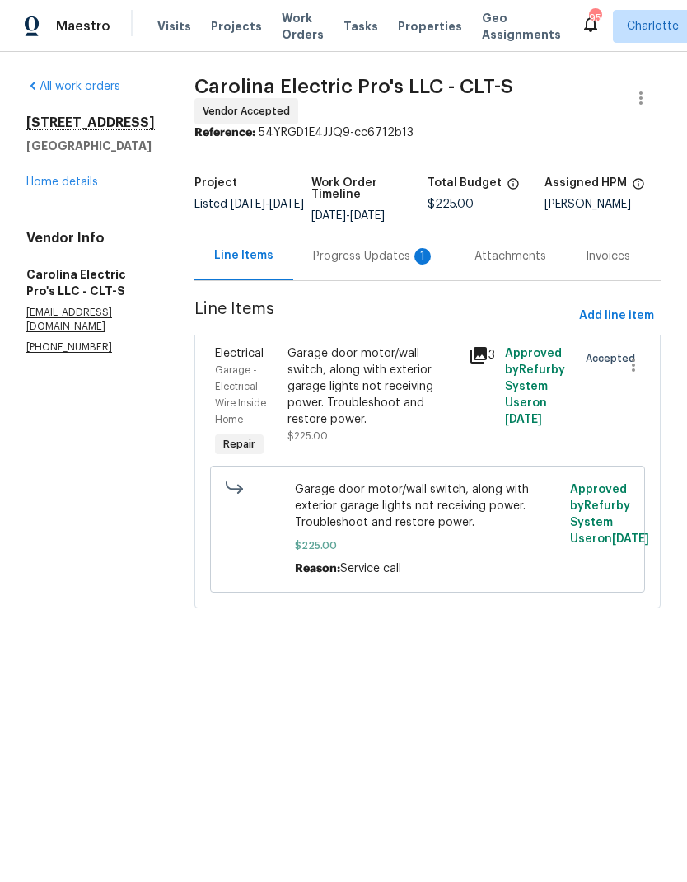
click at [388, 264] on div "Progress Updates 1" at bounding box center [374, 256] width 122 height 16
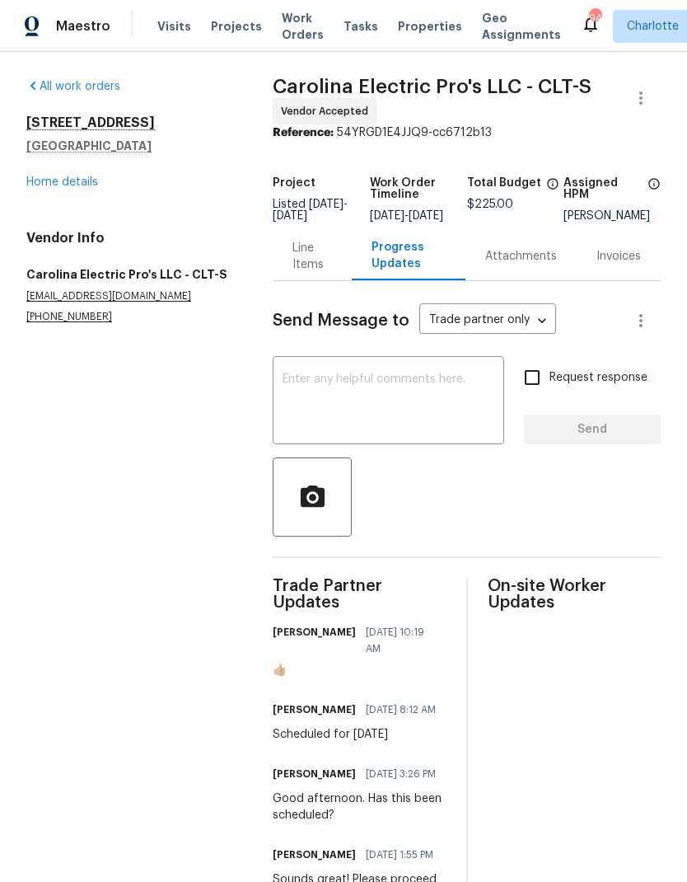
click at [37, 171] on div "[STREET_ADDRESS] Home details" at bounding box center [129, 153] width 207 height 76
click at [39, 182] on link "Home details" at bounding box center [62, 182] width 72 height 12
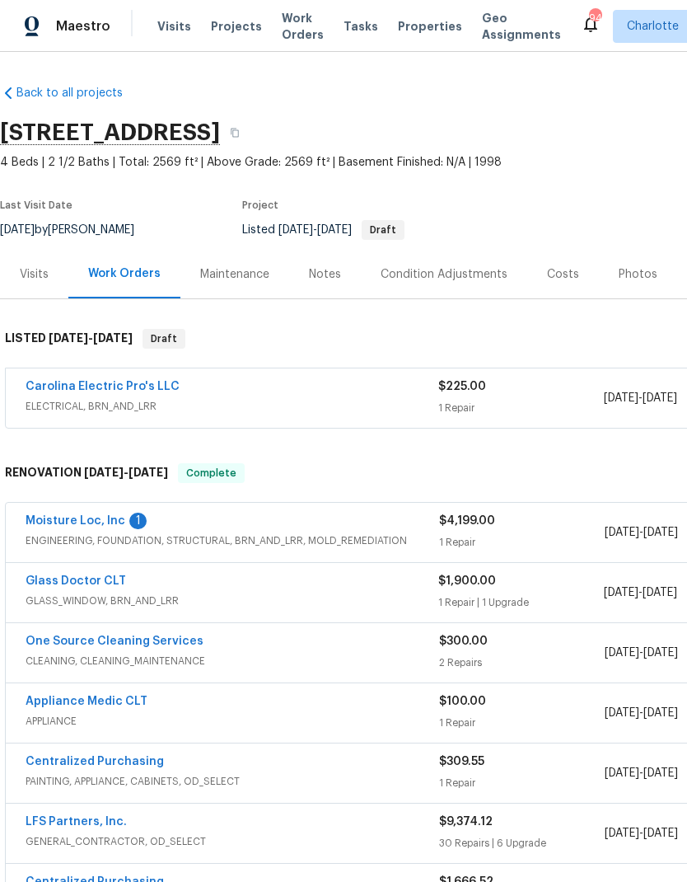
click at [105, 519] on link "Moisture Loc, Inc" at bounding box center [76, 521] width 100 height 12
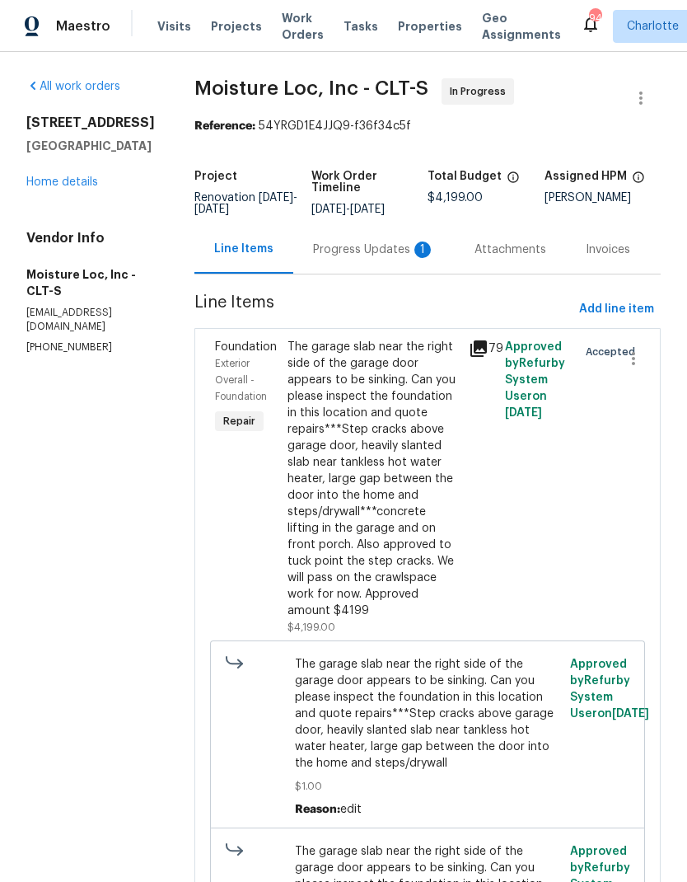
click at [377, 260] on div "Progress Updates 1" at bounding box center [373, 249] width 161 height 49
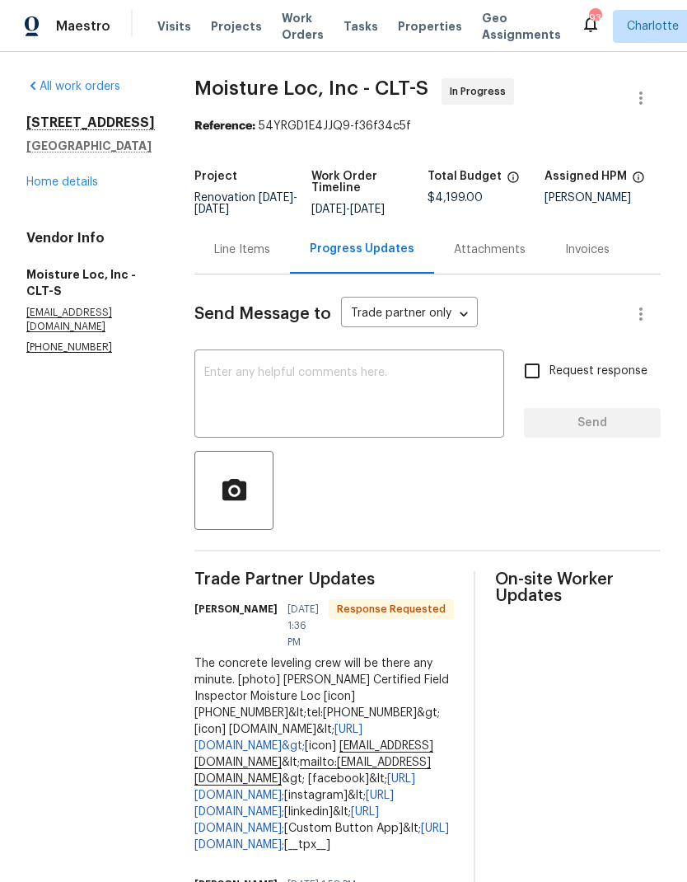
click at [437, 400] on textarea at bounding box center [349, 396] width 290 height 58
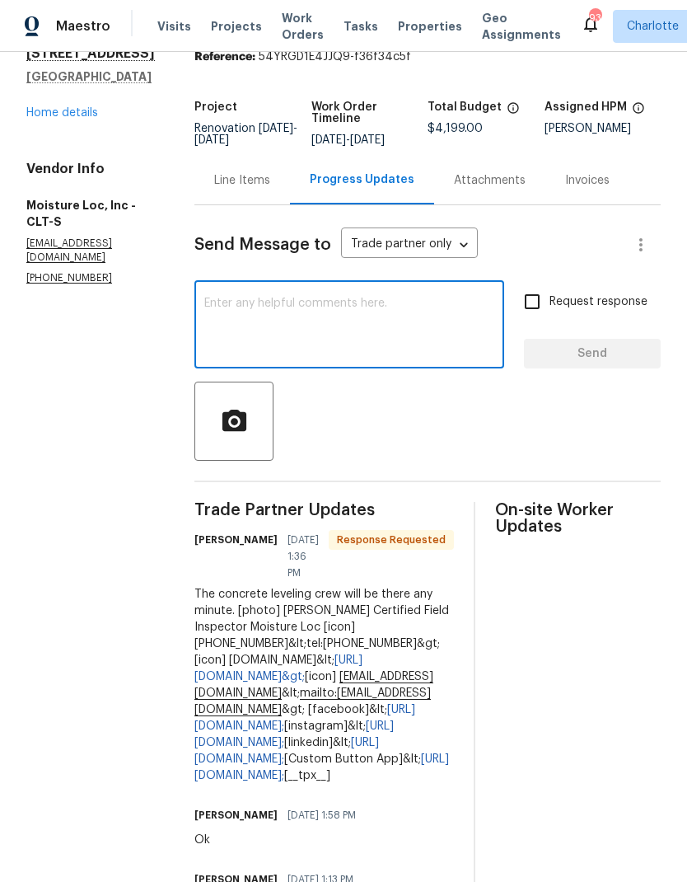
scroll to position [70, 0]
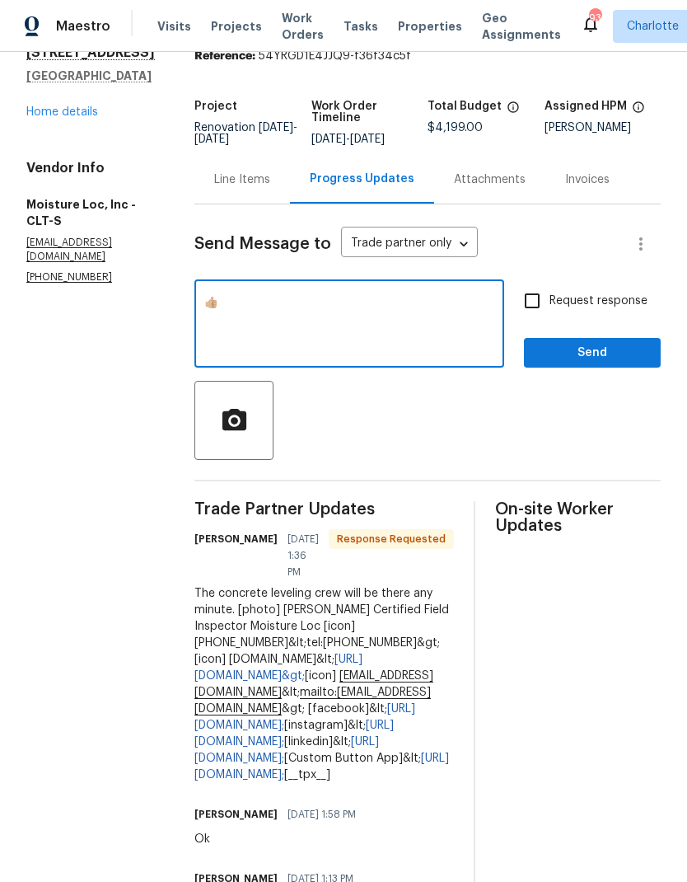
type textarea "👍🏼"
click at [634, 355] on span "Send" at bounding box center [592, 353] width 110 height 21
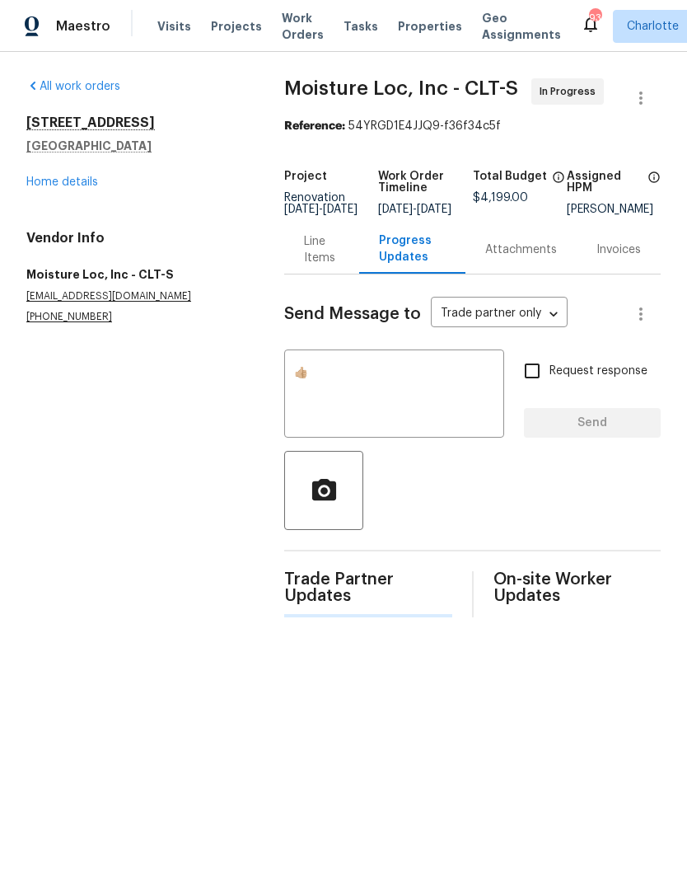
scroll to position [0, 0]
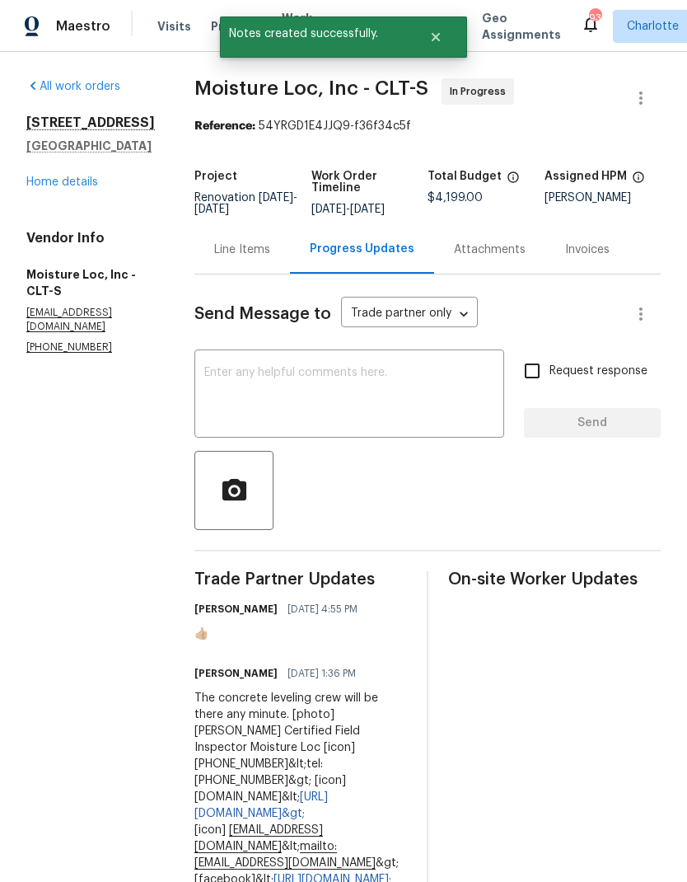
click at [38, 188] on link "Home details" at bounding box center [62, 182] width 72 height 12
